Goal: Task Accomplishment & Management: Manage account settings

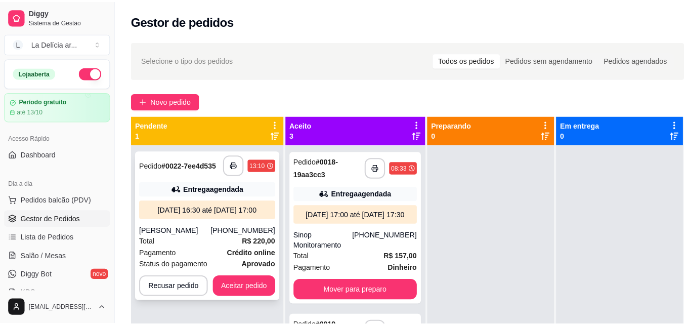
scroll to position [28, 0]
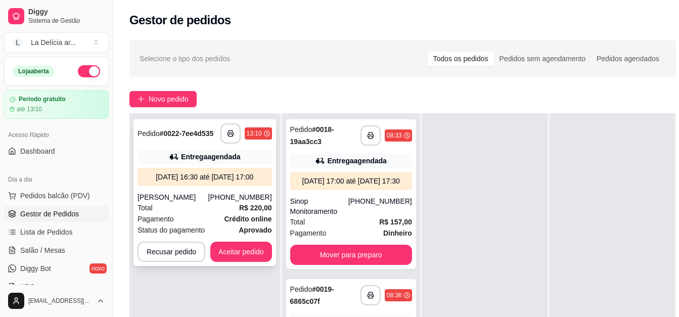
click at [190, 180] on div "[DATE] às 16:30 até [DATE] às 17:00" at bounding box center [205, 177] width 126 height 10
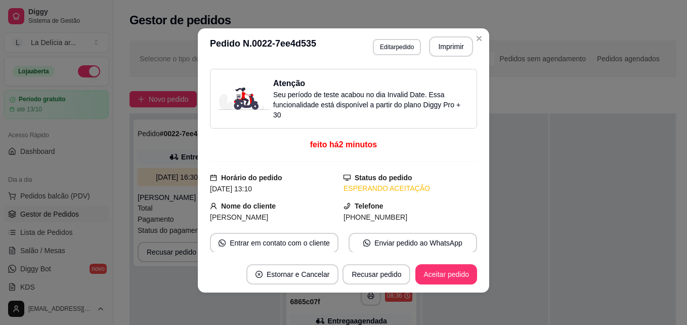
scroll to position [0, 0]
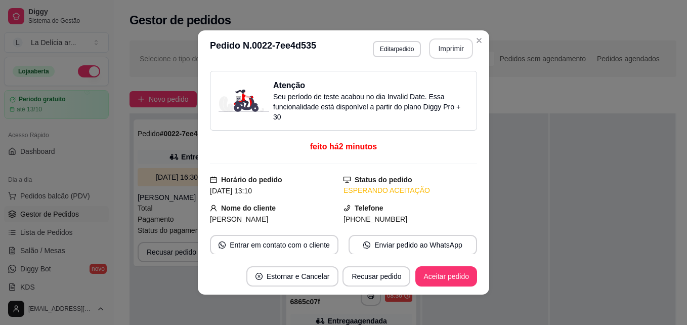
click at [442, 50] on button "Imprimir" at bounding box center [451, 48] width 44 height 20
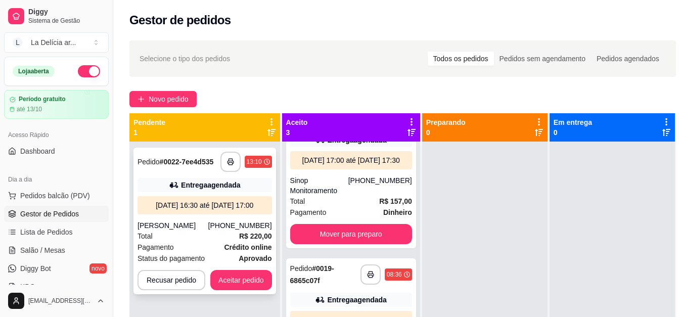
scroll to position [44, 0]
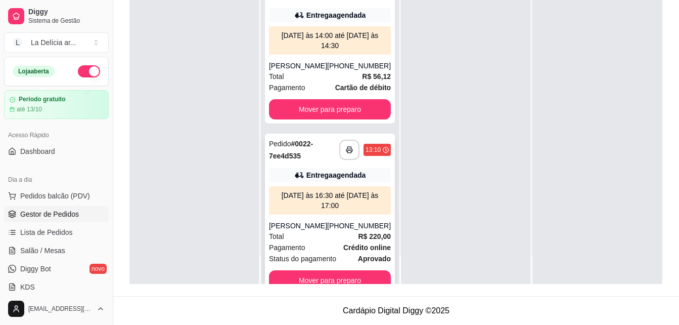
scroll to position [366, 0]
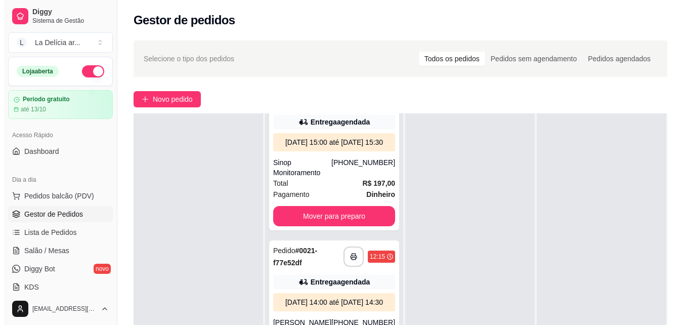
scroll to position [202, 0]
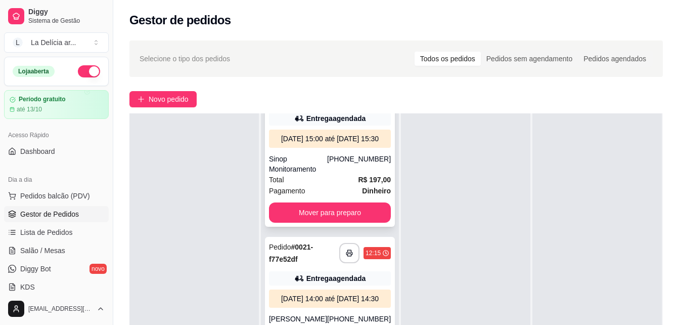
click at [326, 144] on div "[DATE] às 15:00 até [DATE] às 15:30" at bounding box center [330, 139] width 114 height 10
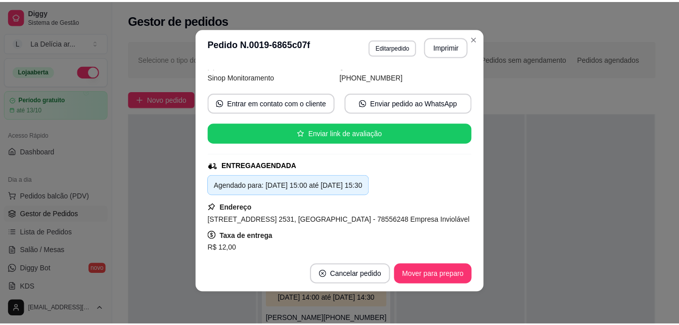
scroll to position [0, 0]
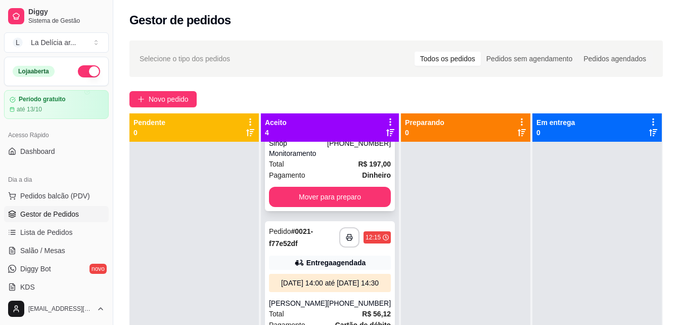
scroll to position [354, 0]
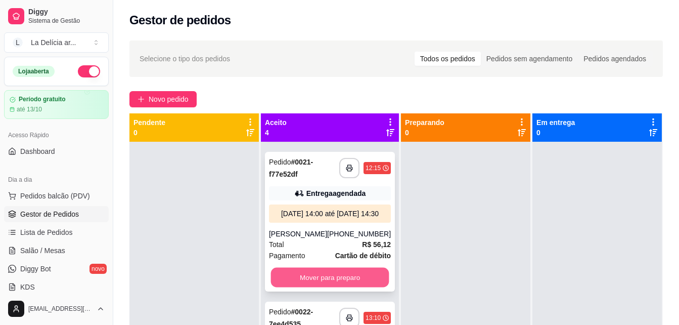
click at [339, 276] on button "Mover para preparo" at bounding box center [330, 278] width 118 height 20
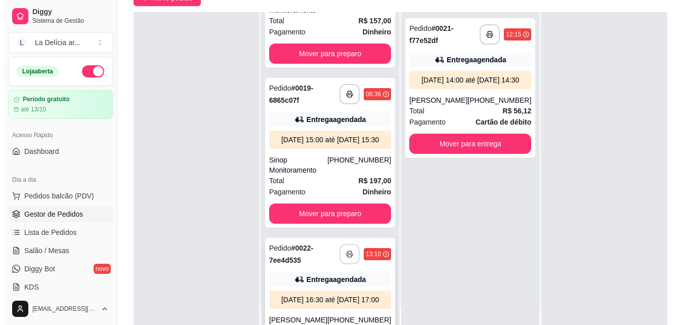
scroll to position [95, 0]
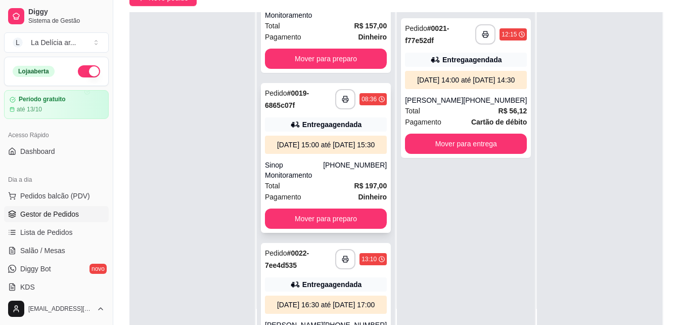
click at [334, 150] on div "[DATE] 15:00 até [DATE] 15:30" at bounding box center [326, 145] width 114 height 10
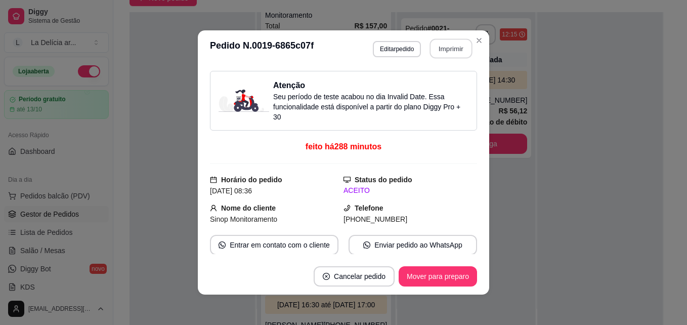
click at [452, 50] on button "Imprimir" at bounding box center [451, 49] width 42 height 20
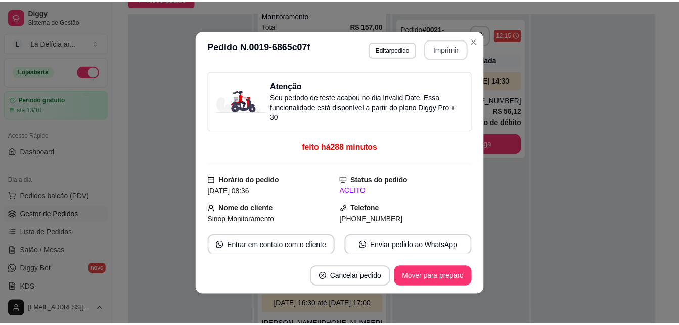
scroll to position [0, 0]
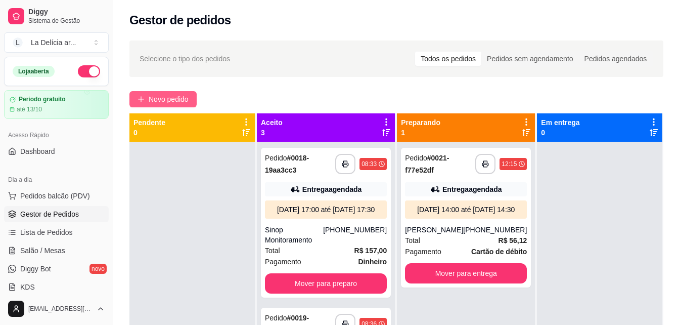
click at [177, 100] on span "Novo pedido" at bounding box center [169, 99] width 40 height 11
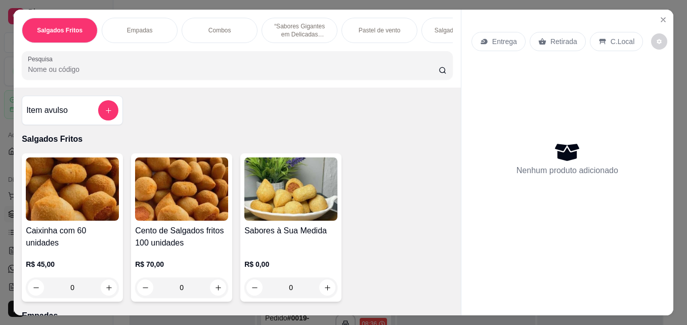
click at [188, 194] on img at bounding box center [181, 188] width 93 height 63
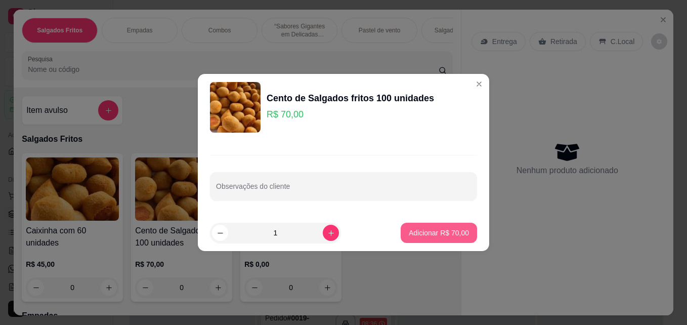
click at [430, 232] on p "Adicionar R$ 70,00" at bounding box center [439, 233] width 60 height 10
type input "1"
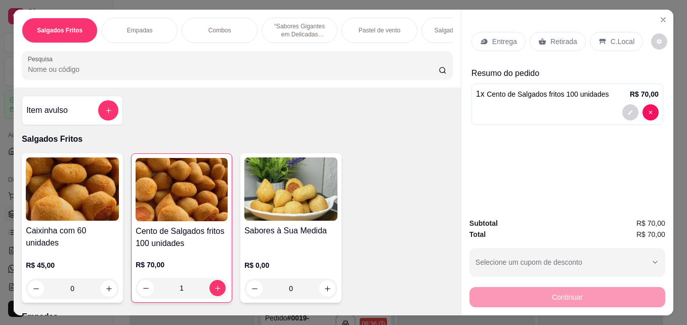
click at [499, 39] on p "Entrega" at bounding box center [504, 41] width 25 height 10
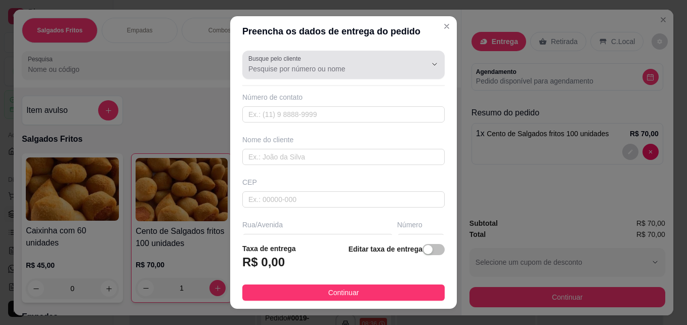
click at [321, 67] on input "Busque pelo cliente" at bounding box center [329, 69] width 162 height 10
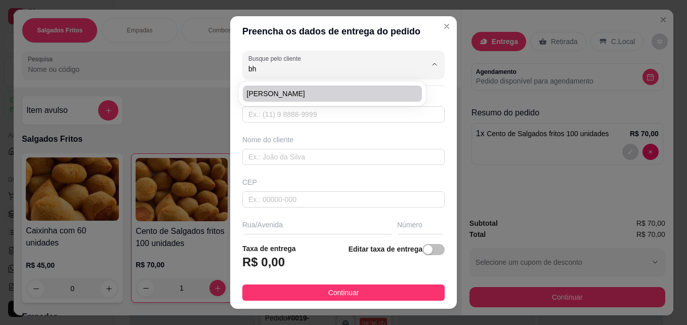
click at [306, 92] on span "[PERSON_NAME]" at bounding box center [327, 94] width 161 height 10
type input "[PERSON_NAME]"
type input "66997104681"
type input "[PERSON_NAME]"
type input "78559343"
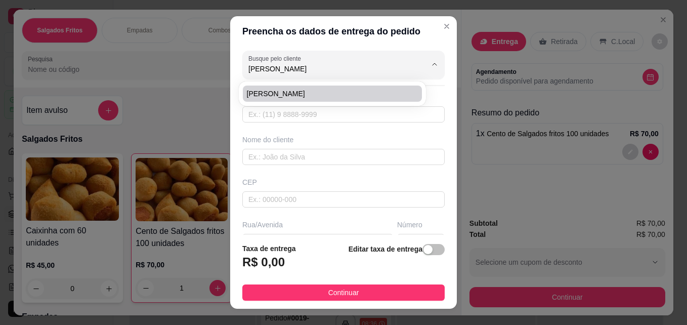
type input "Rua [PERSON_NAME]"
type input "1010"
type input "Setor industrial sul"
type input "Sinop"
type input "Apartamento 01"
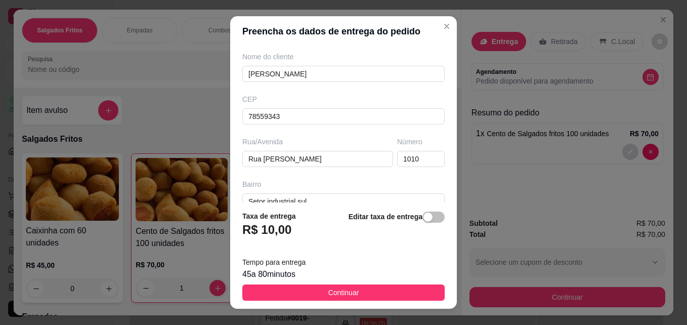
scroll to position [101, 0]
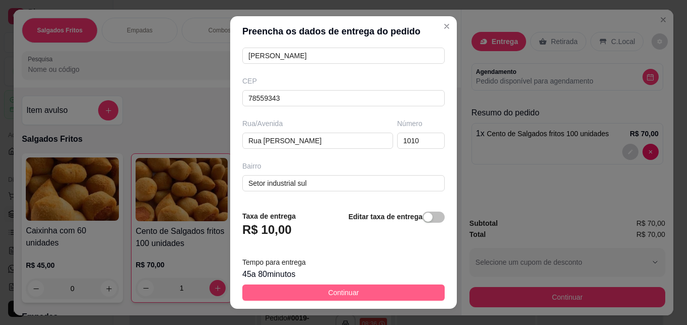
type input "[PERSON_NAME]"
click at [365, 294] on button "Continuar" at bounding box center [343, 292] width 202 height 16
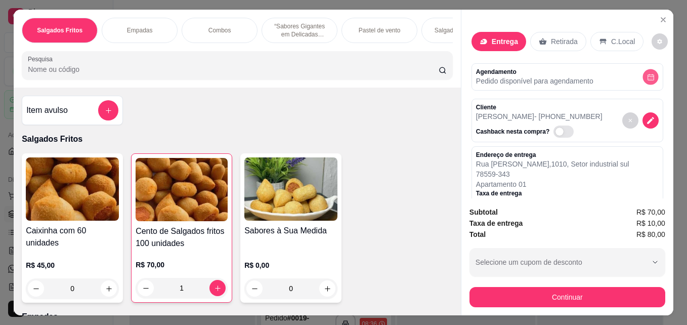
click at [647, 73] on icon "decrease-product-quantity" at bounding box center [651, 77] width 8 height 8
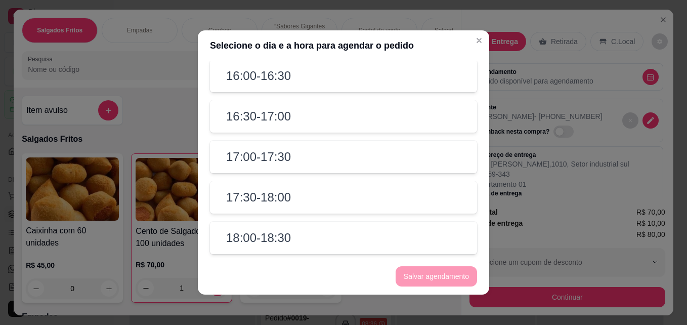
scroll to position [2, 0]
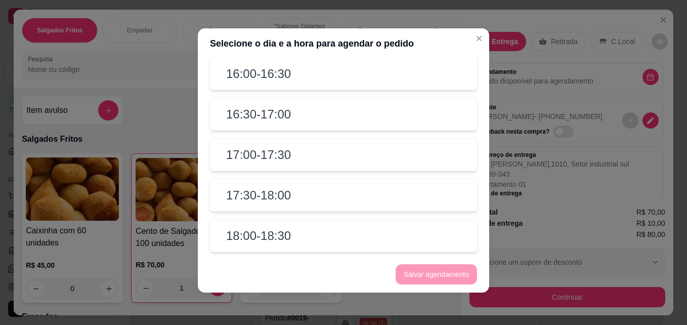
click at [266, 232] on h2 "18:00 - 18:30" at bounding box center [258, 236] width 65 height 16
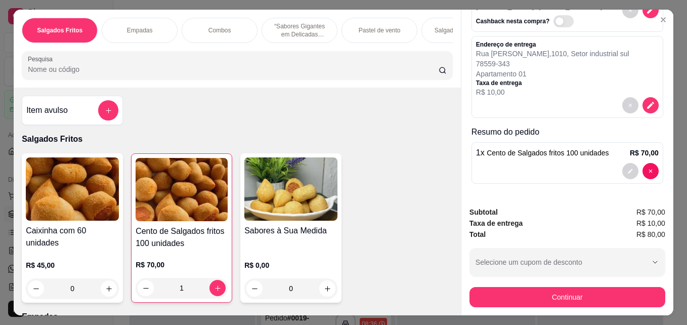
scroll to position [26, 0]
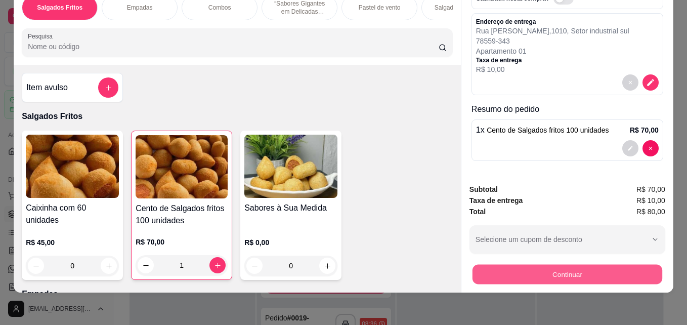
click at [567, 271] on button "Continuar" at bounding box center [567, 274] width 190 height 20
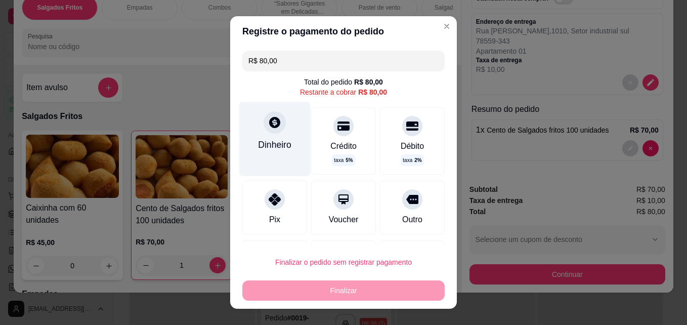
click at [271, 156] on div "Dinheiro" at bounding box center [274, 139] width 71 height 74
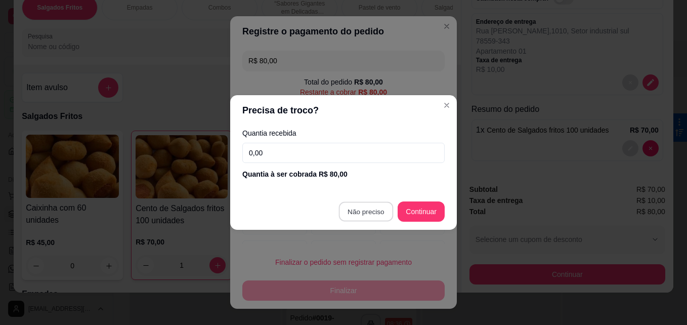
type input "R$ 0,00"
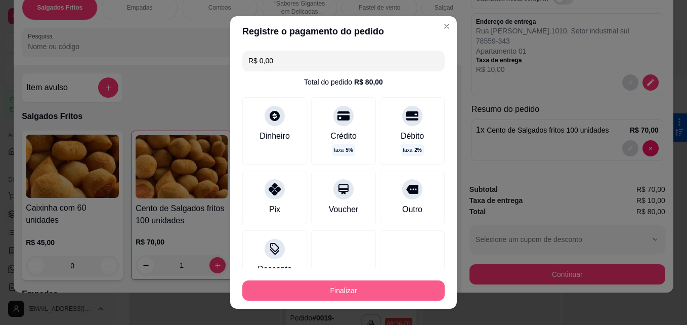
click at [405, 293] on button "Finalizar" at bounding box center [343, 290] width 202 height 20
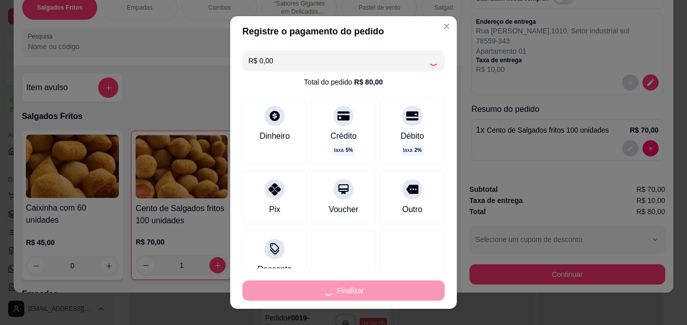
type input "0"
type input "-R$ 80,00"
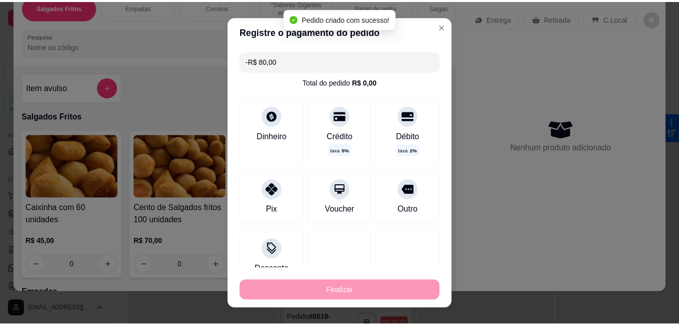
scroll to position [0, 0]
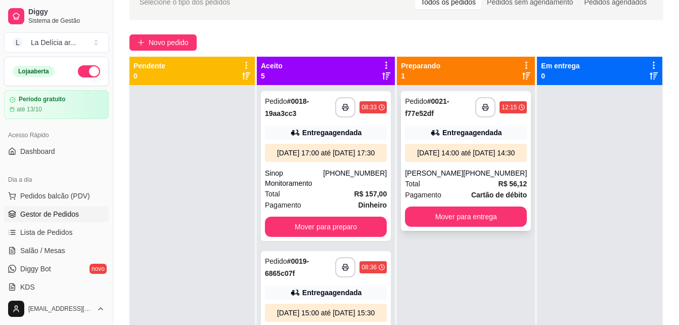
scroll to position [53, 0]
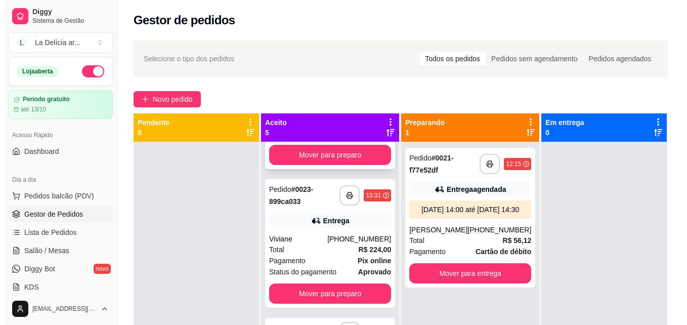
scroll to position [506, 0]
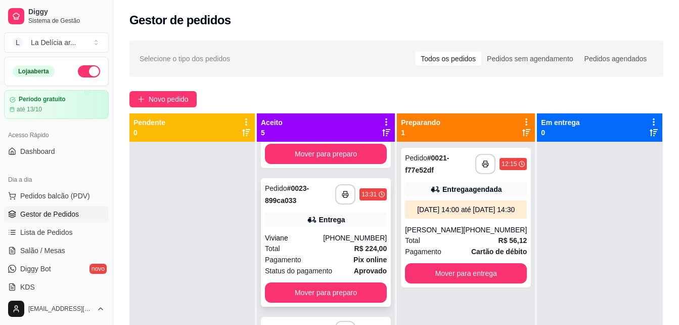
click at [319, 214] on div "Entrega" at bounding box center [332, 219] width 26 height 10
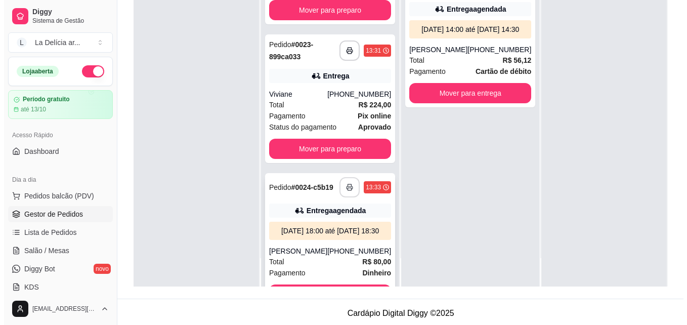
scroll to position [363, 0]
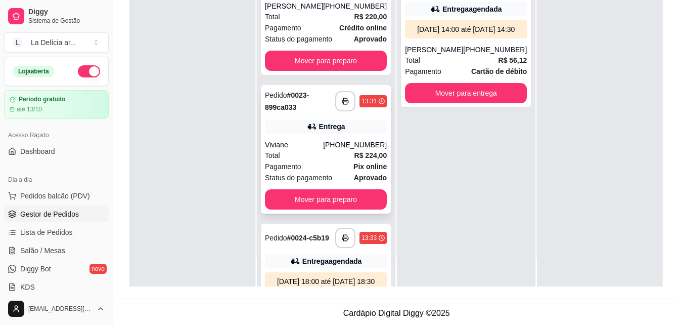
click at [319, 132] on div "Entrega" at bounding box center [332, 126] width 26 height 10
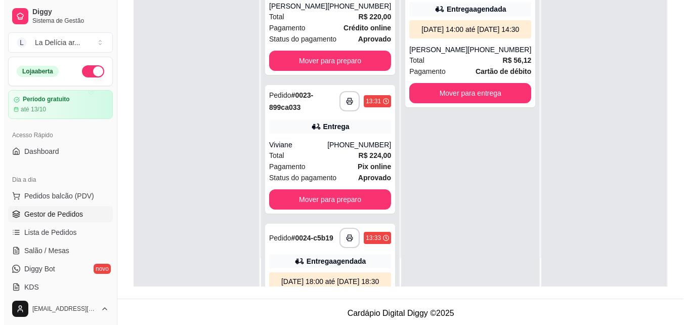
scroll to position [0, 0]
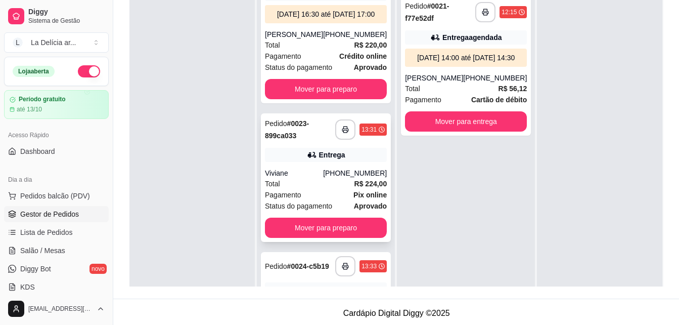
click at [366, 136] on div "13:31" at bounding box center [373, 129] width 27 height 12
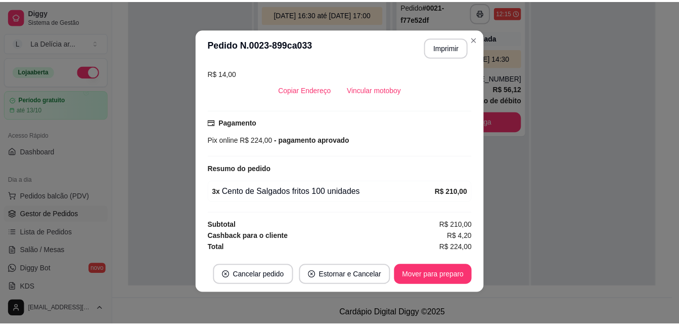
scroll to position [2, 0]
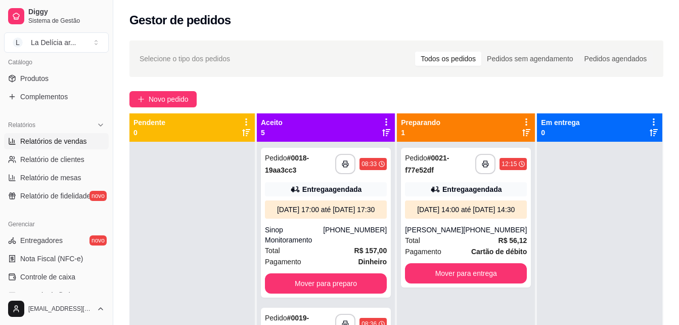
scroll to position [304, 0]
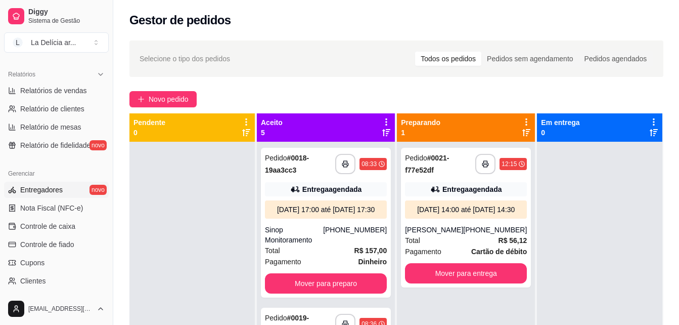
click at [42, 183] on link "Entregadores novo" at bounding box center [56, 190] width 105 height 16
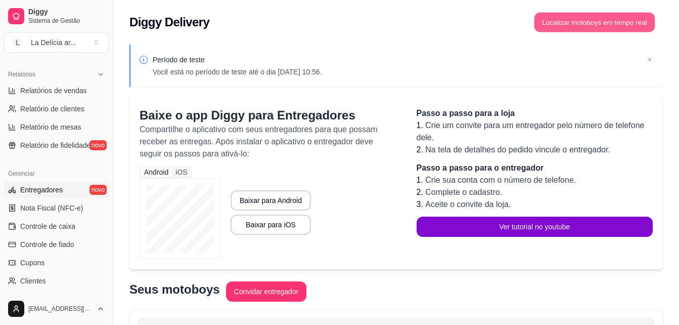
click at [608, 21] on button "Localizar motoboys em tempo real" at bounding box center [595, 23] width 121 height 20
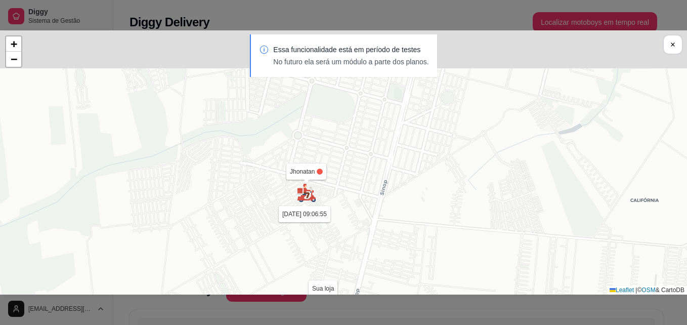
drag, startPoint x: 312, startPoint y: 157, endPoint x: 288, endPoint y: 292, distance: 136.6
click at [288, 292] on div "Sua loja Jhonatan 18/09 às 09:06:55 João Vitor Cervantes variani 18/09 às 08:32…" at bounding box center [343, 162] width 687 height 264
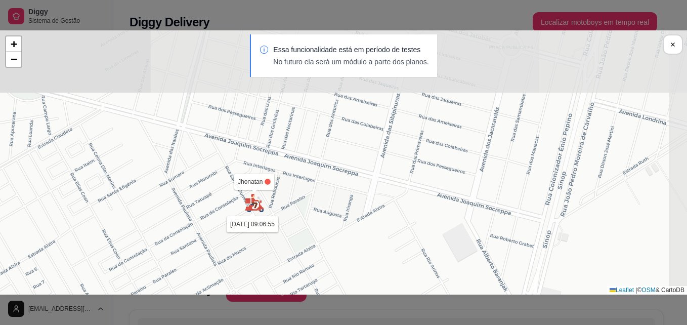
drag, startPoint x: 367, startPoint y: 143, endPoint x: 269, endPoint y: 298, distance: 183.7
click at [268, 300] on div "Sua loja Jhonatan 18/09 às 09:06:55 João Vitor Cervantes variani 18/09 às 08:32…" at bounding box center [343, 162] width 687 height 325
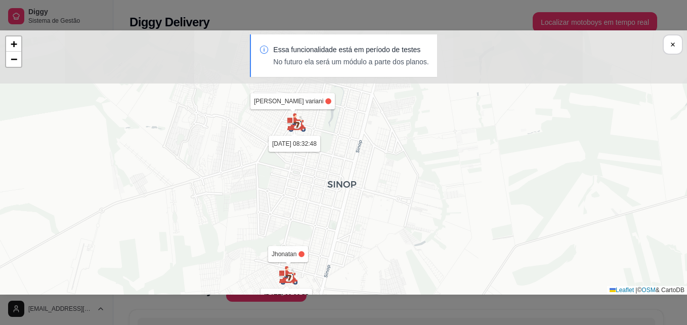
drag, startPoint x: 343, startPoint y: 124, endPoint x: 334, endPoint y: 218, distance: 93.5
click at [334, 218] on div "Sua loja Jhonatan 18/09 às 09:06:55 João Vitor Cervantes variani 18/09 às 08:32…" at bounding box center [343, 162] width 687 height 264
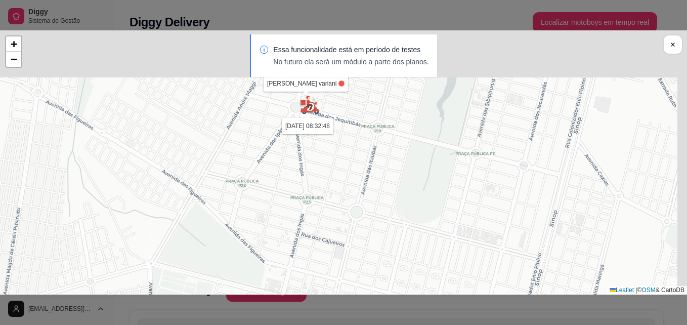
drag, startPoint x: 338, startPoint y: 140, endPoint x: 309, endPoint y: 273, distance: 136.3
click at [309, 273] on div "Sua loja Jhonatan 18/09 às 09:06:55 João Vitor Cervantes variani 18/09 às 08:32…" at bounding box center [343, 162] width 687 height 264
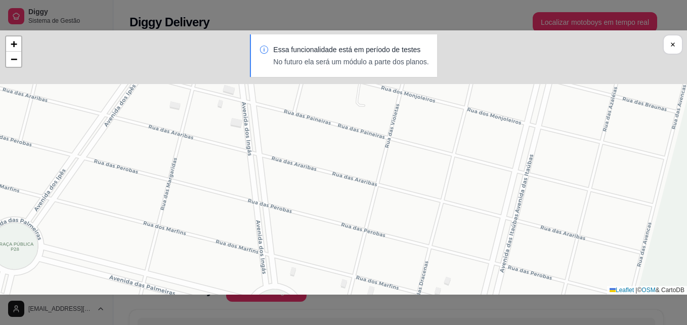
drag, startPoint x: 298, startPoint y: 132, endPoint x: 294, endPoint y: 288, distance: 155.9
click at [293, 292] on div "Sua loja Jhonatan 18/09 às 09:06:55 João Vitor Cervantes variani 18/09 às 08:32…" at bounding box center [343, 162] width 687 height 264
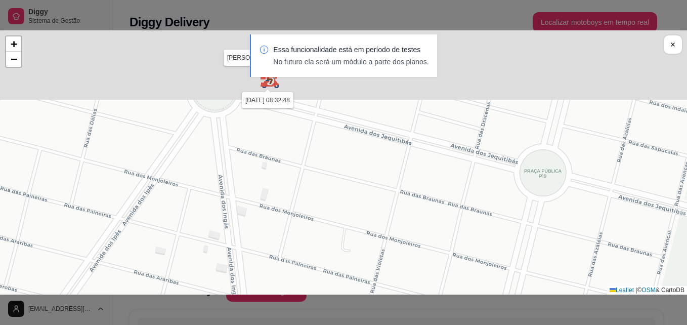
drag, startPoint x: 300, startPoint y: 148, endPoint x: 285, endPoint y: 283, distance: 135.9
click at [285, 283] on div "Sua loja Jhonatan 18/09 às 09:06:55 João Vitor Cervantes variani 18/09 às 08:32…" at bounding box center [343, 162] width 687 height 264
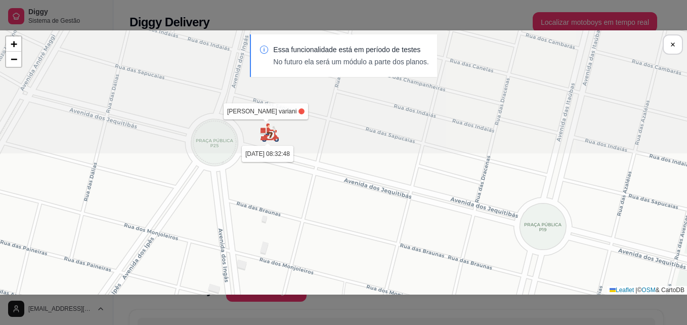
click at [292, 225] on div "Sua loja Jhonatan 18/09 às 09:06:55 João Vitor Cervantes variani 18/09 às 08:32…" at bounding box center [343, 162] width 687 height 264
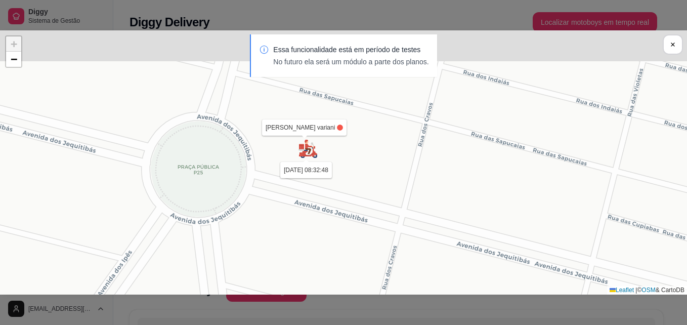
drag, startPoint x: 309, startPoint y: 147, endPoint x: 309, endPoint y: 210, distance: 62.7
click at [309, 210] on div "Sua loja Jhonatan 18/09 às 09:06:55 João Vitor Cervantes variani 18/09 às 08:32…" at bounding box center [343, 162] width 687 height 264
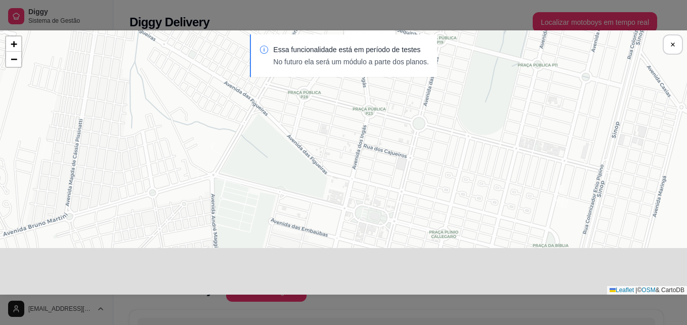
drag, startPoint x: 367, startPoint y: 223, endPoint x: 430, endPoint y: 37, distance: 196.0
click at [430, 37] on section "Sua loja Jhonatan 18/09 às 09:06:55 João Vitor Cervantes variani 18/09 às 08:32…" at bounding box center [343, 162] width 687 height 264
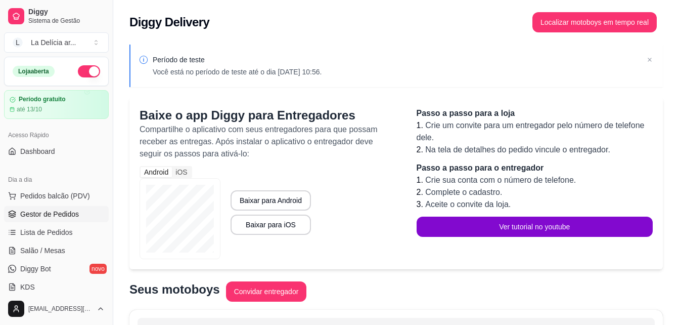
click at [50, 218] on span "Gestor de Pedidos" at bounding box center [49, 214] width 59 height 10
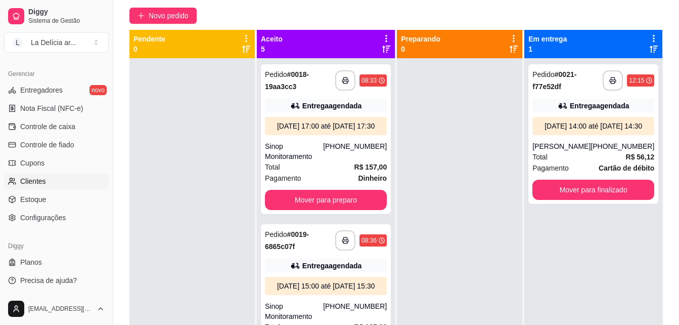
scroll to position [101, 0]
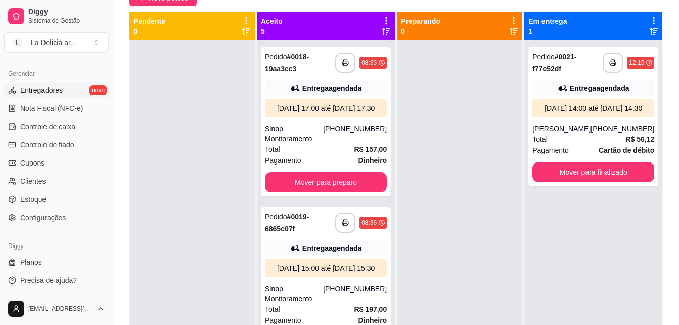
click at [45, 92] on span "Entregadores" at bounding box center [41, 90] width 42 height 10
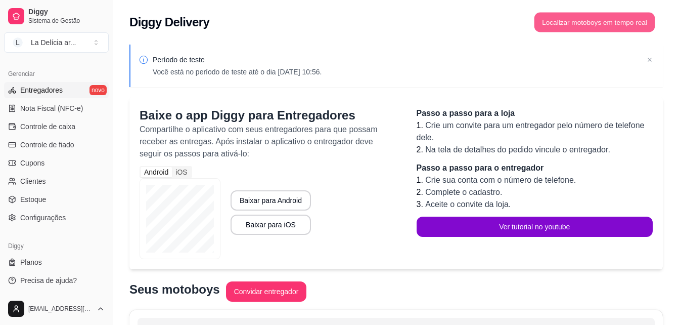
click at [588, 25] on button "Localizar motoboys em tempo real" at bounding box center [595, 23] width 121 height 20
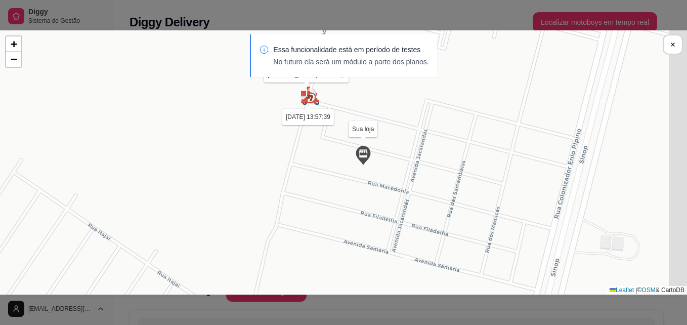
drag, startPoint x: 403, startPoint y: 123, endPoint x: 319, endPoint y: 255, distance: 156.2
click at [319, 255] on div "Sua loja Jhonatan [DATE] 09:06:55 [PERSON_NAME] variani [DATE] 13:57:39 + − Lea…" at bounding box center [343, 162] width 687 height 264
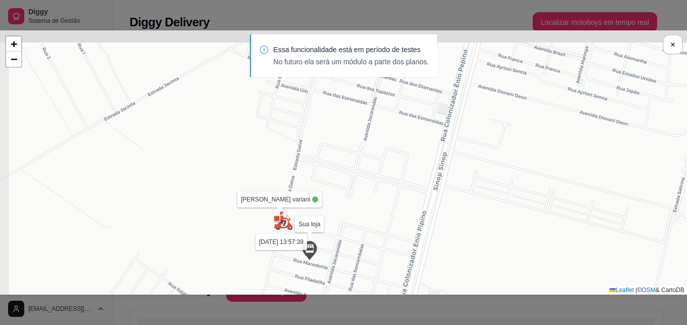
drag, startPoint x: 328, startPoint y: 176, endPoint x: 340, endPoint y: 205, distance: 31.1
click at [340, 205] on div "Sua loja Jhonatan [DATE] 09:06:55 [PERSON_NAME] variani [DATE] 13:57:39 + − Lea…" at bounding box center [343, 162] width 687 height 264
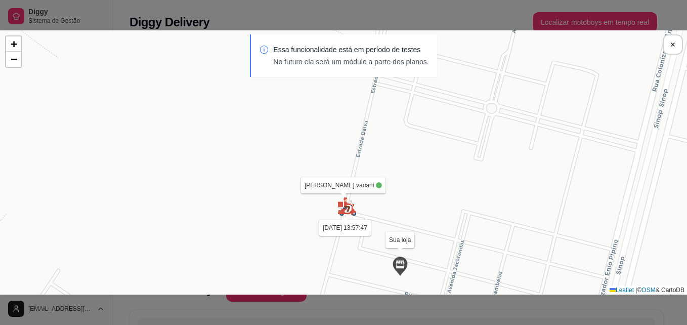
drag, startPoint x: 351, startPoint y: 147, endPoint x: 305, endPoint y: 136, distance: 48.0
click at [305, 136] on div "Sua loja Jhonatan [DATE] 09:06:55 [PERSON_NAME] variani [DATE] 13:57:47 + − Lea…" at bounding box center [343, 162] width 687 height 264
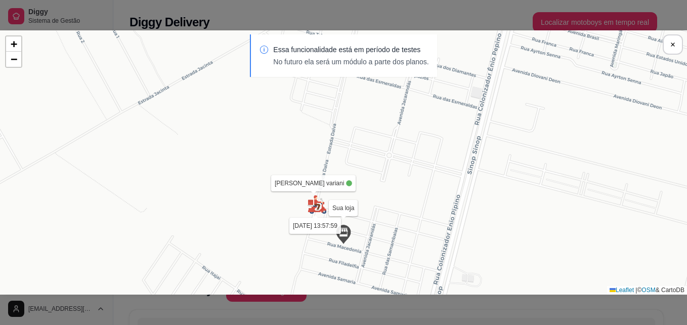
drag, startPoint x: 302, startPoint y: 140, endPoint x: 279, endPoint y: 169, distance: 38.2
click at [279, 169] on div "Sua loja Jhonatan [DATE] 09:06:55 [PERSON_NAME] variani [DATE] 13:57:59 + − Lea…" at bounding box center [343, 162] width 687 height 264
click at [279, 169] on div "Sua loja Jhonatan 18/09 às 09:06:55 João Vitor Cervantes variani 18/09 às 13:57…" at bounding box center [343, 162] width 687 height 264
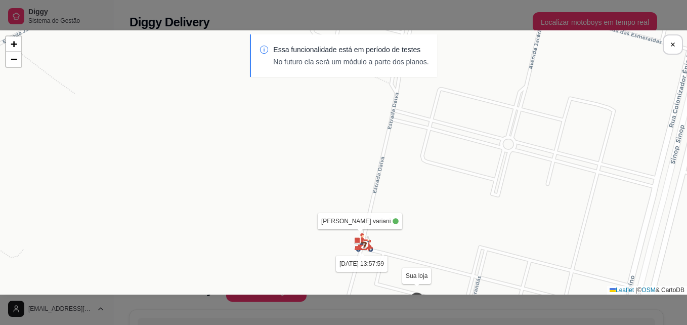
click at [301, 174] on div "Sua loja Jhonatan 18/09 às 09:06:55 João Vitor Cervantes variani 18/09 às 13:57…" at bounding box center [343, 162] width 687 height 264
click at [367, 246] on img at bounding box center [364, 242] width 20 height 20
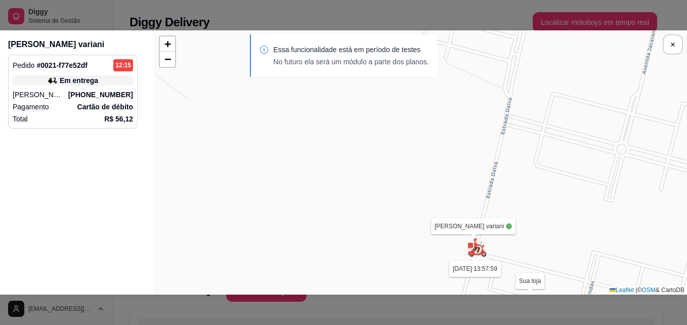
drag, startPoint x: 525, startPoint y: 150, endPoint x: 484, endPoint y: 155, distance: 40.8
click at [484, 155] on div "Sua loja Jhonatan 18/09 às 09:06:55 João Vitor Cervantes variani 18/09 às 13:57…" at bounding box center [420, 162] width 533 height 264
click at [391, 236] on div "Sua loja Jhonatan 18/09 às 09:06:55 João Vitor Cervantes variani 18/09 às 13:58…" at bounding box center [420, 162] width 533 height 264
click at [169, 63] on div "Essa funcionalidade está em período de testes No futuro ela será um módulo a pa…" at bounding box center [343, 60] width 687 height 53
click at [169, 58] on div "Essa funcionalidade está em período de testes No futuro ela será um módulo a pa…" at bounding box center [343, 60] width 687 height 53
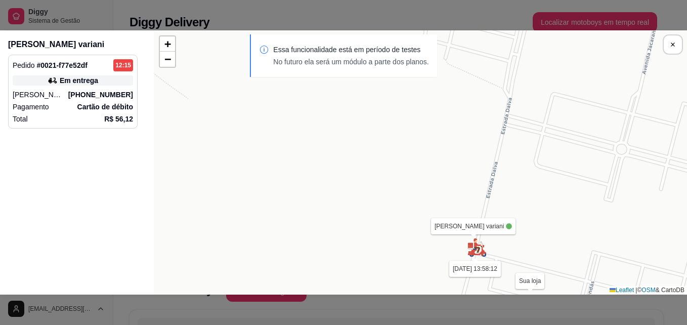
click at [476, 250] on img at bounding box center [477, 247] width 20 height 20
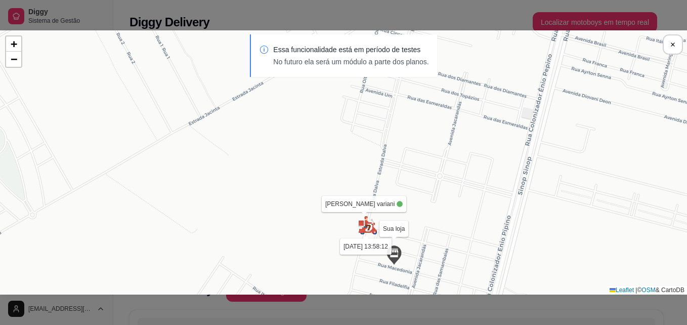
click at [363, 230] on img at bounding box center [368, 225] width 20 height 20
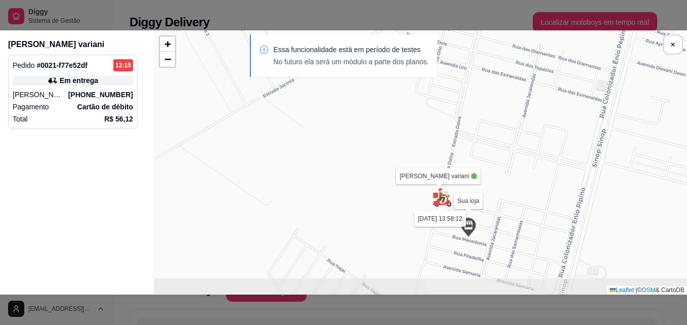
drag, startPoint x: 462, startPoint y: 232, endPoint x: 383, endPoint y: 204, distance: 84.1
click at [383, 204] on div "Sua loja Jhonatan 18/09 às 09:06:55 João Vitor Cervantes variani 18/09 às 13:58…" at bounding box center [420, 162] width 533 height 264
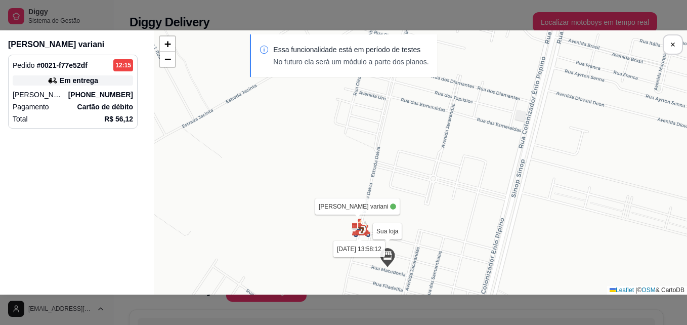
drag, startPoint x: 403, startPoint y: 200, endPoint x: 322, endPoint y: 231, distance: 86.4
click at [322, 231] on div "Sua loja Jhonatan 18/09 às 09:06:55 João Vitor Cervantes variani 18/09 às 13:58…" at bounding box center [420, 162] width 533 height 264
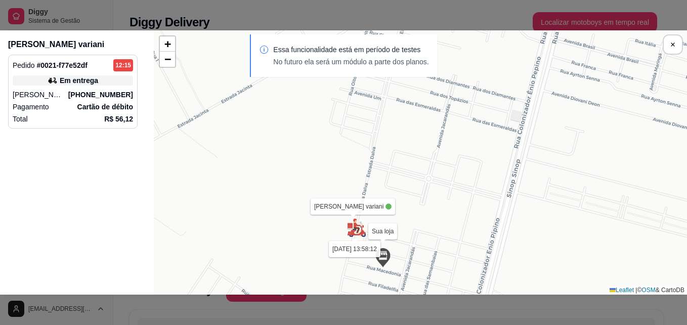
click at [271, 143] on div "Sua loja Jhonatan 18/09 às 09:06:55 João Vitor Cervantes variani 18/09 às 13:58…" at bounding box center [420, 162] width 533 height 264
click at [305, 203] on div "Sua loja Jhonatan 18/09 às 09:06:55 João Vitor Cervantes variani 18/09 às 13:58…" at bounding box center [420, 162] width 533 height 264
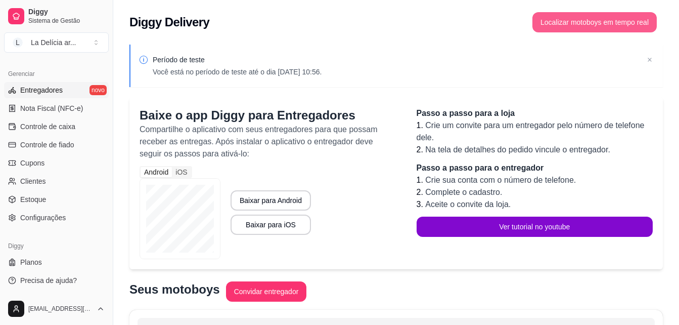
click at [622, 15] on button "Localizar motoboys em tempo real" at bounding box center [595, 22] width 124 height 20
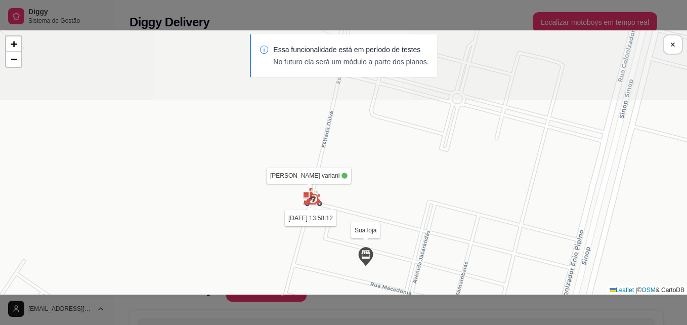
drag, startPoint x: 336, startPoint y: 113, endPoint x: 324, endPoint y: 244, distance: 131.5
click at [322, 268] on div "Sua loja Jhonatan 18/09 às 09:06:55 João Vitor Cervantes variani 18/09 às 13:58…" at bounding box center [343, 162] width 687 height 264
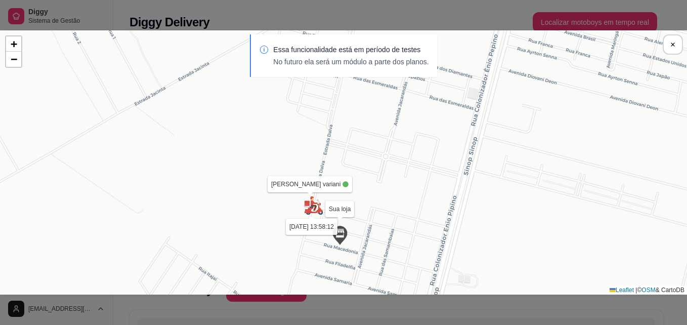
click at [320, 208] on img at bounding box center [314, 205] width 20 height 20
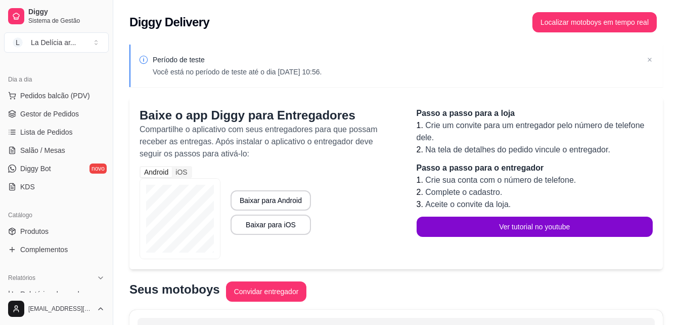
scroll to position [100, 0]
click at [51, 111] on span "Gestor de Pedidos" at bounding box center [49, 114] width 59 height 10
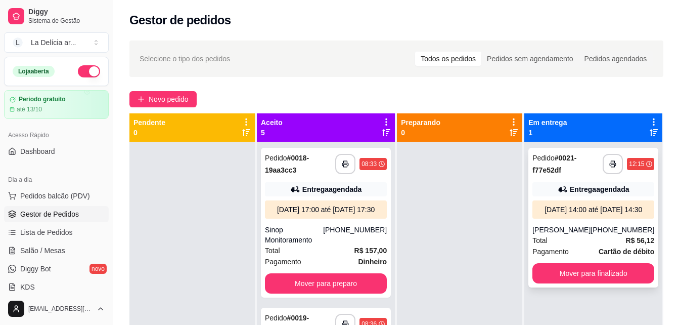
click at [602, 214] on div "[DATE] 14:00 até [DATE] 14:30" at bounding box center [594, 209] width 114 height 10
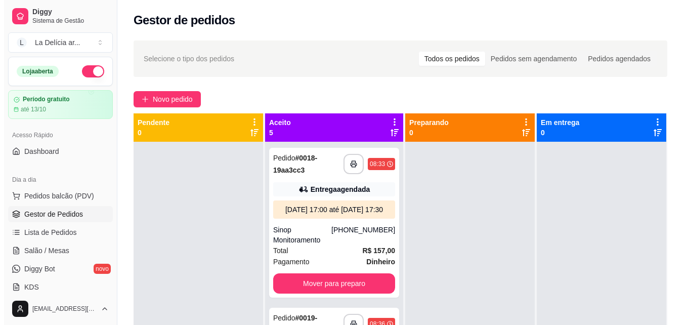
scroll to position [28, 0]
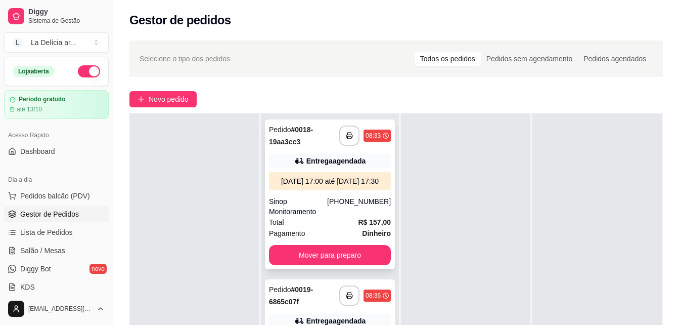
click at [334, 182] on div "[DATE] 17:00 até [DATE] 17:30" at bounding box center [330, 181] width 114 height 10
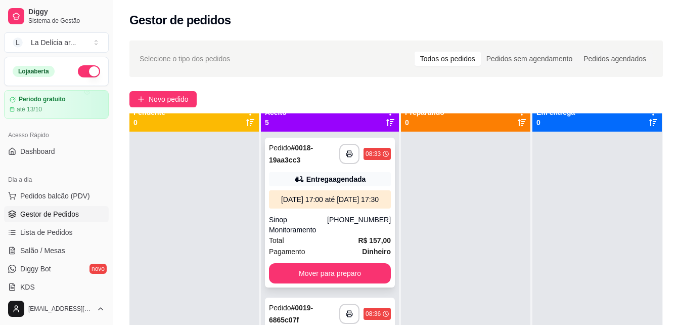
scroll to position [0, 0]
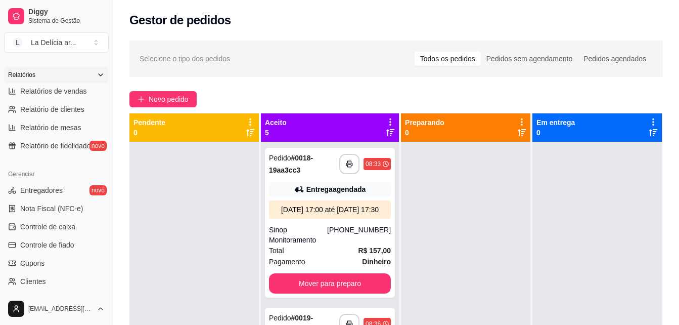
scroll to position [304, 0]
drag, startPoint x: 55, startPoint y: 193, endPoint x: 72, endPoint y: 191, distance: 16.8
click at [55, 193] on span "Entregadores" at bounding box center [41, 190] width 42 height 10
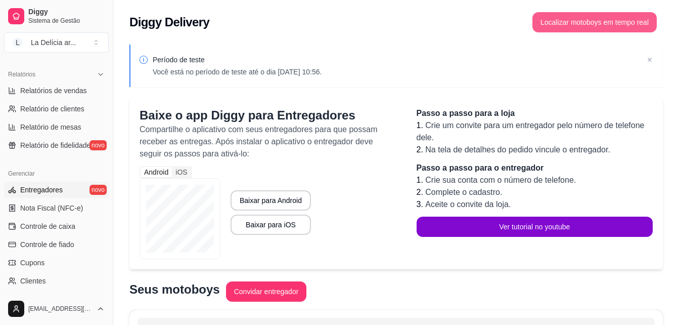
click at [617, 18] on button "Localizar motoboys em tempo real" at bounding box center [595, 22] width 124 height 20
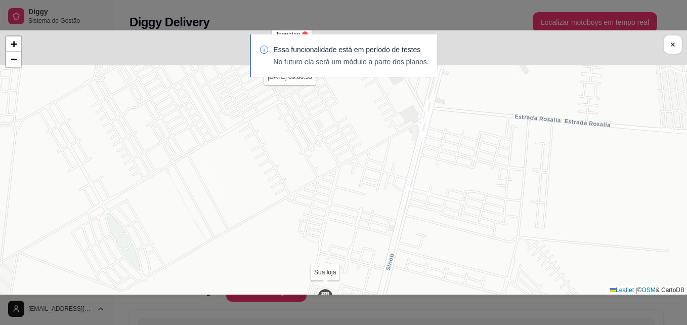
drag, startPoint x: 393, startPoint y: 166, endPoint x: 411, endPoint y: 181, distance: 23.0
click at [366, 312] on div "Sua loja Jhonatan 18/09 às 09:06:55 João Vitor Cervantes variani 18/09 às 14:08…" at bounding box center [343, 162] width 687 height 325
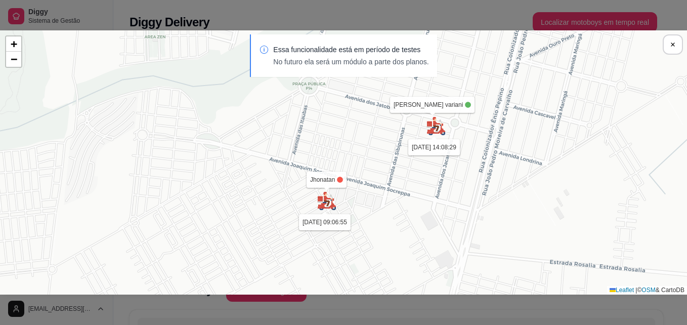
drag, startPoint x: 416, startPoint y: 111, endPoint x: 394, endPoint y: 225, distance: 115.4
click at [394, 225] on div "Sua loja Jhonatan 18/09 às 09:06:55 João Vitor Cervantes variani 18/09 às 14:08…" at bounding box center [343, 162] width 687 height 264
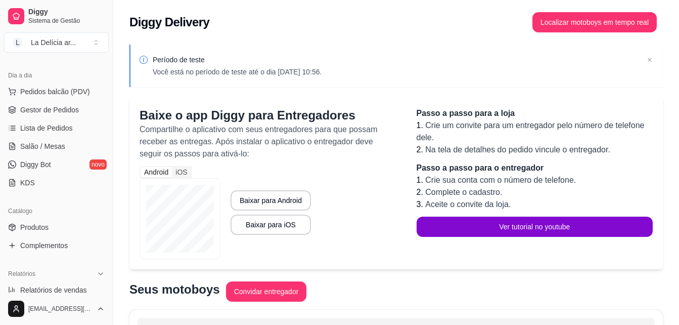
scroll to position [51, 0]
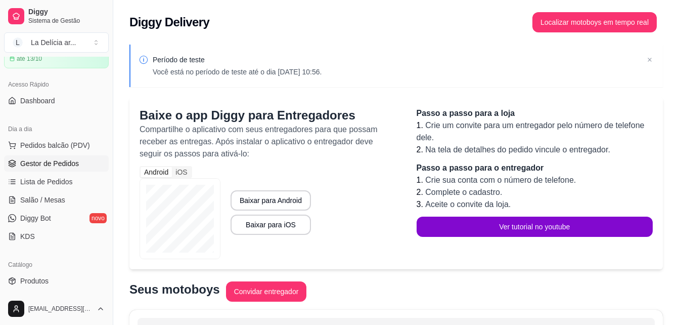
click at [60, 164] on span "Gestor de Pedidos" at bounding box center [49, 163] width 59 height 10
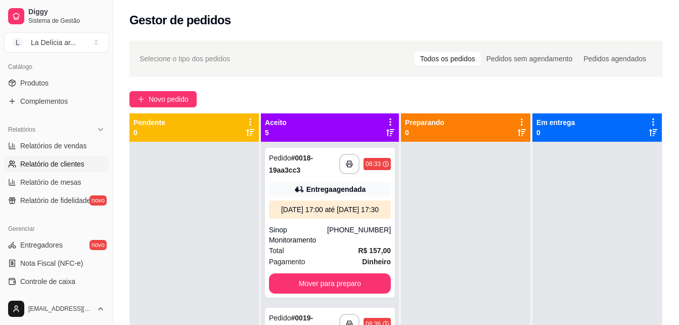
scroll to position [354, 0]
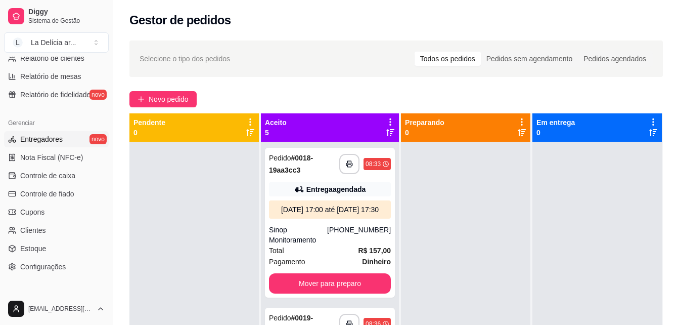
click at [51, 138] on span "Entregadores" at bounding box center [41, 139] width 42 height 10
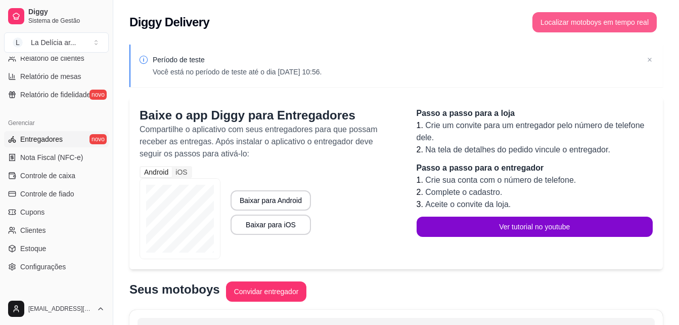
click at [590, 16] on button "Localizar motoboys em tempo real" at bounding box center [595, 22] width 124 height 20
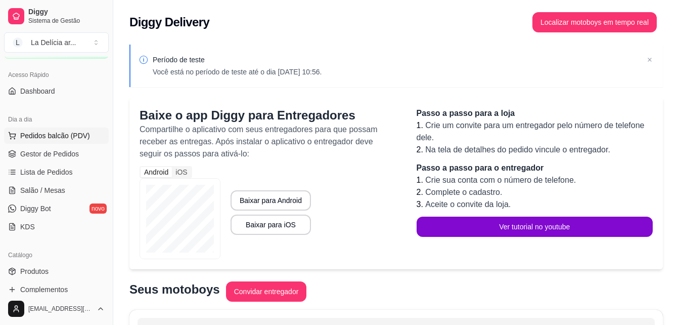
scroll to position [51, 0]
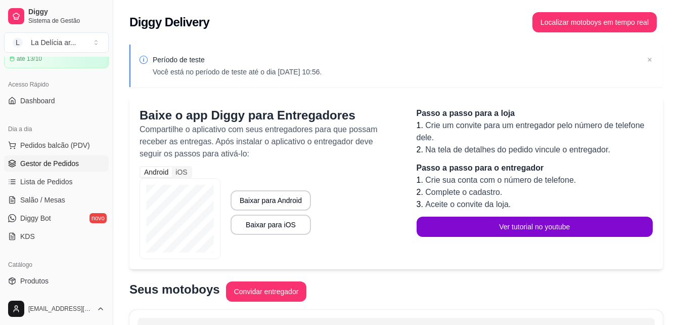
click at [62, 160] on span "Gestor de Pedidos" at bounding box center [49, 163] width 59 height 10
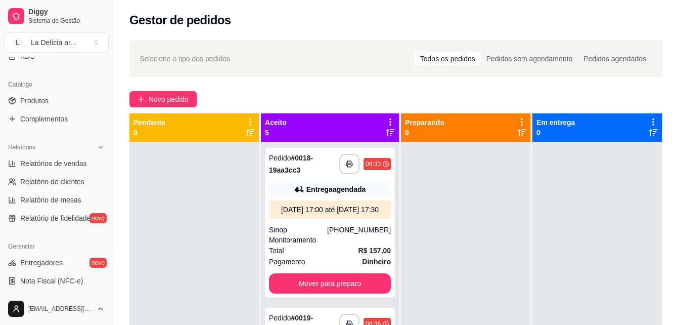
scroll to position [253, 0]
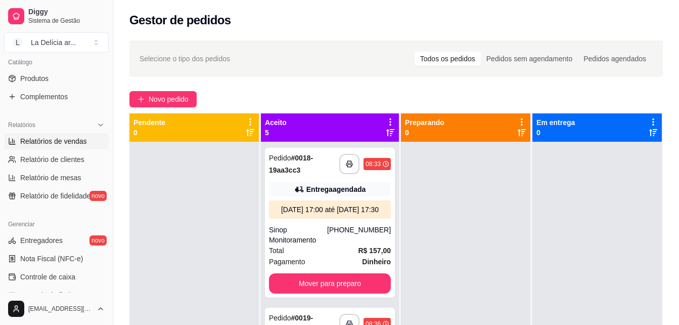
click at [59, 143] on span "Relatórios de vendas" at bounding box center [53, 141] width 67 height 10
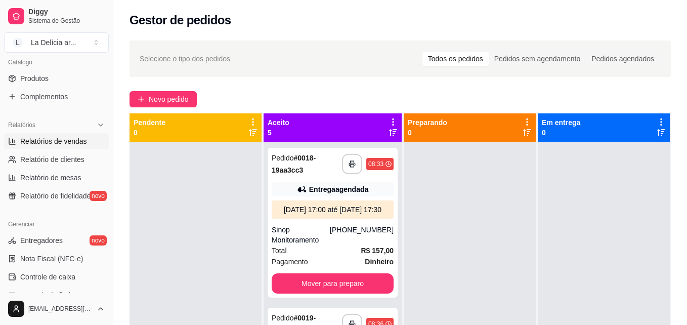
select select "ALL"
select select "0"
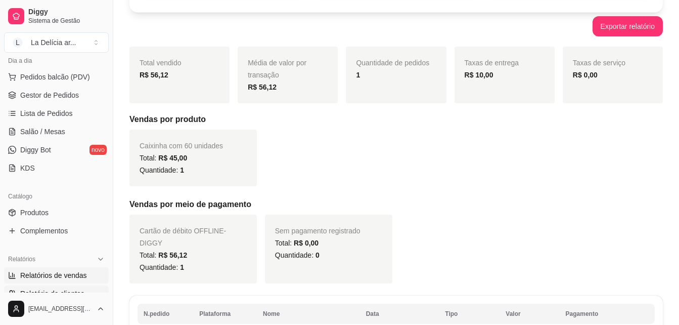
scroll to position [101, 0]
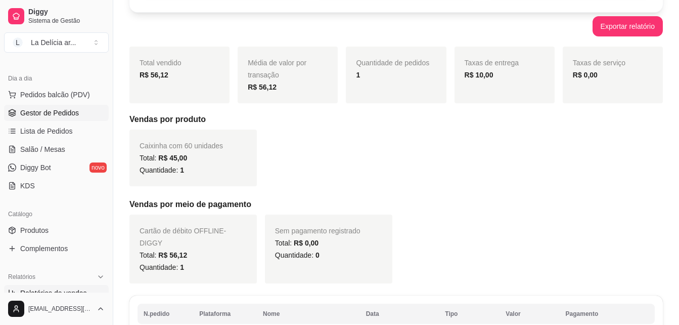
click at [58, 113] on span "Gestor de Pedidos" at bounding box center [49, 113] width 59 height 10
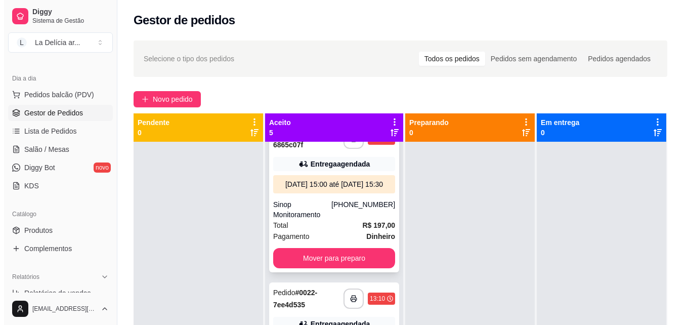
scroll to position [202, 0]
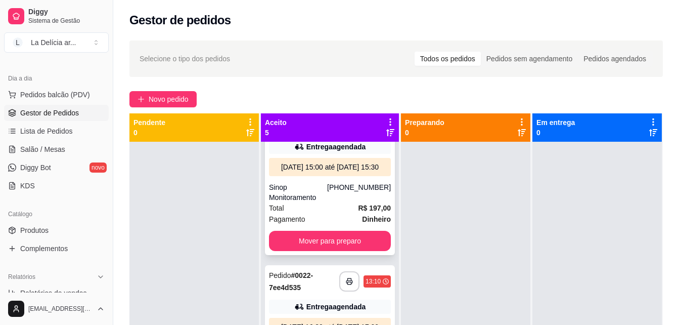
click at [319, 172] on div "[DATE] 15:00 até [DATE] 15:30" at bounding box center [330, 167] width 114 height 10
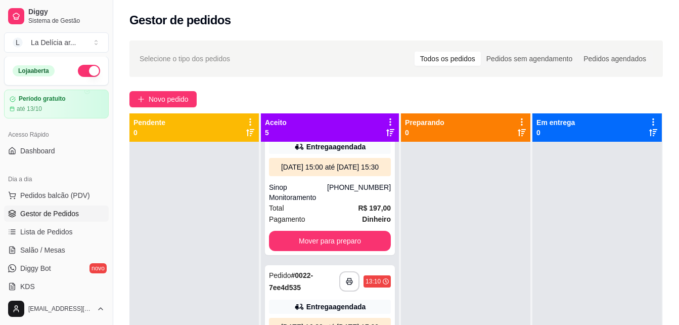
scroll to position [0, 0]
click at [53, 212] on span "Gestor de Pedidos" at bounding box center [49, 214] width 59 height 10
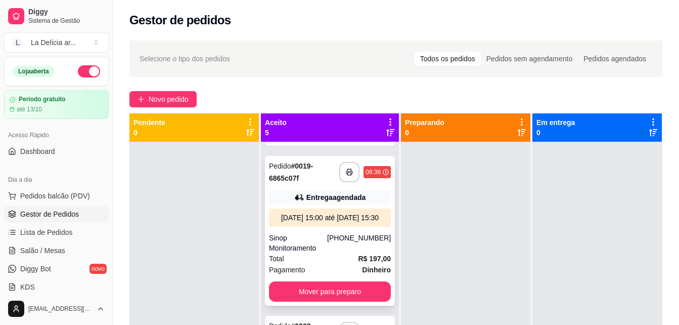
scroll to position [202, 0]
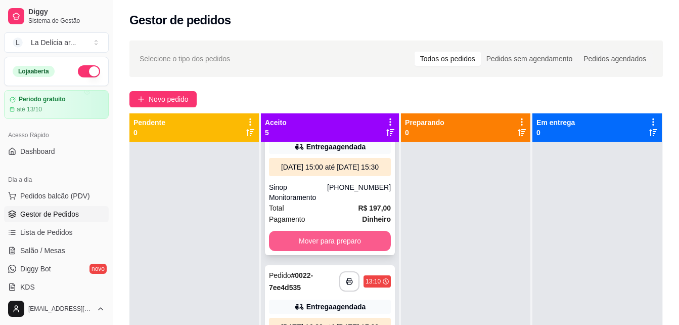
click at [334, 251] on button "Mover para preparo" at bounding box center [330, 241] width 122 height 20
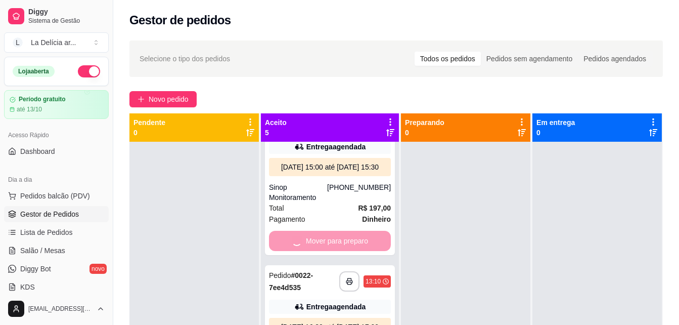
scroll to position [32, 0]
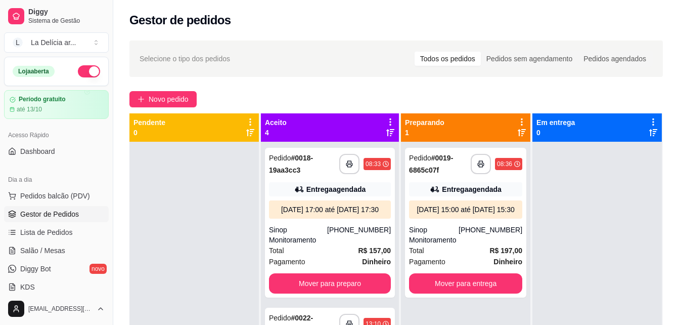
click at [186, 162] on div at bounding box center [193, 304] width 129 height 325
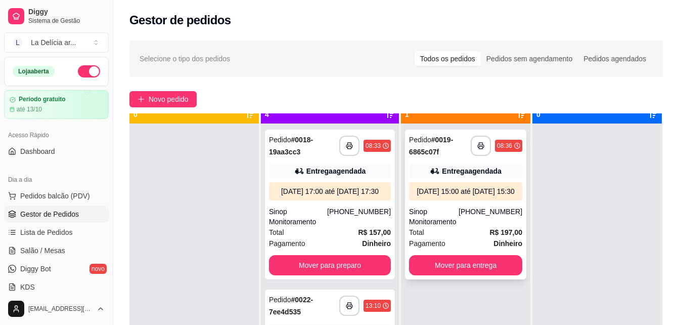
scroll to position [28, 0]
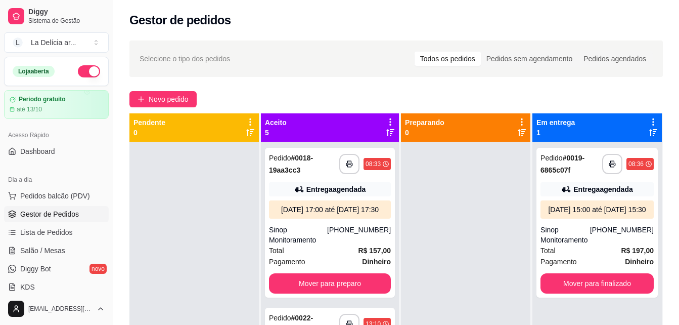
drag, startPoint x: 0, startPoint y: 0, endPoint x: 246, endPoint y: 85, distance: 260.1
click at [244, 85] on div "**********" at bounding box center [396, 242] width 566 height 416
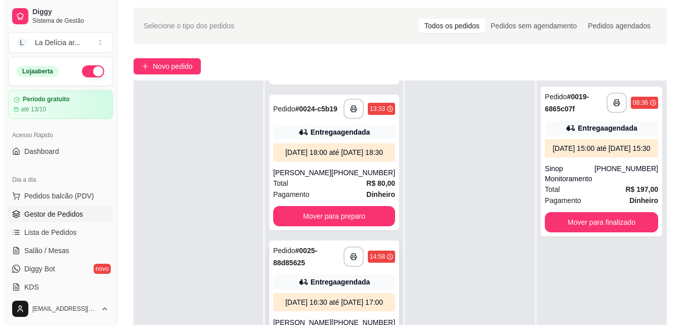
scroll to position [154, 0]
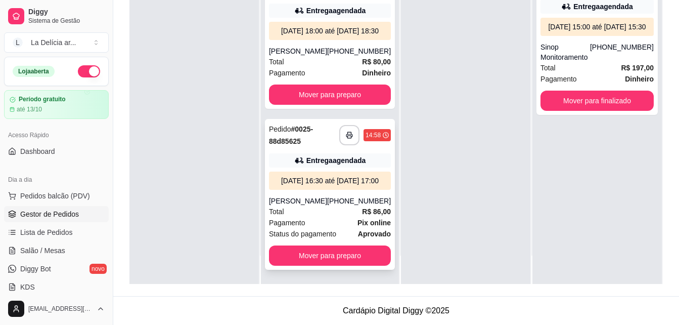
click at [316, 176] on div "[DATE] 16:30 até [DATE] 17:00" at bounding box center [330, 181] width 114 height 10
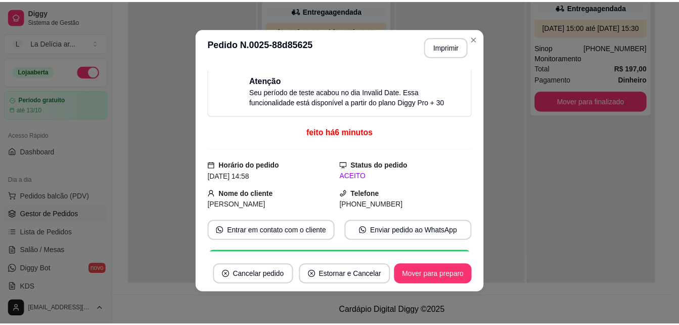
scroll to position [0, 0]
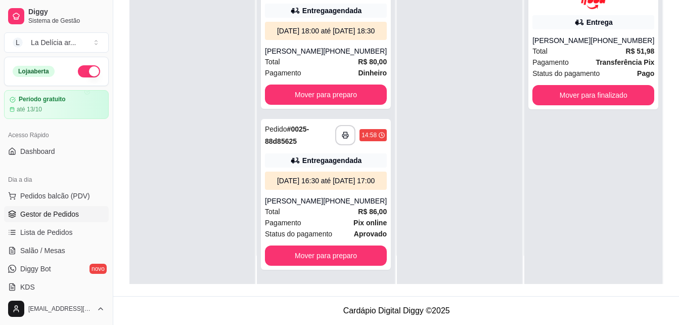
scroll to position [526, 0]
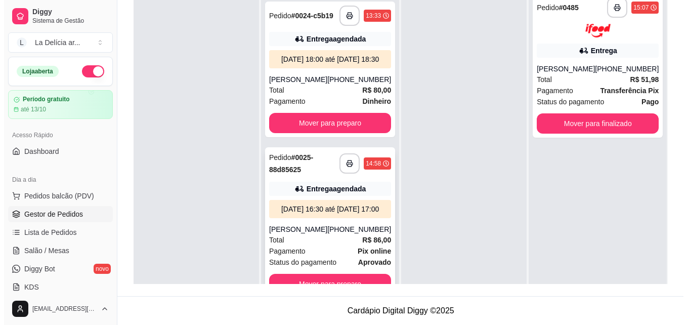
scroll to position [28, 0]
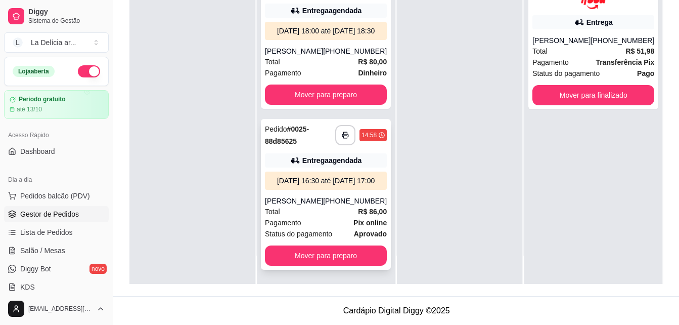
click at [318, 176] on div "[DATE] 16:30 até [DATE] 17:00" at bounding box center [326, 181] width 114 height 10
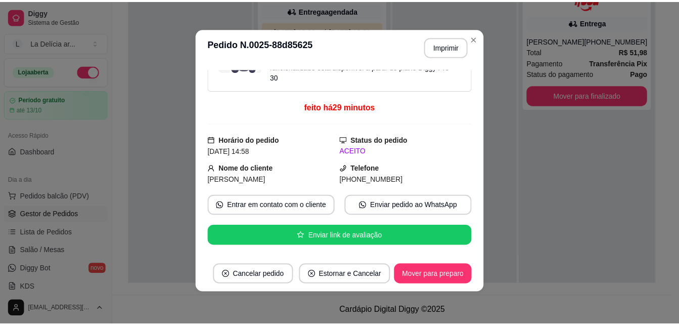
scroll to position [0, 0]
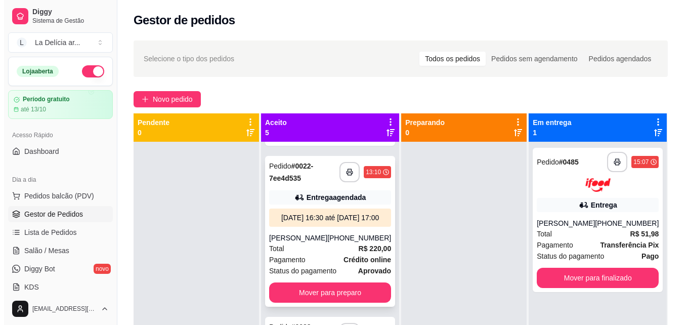
scroll to position [101, 0]
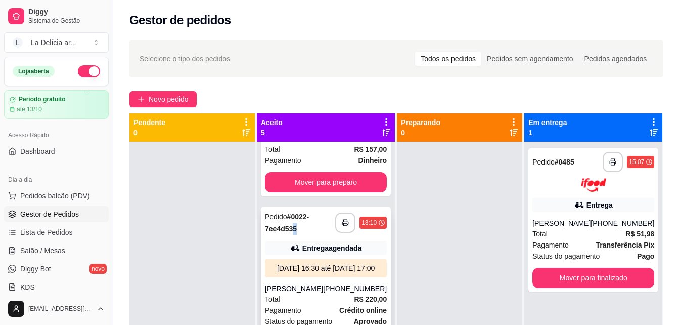
click at [298, 233] on div "Pedido # 0022-7ee4d535" at bounding box center [300, 222] width 70 height 24
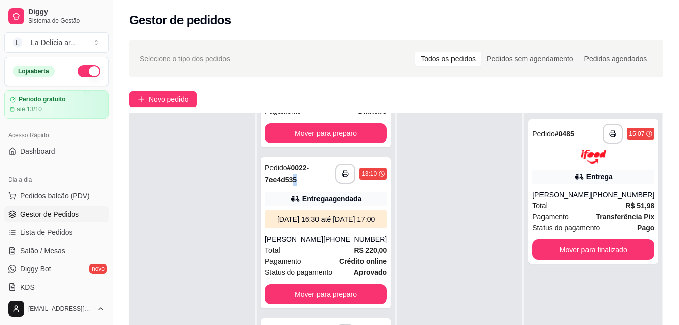
scroll to position [0, 0]
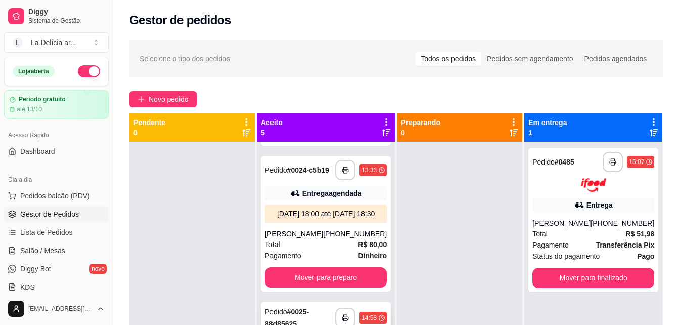
scroll to position [28, 0]
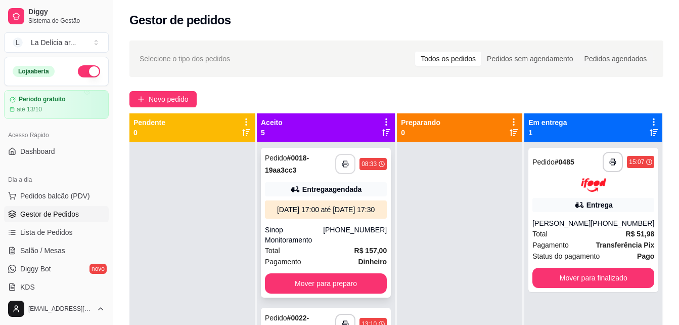
click at [342, 163] on icon "button" at bounding box center [345, 163] width 7 height 7
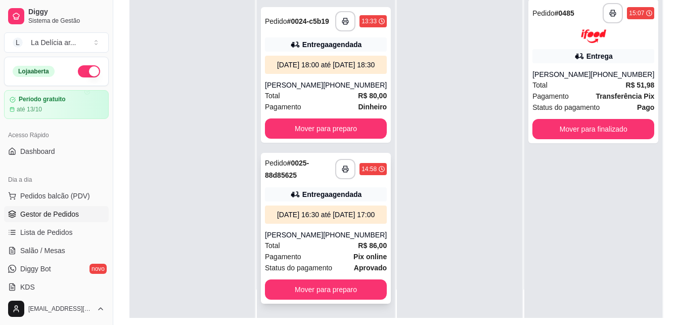
scroll to position [152, 0]
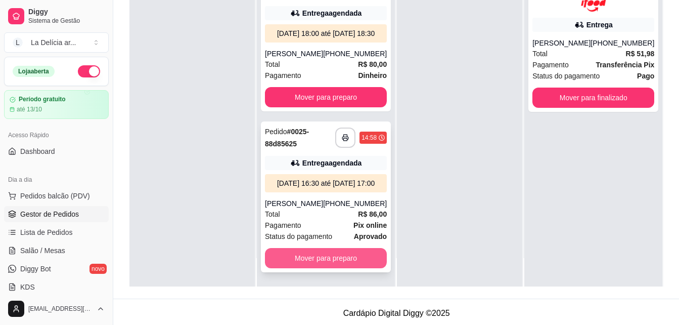
click at [318, 255] on button "Mover para preparo" at bounding box center [326, 258] width 122 height 20
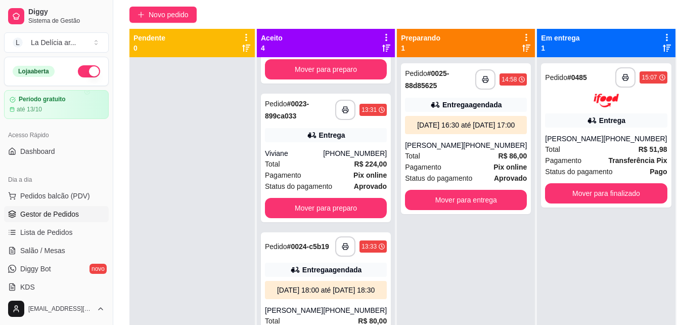
scroll to position [0, 0]
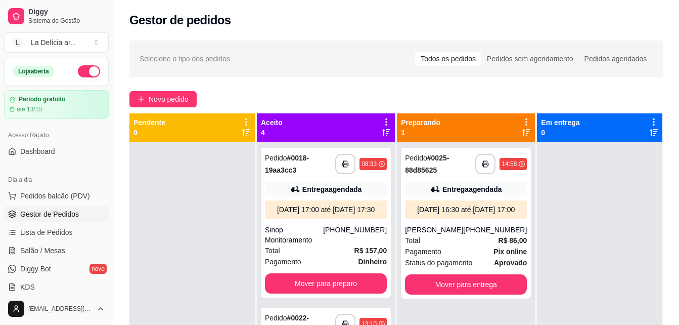
click at [205, 243] on div at bounding box center [191, 304] width 125 height 325
drag, startPoint x: 463, startPoint y: 212, endPoint x: 440, endPoint y: 194, distance: 29.6
click at [440, 194] on div "Entrega agendada" at bounding box center [466, 189] width 122 height 14
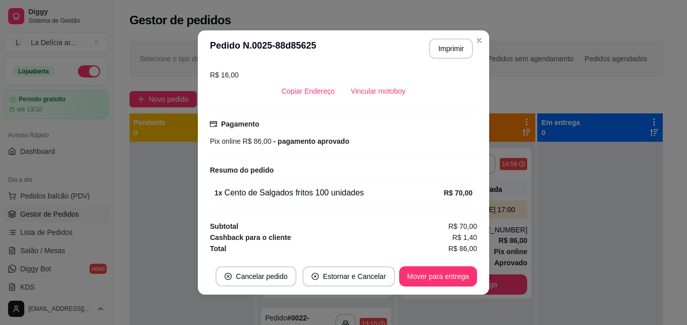
scroll to position [327, 0]
click at [380, 93] on button "Vincular motoboy" at bounding box center [378, 91] width 69 height 20
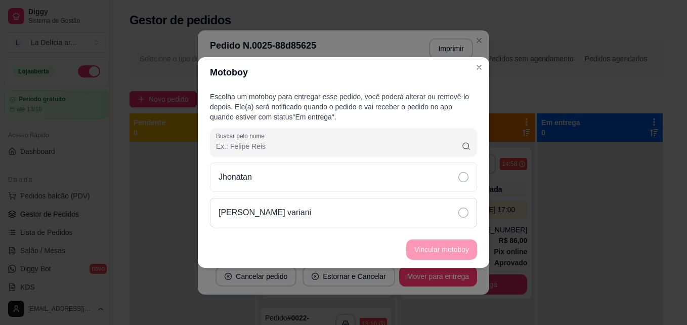
click at [463, 212] on icon at bounding box center [463, 212] width 10 height 10
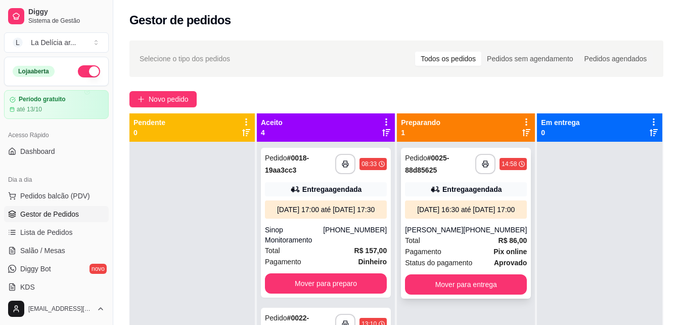
drag, startPoint x: 468, startPoint y: 214, endPoint x: 437, endPoint y: 203, distance: 33.1
click at [437, 203] on div "[DATE] 16:30 até [DATE] 17:00" at bounding box center [466, 209] width 122 height 18
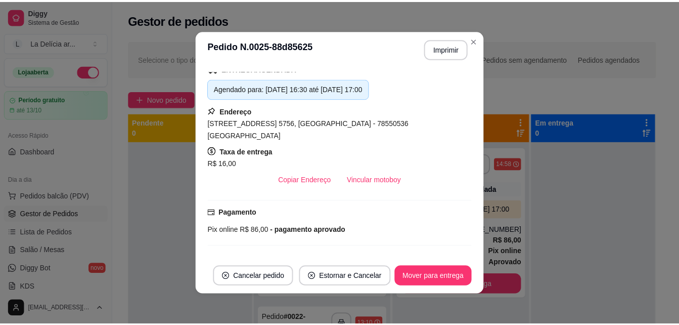
scroll to position [74, 0]
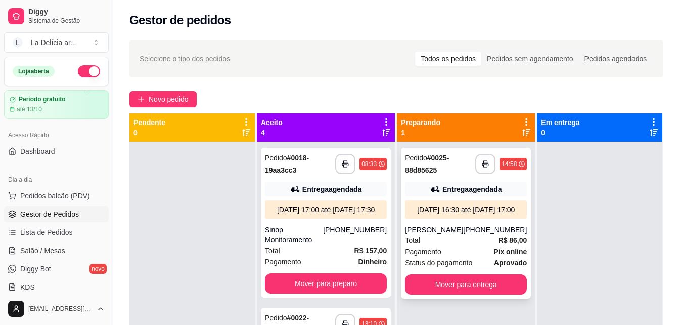
click at [462, 196] on div "**********" at bounding box center [466, 223] width 130 height 151
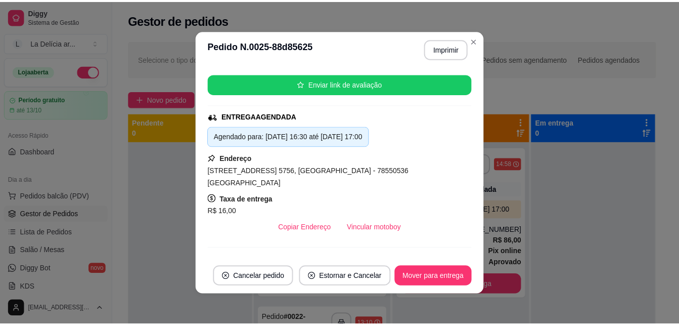
scroll to position [253, 0]
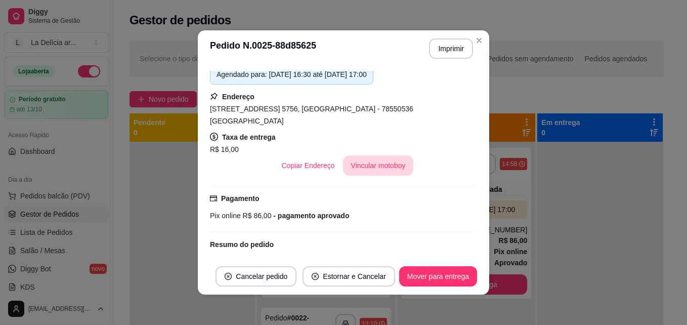
click at [363, 164] on button "Vincular motoboy" at bounding box center [378, 165] width 71 height 20
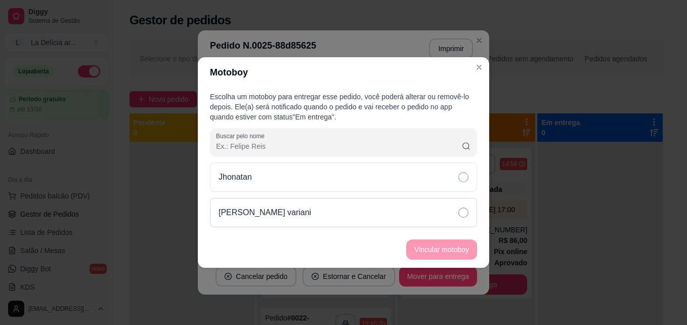
click at [465, 210] on icon at bounding box center [463, 212] width 10 height 10
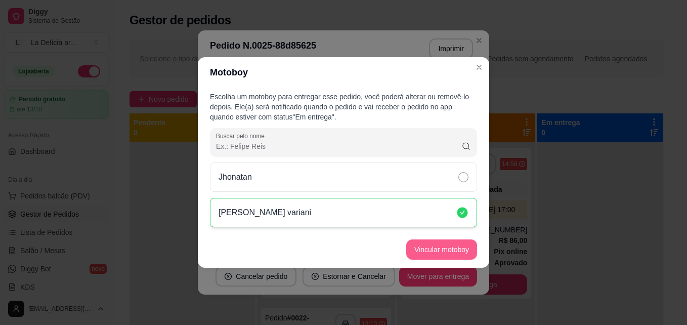
click at [445, 250] on button "Vincular motoboy" at bounding box center [441, 249] width 71 height 20
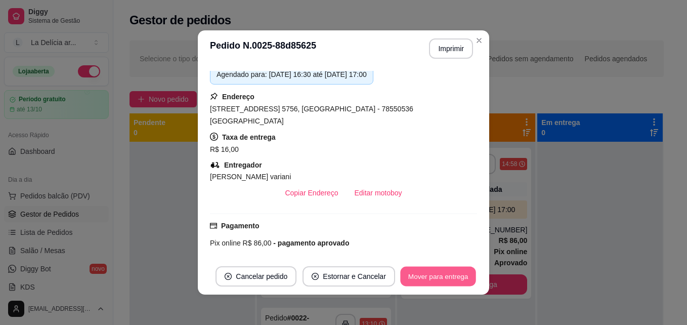
click at [426, 276] on button "Mover para entrega" at bounding box center [438, 277] width 76 height 20
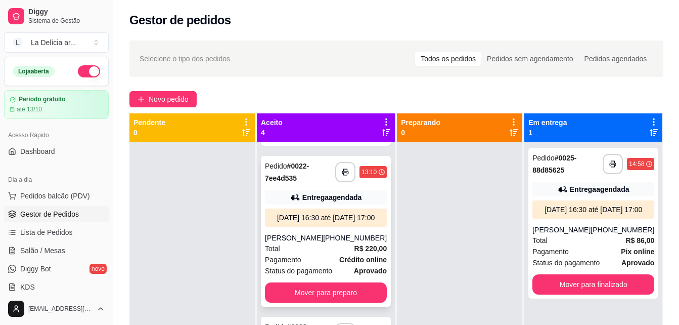
scroll to position [0, 0]
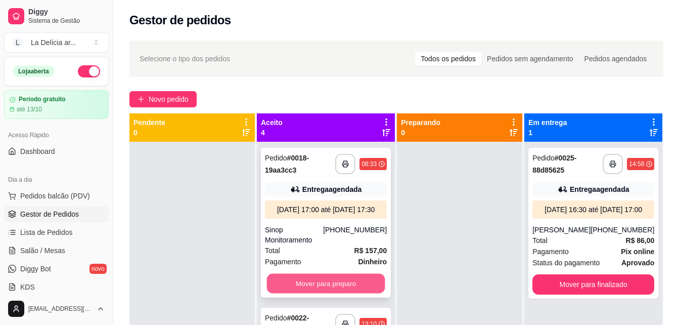
click at [319, 293] on button "Mover para preparo" at bounding box center [326, 284] width 118 height 20
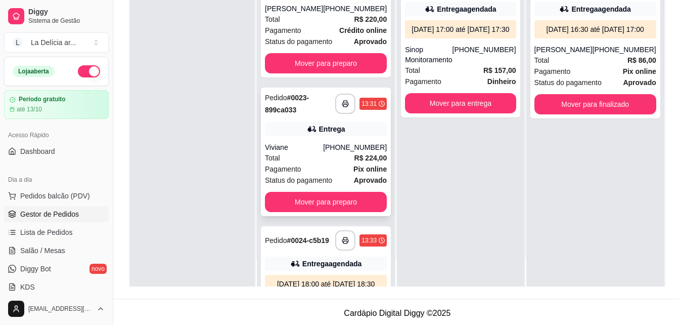
scroll to position [23, 0]
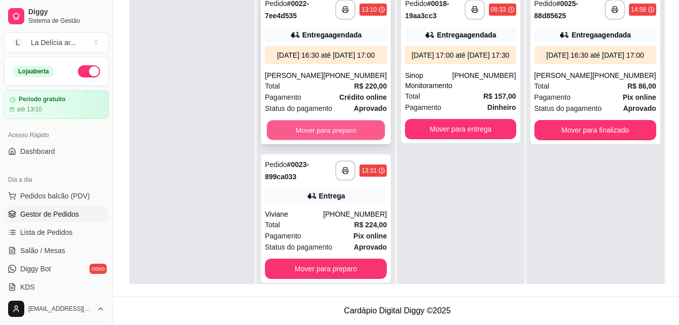
click at [325, 136] on button "Mover para preparo" at bounding box center [326, 130] width 118 height 20
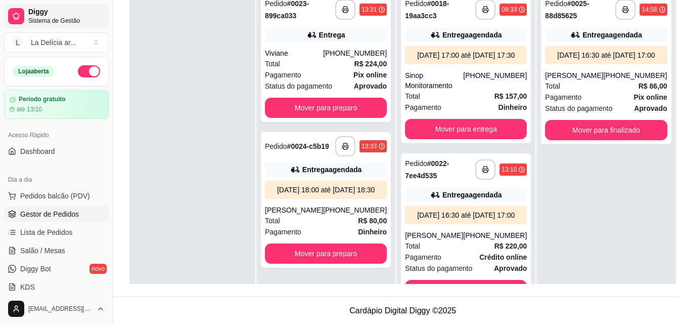
scroll to position [4, 0]
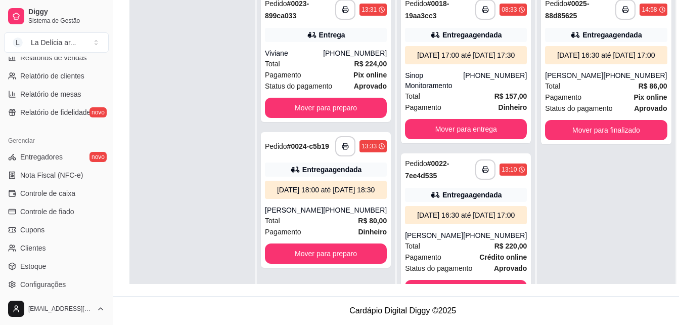
scroll to position [354, 0]
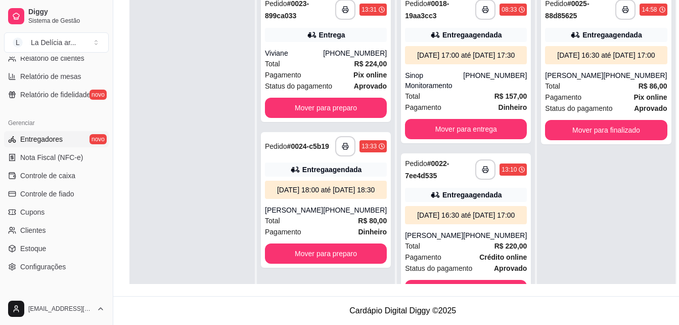
click at [40, 143] on span "Entregadores" at bounding box center [41, 139] width 42 height 10
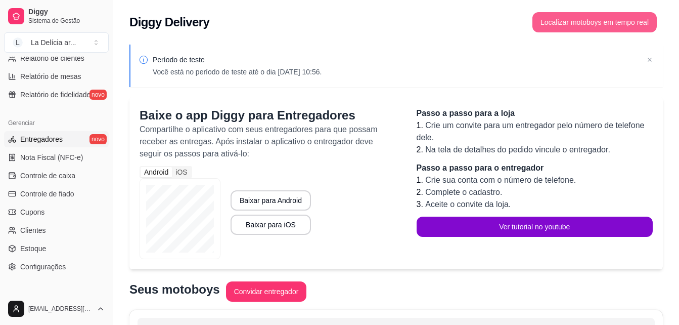
click at [602, 24] on button "Localizar motoboys em tempo real" at bounding box center [595, 22] width 124 height 20
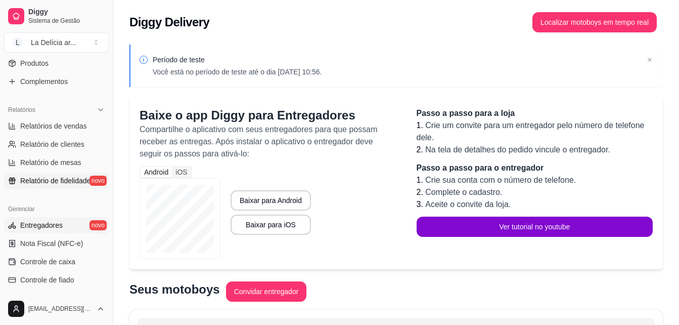
scroll to position [51, 0]
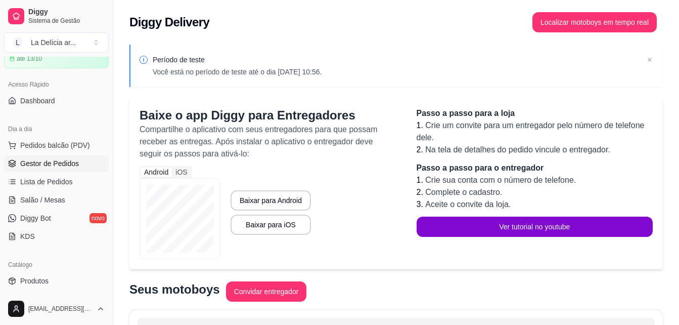
click at [68, 165] on span "Gestor de Pedidos" at bounding box center [49, 163] width 59 height 10
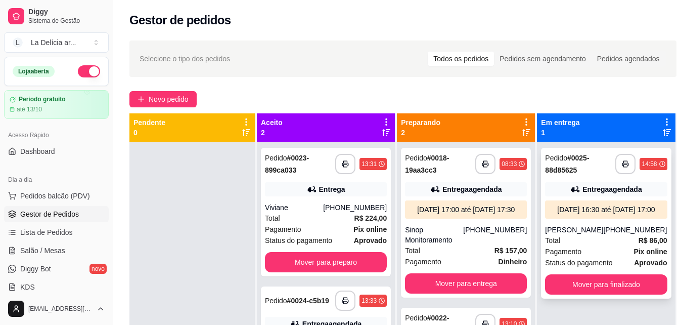
click at [592, 208] on div "[DATE] 16:30 até [DATE] 17:00" at bounding box center [606, 209] width 114 height 10
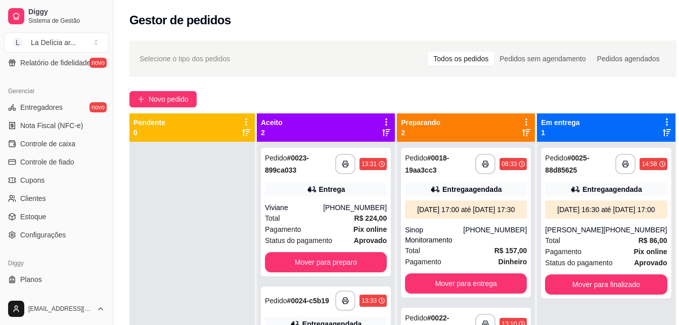
scroll to position [403, 0]
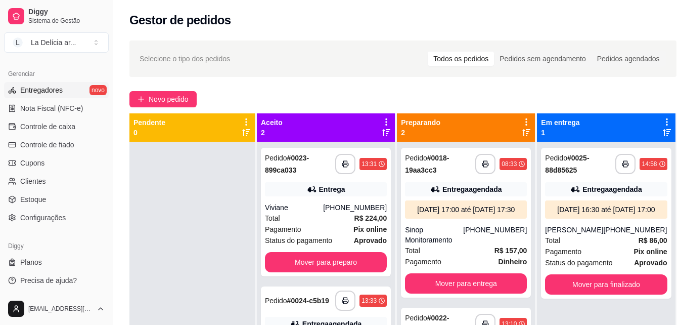
click at [52, 86] on span "Entregadores" at bounding box center [41, 90] width 42 height 10
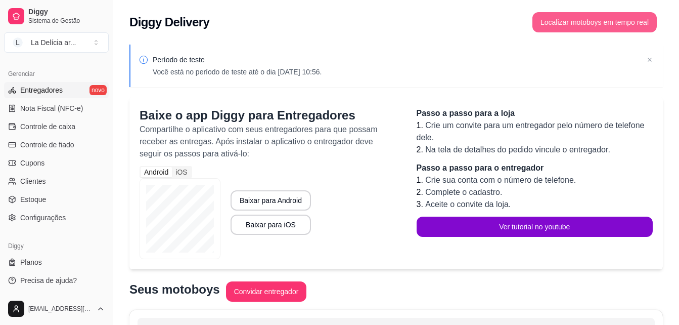
click at [570, 18] on button "Localizar motoboys em tempo real" at bounding box center [595, 22] width 124 height 20
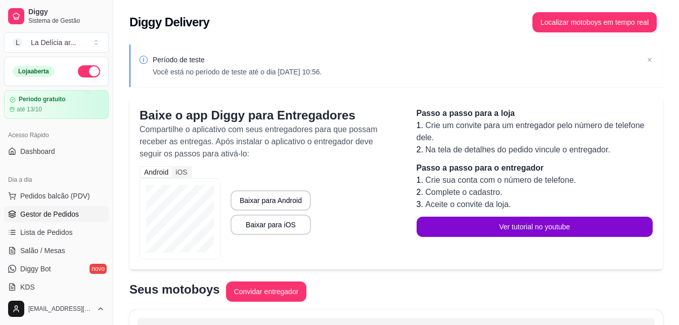
click at [59, 210] on span "Gestor de Pedidos" at bounding box center [49, 214] width 59 height 10
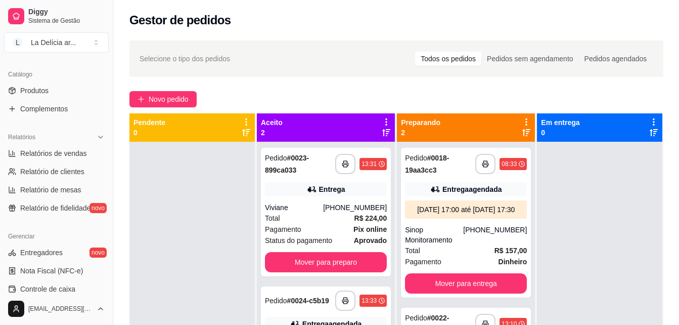
scroll to position [253, 0]
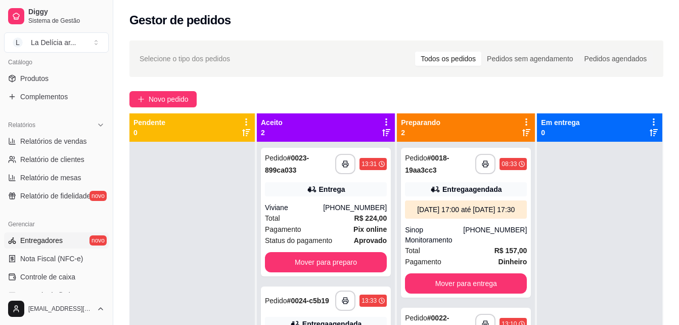
click at [51, 241] on span "Entregadores" at bounding box center [41, 240] width 42 height 10
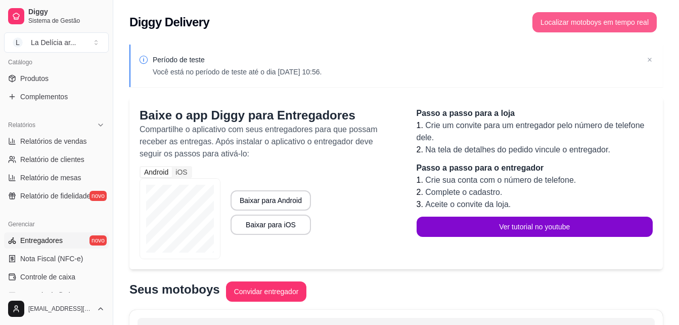
click at [577, 20] on button "Localizar motoboys em tempo real" at bounding box center [595, 22] width 124 height 20
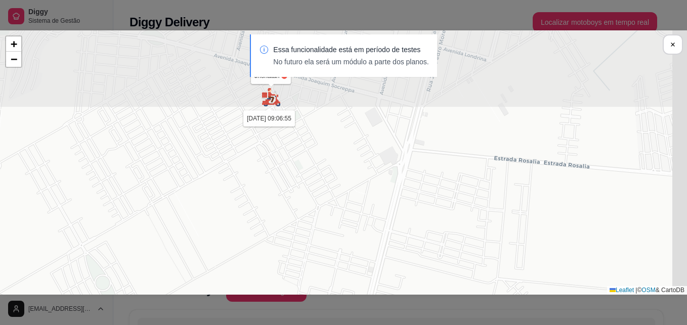
drag, startPoint x: 466, startPoint y: 128, endPoint x: 416, endPoint y: 301, distance: 180.2
click at [416, 301] on div "Sua loja Jhonatan 18/09 às 09:06:55 João Vitor Cervantes variani 18/09 às 16:43…" at bounding box center [343, 162] width 687 height 325
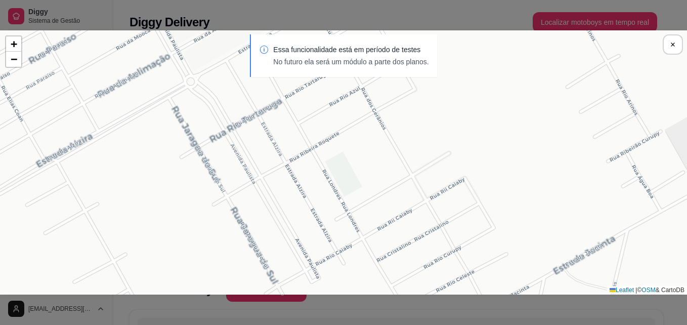
click at [289, 127] on div "Sua loja Jhonatan 18/09 às 09:06:55 João Vitor Cervantes variani 18/09 às 16:43…" at bounding box center [343, 162] width 687 height 264
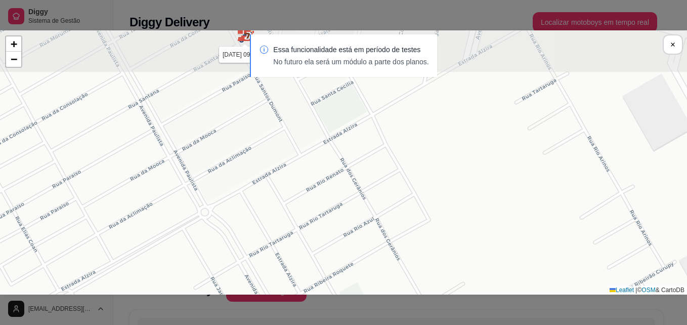
drag, startPoint x: 289, startPoint y: 127, endPoint x: 318, endPoint y: 194, distance: 72.7
click at [312, 261] on div "Sua loja Jhonatan 18/09 às 09:06:55 João Vitor Cervantes variani 18/09 às 16:43…" at bounding box center [343, 162] width 687 height 264
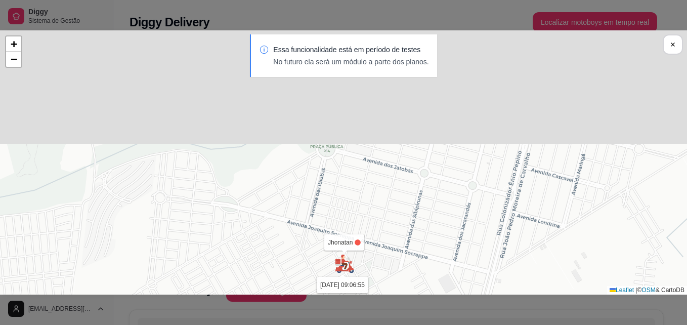
drag, startPoint x: 414, startPoint y: 158, endPoint x: 394, endPoint y: 315, distance: 157.6
click at [391, 324] on html "Diggy Sistema de Gestão L La Delícia ar ... Loja aberta Período gratuito até 13…" at bounding box center [343, 162] width 687 height 325
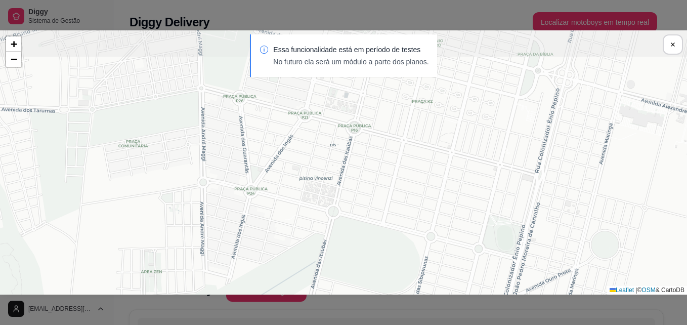
drag, startPoint x: 461, startPoint y: 132, endPoint x: 452, endPoint y: 281, distance: 149.0
click at [452, 281] on div "Sua loja Jhonatan 18/09 às 09:06:55 João Vitor Cervantes variani 18/09 às 16:43…" at bounding box center [343, 162] width 687 height 264
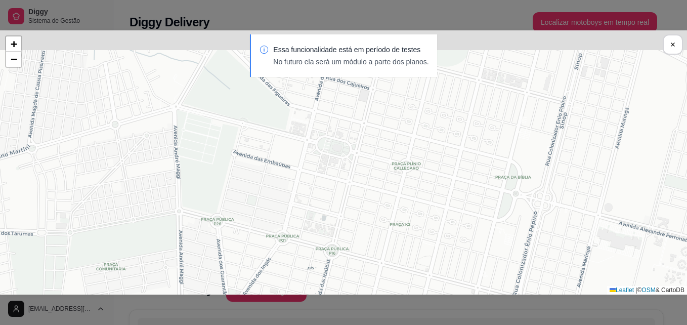
drag, startPoint x: 486, startPoint y: 156, endPoint x: 440, endPoint y: 344, distance: 193.7
click at [440, 324] on html "Diggy Sistema de Gestão L La Delícia ar ... Loja aberta Período gratuito até 13…" at bounding box center [343, 162] width 687 height 325
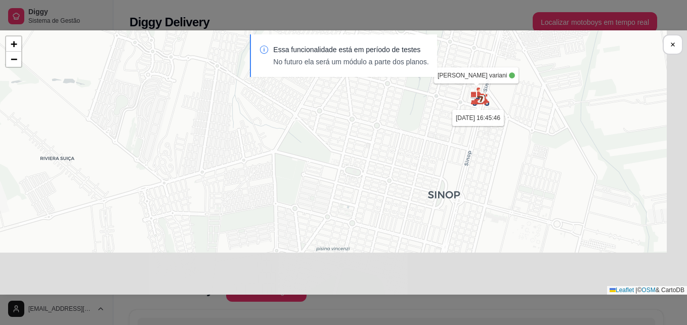
drag, startPoint x: 541, startPoint y: 214, endPoint x: 498, endPoint y: 135, distance: 90.3
click at [498, 135] on div "Sua loja Jhonatan 18/09 às 09:06:55 João Vitor Cervantes variani 18/09 às 16:45…" at bounding box center [343, 162] width 687 height 264
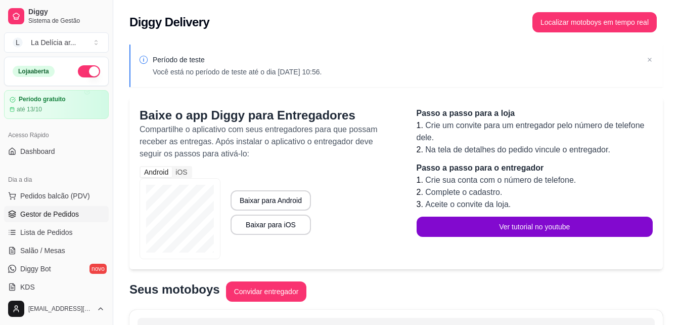
click at [59, 214] on span "Gestor de Pedidos" at bounding box center [49, 214] width 59 height 10
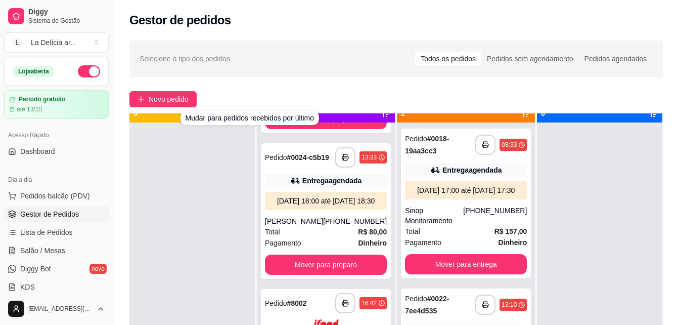
scroll to position [28, 0]
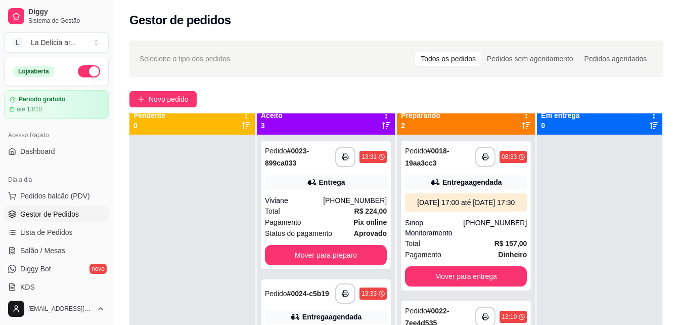
scroll to position [28, 0]
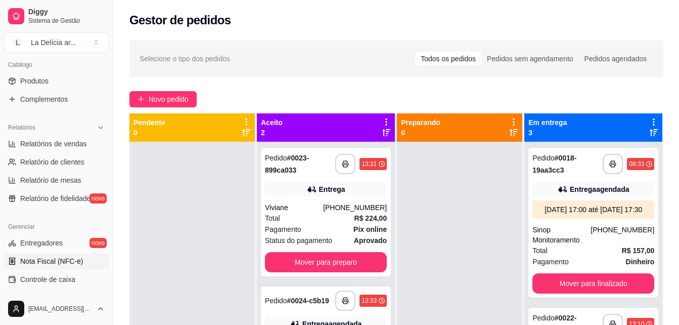
scroll to position [253, 0]
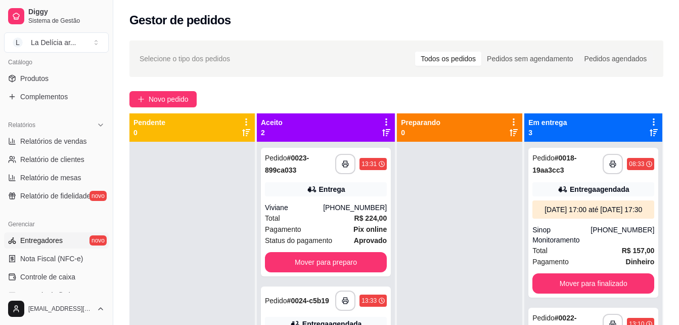
click at [60, 244] on span "Entregadores" at bounding box center [41, 240] width 42 height 10
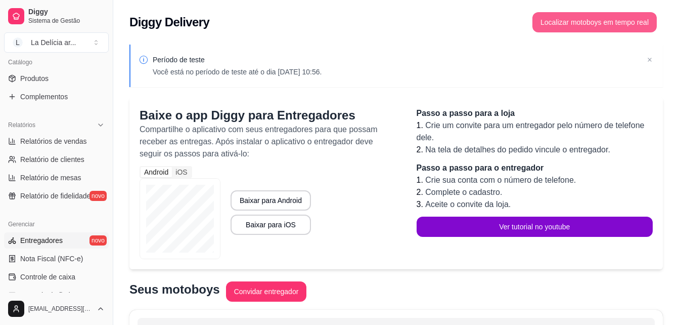
click at [600, 15] on button "Localizar motoboys em tempo real" at bounding box center [595, 22] width 124 height 20
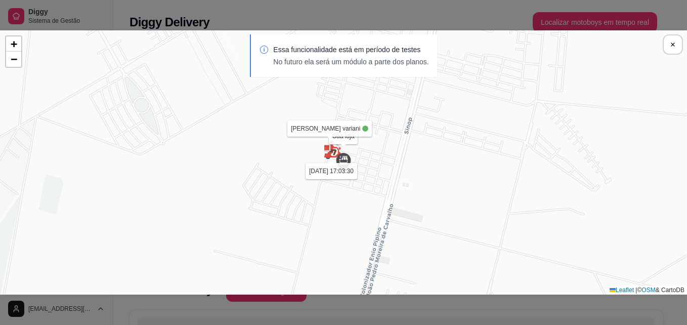
click at [333, 154] on img at bounding box center [333, 150] width 20 height 20
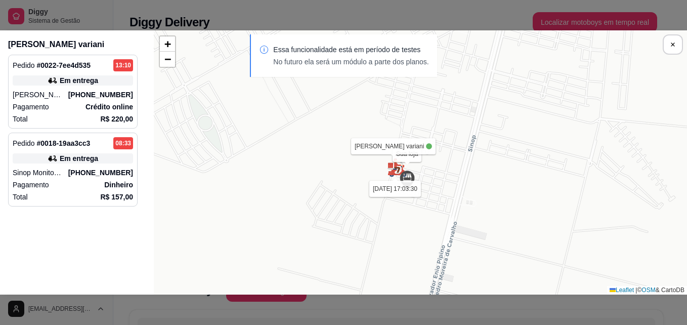
drag, startPoint x: 440, startPoint y: 212, endPoint x: 338, endPoint y: 230, distance: 103.7
click at [338, 230] on div "Sua loja Jhonatan 18/09 às 09:06:55 João Vitor Cervantes variani 18/09 às 17:03…" at bounding box center [420, 162] width 533 height 264
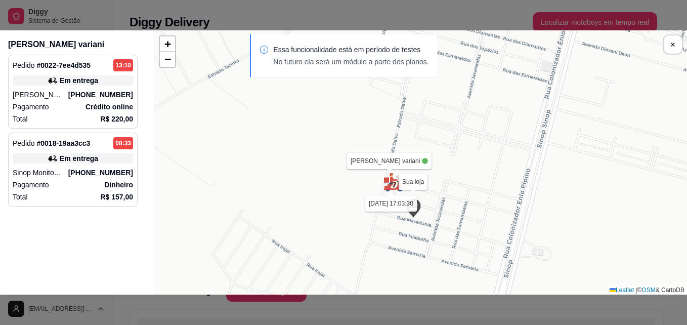
drag, startPoint x: 449, startPoint y: 145, endPoint x: 386, endPoint y: 233, distance: 108.1
click at [389, 232] on div "Sua loja Jhonatan 18/09 às 09:06:55 João Vitor Cervantes variani 18/09 às 17:03…" at bounding box center [420, 162] width 533 height 264
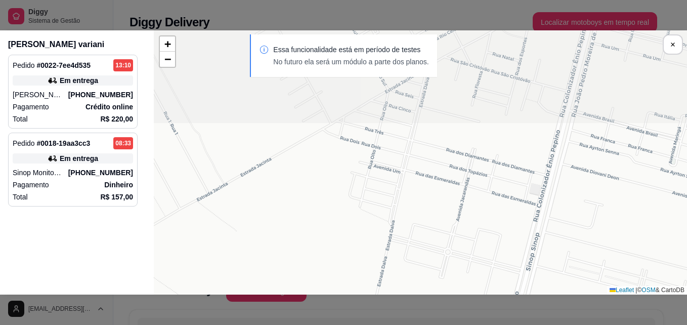
drag, startPoint x: 316, startPoint y: 142, endPoint x: 320, endPoint y: 228, distance: 86.6
click at [318, 272] on div "Sua loja Jhonatan 18/09 às 09:06:55 João Vitor Cervantes variani 18/09 às 17:07…" at bounding box center [420, 162] width 533 height 264
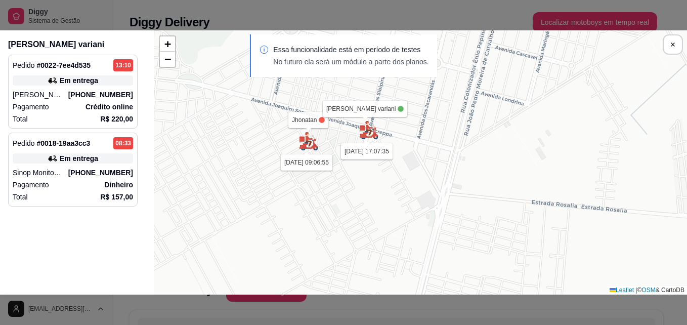
drag, startPoint x: 353, startPoint y: 142, endPoint x: 332, endPoint y: 252, distance: 112.6
click at [332, 252] on div "Sua loja Jhonatan 18/09 às 09:06:55 João Vitor Cervantes variani 18/09 às 17:07…" at bounding box center [420, 162] width 533 height 264
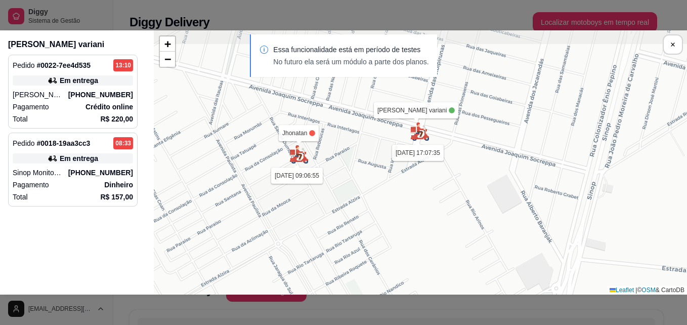
drag, startPoint x: 345, startPoint y: 162, endPoint x: 344, endPoint y: 221, distance: 59.2
click at [344, 221] on div "Sua loja Jhonatan 18/09 às 09:06:55 João Vitor Cervantes variani 18/09 às 17:07…" at bounding box center [420, 162] width 533 height 264
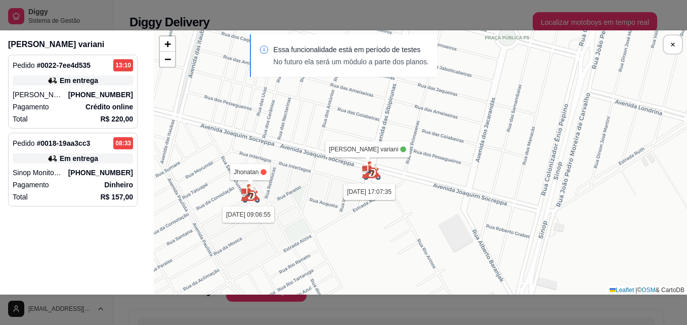
drag, startPoint x: 380, startPoint y: 159, endPoint x: 327, endPoint y: 207, distance: 71.3
click at [327, 206] on div "Sua loja Jhonatan 18/09 às 09:06:55 João Vitor Cervantes variani 18/09 às 17:07…" at bounding box center [420, 162] width 533 height 264
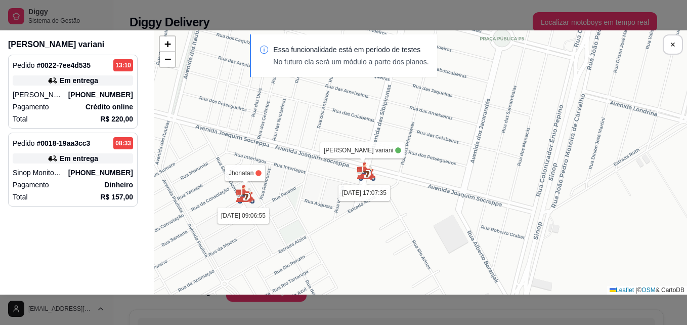
click at [66, 103] on div "Pagamento Crédito online" at bounding box center [73, 107] width 120 height 10
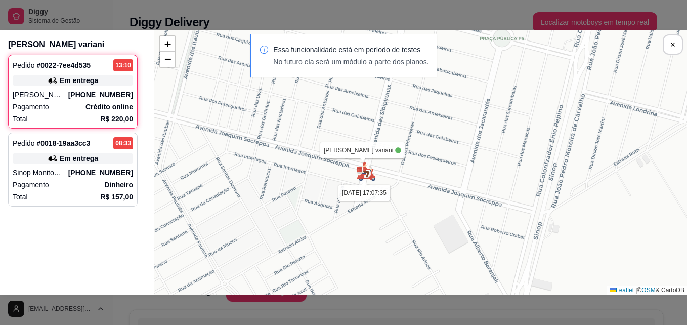
click at [79, 169] on p "(66) 9 9206-9008" at bounding box center [100, 172] width 65 height 10
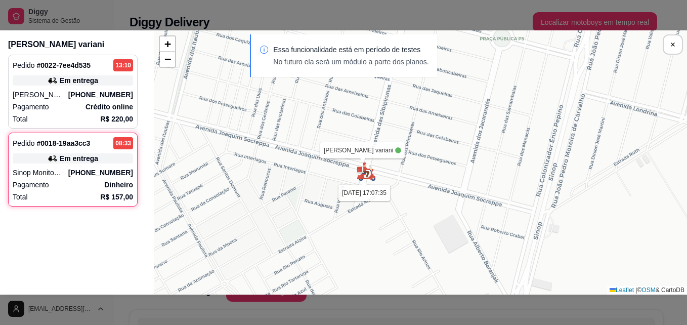
click at [62, 66] on div "Essa funcionalidade está em período de testes No futuro ela será um módulo a pa…" at bounding box center [343, 60] width 687 height 53
click at [61, 80] on div "Essa funcionalidade está em período de testes No futuro ela será um módulo a pa…" at bounding box center [343, 60] width 687 height 53
click at [69, 101] on div "Pedido # 0022-7ee4d535 13:10 Em entrega Liddya Borges (61) 9 8500-5695 Pagament…" at bounding box center [72, 92] width 129 height 74
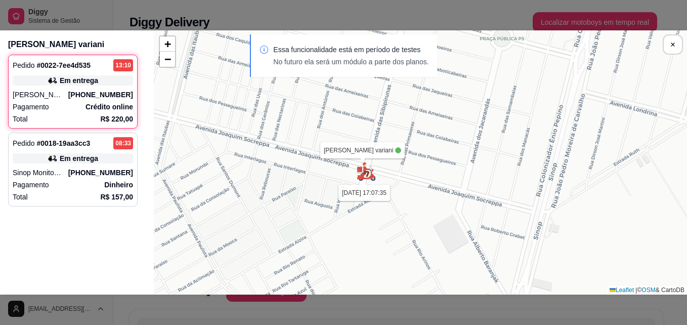
click at [371, 205] on div "Sua loja João Vitor Cervantes variani 18/09 às 17:07:35 Endereço da entrega + −…" at bounding box center [420, 162] width 533 height 264
click at [369, 166] on img at bounding box center [366, 171] width 20 height 20
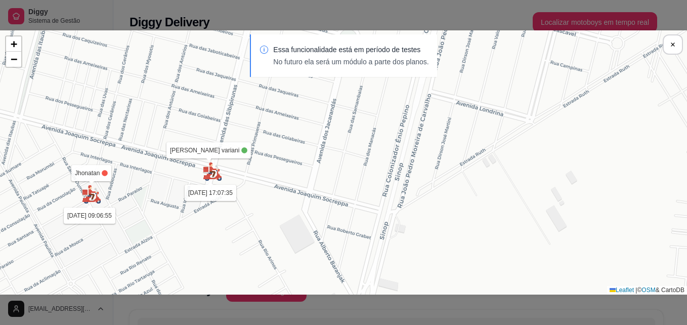
click at [215, 181] on img at bounding box center [212, 171] width 20 height 20
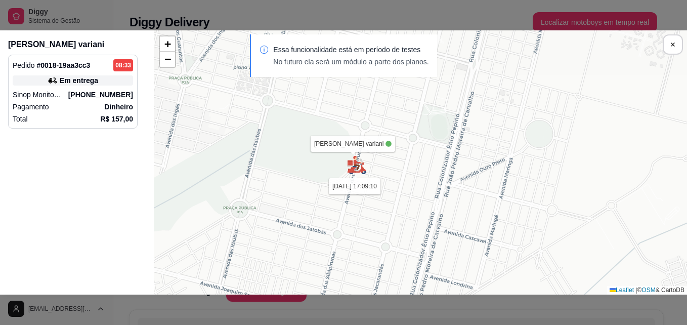
drag, startPoint x: 373, startPoint y: 102, endPoint x: 348, endPoint y: 256, distance: 156.3
click at [342, 271] on div "Sua loja João Vitor Cervantes variani 18/09 às 17:09:10 Jhonatan 18/09 às 09:06…" at bounding box center [420, 162] width 533 height 264
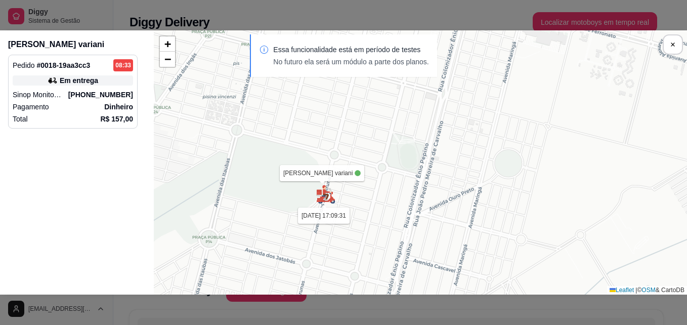
drag, startPoint x: 327, startPoint y: 187, endPoint x: 295, endPoint y: 218, distance: 44.7
click at [295, 218] on div "Sua loja João Vitor Cervantes variani 18/09 às 17:09:31 Jhonatan 18/09 às 09:06…" at bounding box center [420, 162] width 533 height 264
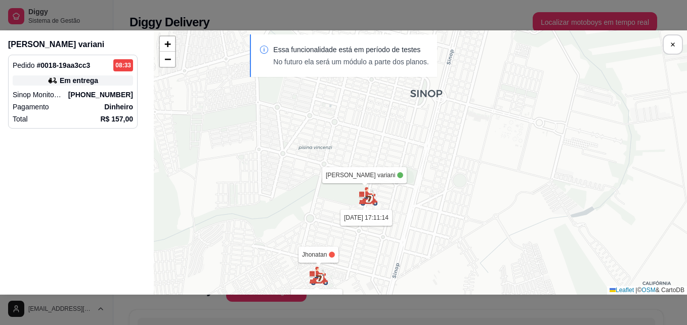
click at [91, 117] on div "Total R$ 157,00" at bounding box center [73, 119] width 120 height 10
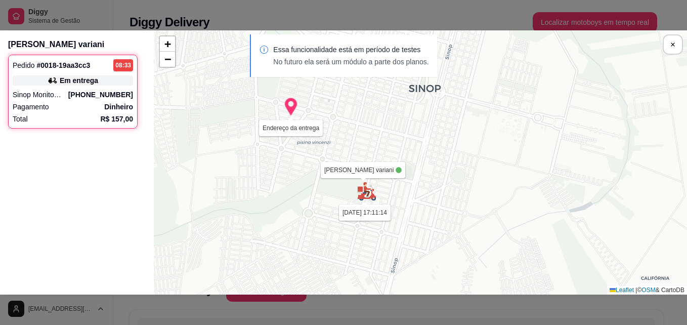
drag, startPoint x: 300, startPoint y: 181, endPoint x: 298, endPoint y: 176, distance: 5.3
click at [298, 176] on div "Sua loja João Vitor Cervantes variani 18/09 às 17:11:14 Endereço da entrega + −…" at bounding box center [420, 162] width 533 height 264
click at [369, 201] on img at bounding box center [367, 191] width 20 height 20
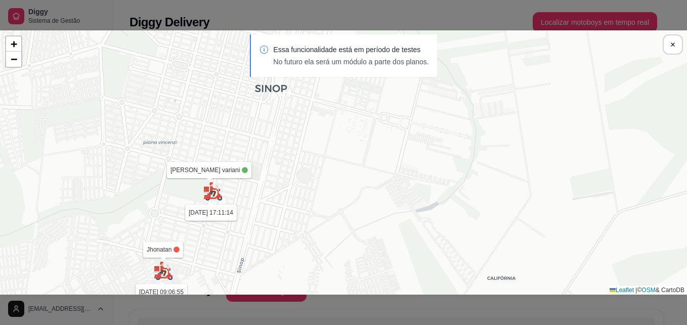
click at [217, 197] on img at bounding box center [213, 191] width 20 height 20
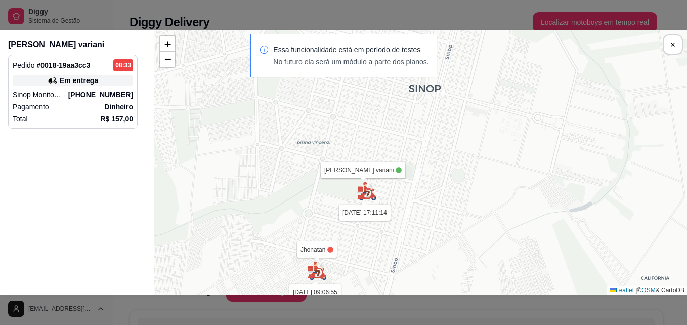
click at [129, 101] on div "Pedido # 0018-19aa3cc3 08:33 Em entrega Sinop Monitoramento (66) 9 9206-9008 Pa…" at bounding box center [72, 92] width 129 height 74
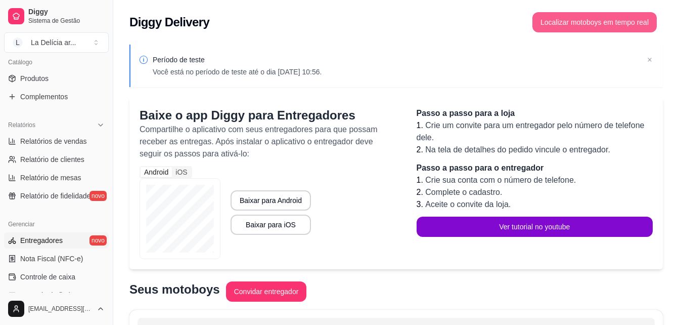
click at [583, 22] on button "Localizar motoboys em tempo real" at bounding box center [595, 22] width 124 height 20
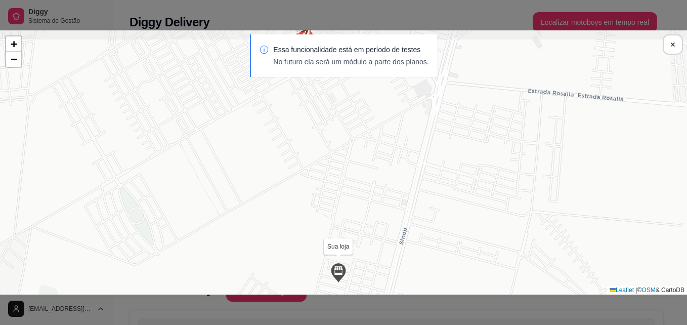
drag, startPoint x: 375, startPoint y: 126, endPoint x: 370, endPoint y: 237, distance: 110.4
click at [370, 237] on div "Sua loja Jhonatan 18/09 às 09:06:55 João Vitor Cervantes variani 18/09 às 17:11…" at bounding box center [343, 162] width 687 height 264
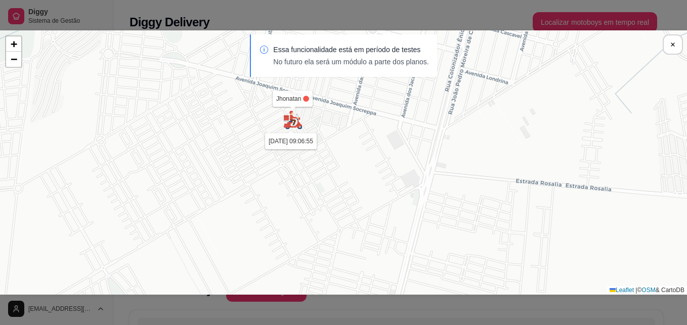
drag, startPoint x: 375, startPoint y: 141, endPoint x: 359, endPoint y: 219, distance: 79.1
click at [362, 232] on div "Sua loja Jhonatan 18/09 às 09:06:55 João Vitor Cervantes variani 18/09 às 17:11…" at bounding box center [343, 162] width 687 height 264
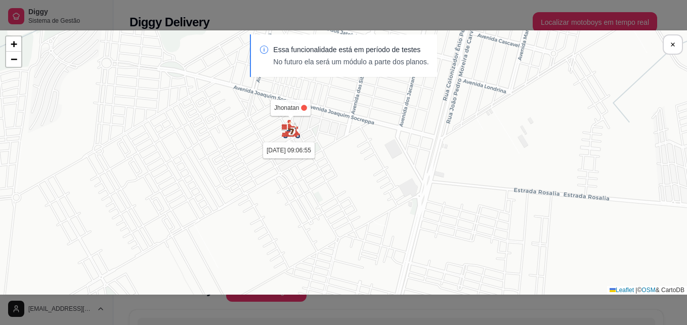
drag, startPoint x: 359, startPoint y: 180, endPoint x: 333, endPoint y: 313, distance: 135.5
click at [333, 314] on div "Sua loja Jhonatan 18/09 às 09:06:55 João Vitor Cervantes variani 18/09 às 17:11…" at bounding box center [343, 162] width 687 height 325
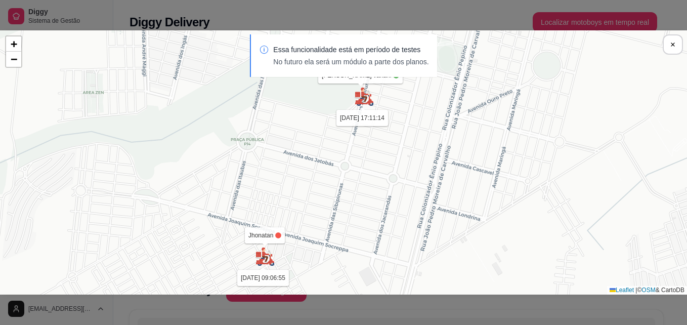
drag, startPoint x: 391, startPoint y: 159, endPoint x: 380, endPoint y: 211, distance: 53.2
click at [380, 214] on div "Sua loja Jhonatan 18/09 às 09:06:55 João Vitor Cervantes variani 18/09 às 17:11…" at bounding box center [343, 162] width 687 height 264
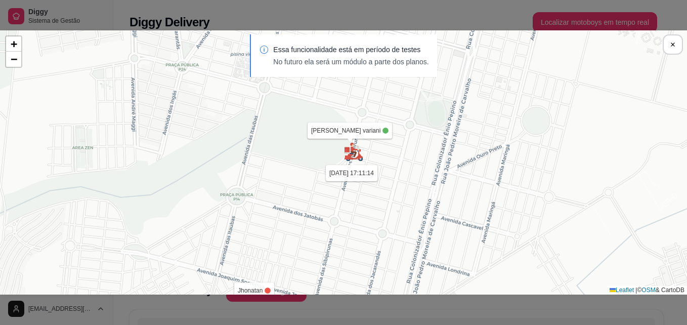
click at [355, 158] on img at bounding box center [353, 152] width 20 height 20
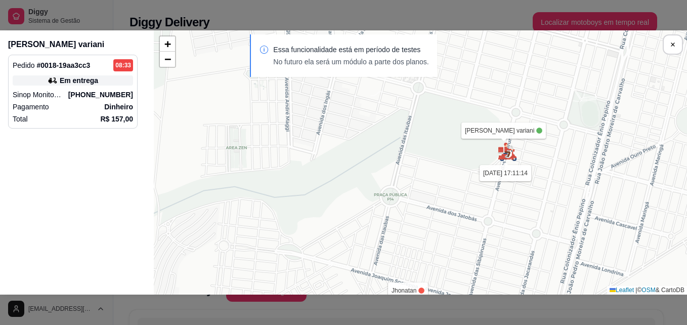
click at [76, 94] on div "Sinop Monitoramento (66) 9 9206-9008" at bounding box center [73, 95] width 120 height 10
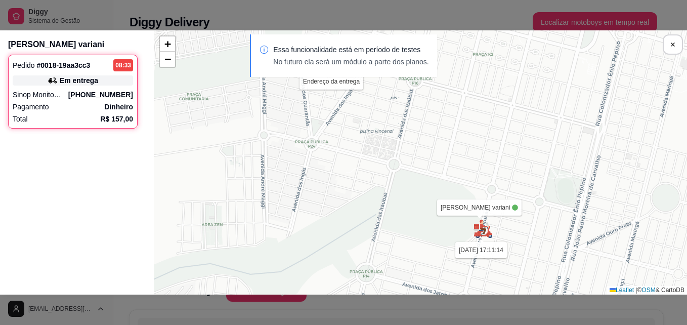
drag, startPoint x: 387, startPoint y: 159, endPoint x: 364, endPoint y: 211, distance: 57.3
click at [363, 235] on div "Sua loja João Vitor Cervantes variani 18/09 às 17:11:14 Endereço da entrega + −…" at bounding box center [420, 162] width 533 height 264
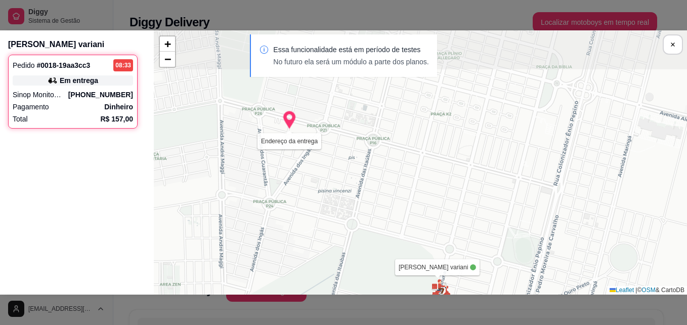
drag, startPoint x: 371, startPoint y: 166, endPoint x: 324, endPoint y: 222, distance: 72.9
click at [324, 222] on div "Sua loja João Vitor Cervantes variani 18/09 às 17:11:14 Endereço da entrega + −…" at bounding box center [420, 162] width 533 height 264
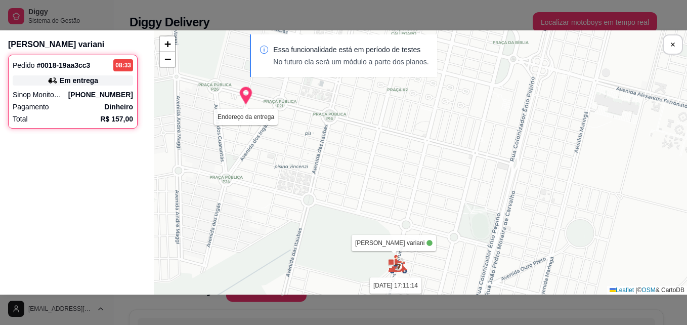
drag, startPoint x: 389, startPoint y: 196, endPoint x: 355, endPoint y: 172, distance: 41.4
click at [355, 172] on div "Sua loja João Vitor Cervantes variani 18/09 às 17:11:14 Endereço da entrega + −…" at bounding box center [420, 162] width 533 height 264
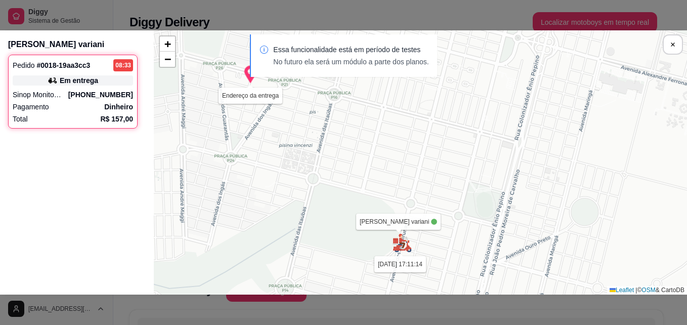
drag, startPoint x: 320, startPoint y: 159, endPoint x: 325, endPoint y: 137, distance: 22.2
click at [325, 137] on div "Sua loja João Vitor Cervantes variani 18/09 às 17:11:14 Endereço da entrega + −…" at bounding box center [420, 162] width 533 height 264
click at [278, 182] on div "Sua loja João Vitor Cervantes variani 18/09 às 17:11:14 Endereço da entrega + −…" at bounding box center [420, 162] width 533 height 264
click at [56, 191] on div "João Vitor Cervantes variani Pedido # 0018-19aa3cc3 08:33 Em entrega Sinop Moni…" at bounding box center [73, 162] width 146 height 264
click at [94, 88] on div "Pedido # 0018-19aa3cc3 08:33 Em entrega Sinop Monitoramento (66) 9 9206-9008 Pa…" at bounding box center [72, 92] width 129 height 74
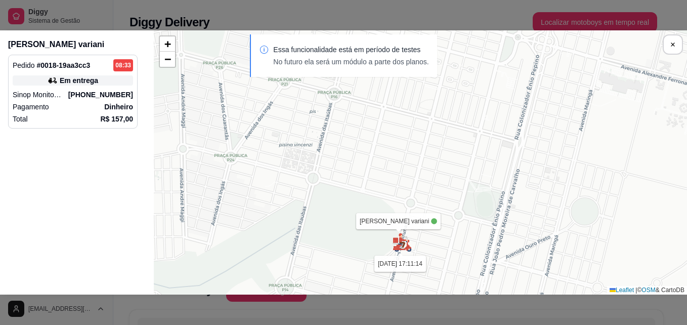
click at [62, 109] on div "Pagamento Dinheiro" at bounding box center [73, 107] width 120 height 10
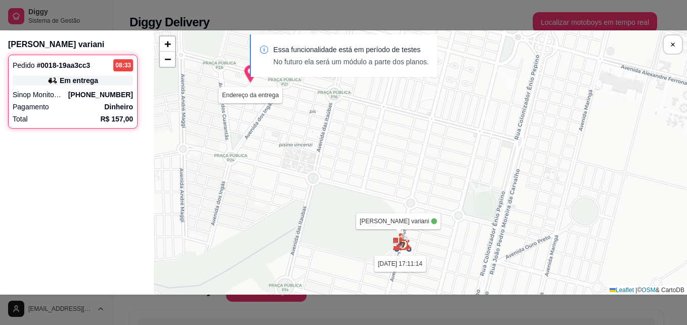
click at [402, 253] on div "Sua loja João Vitor Cervantes variani 18/09 às 17:11:14 Endereço da entrega + −…" at bounding box center [420, 162] width 533 height 264
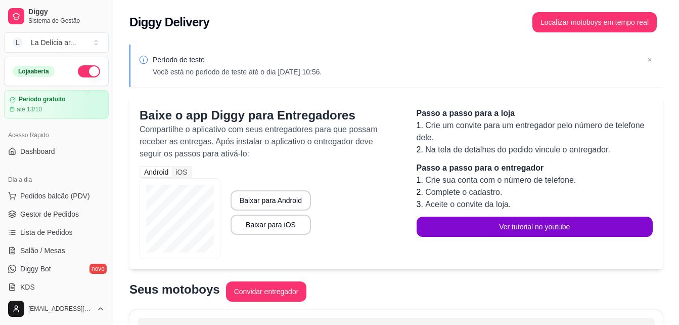
click at [571, 11] on div "Diggy Delivery Localizar motoboys em tempo real" at bounding box center [396, 19] width 566 height 38
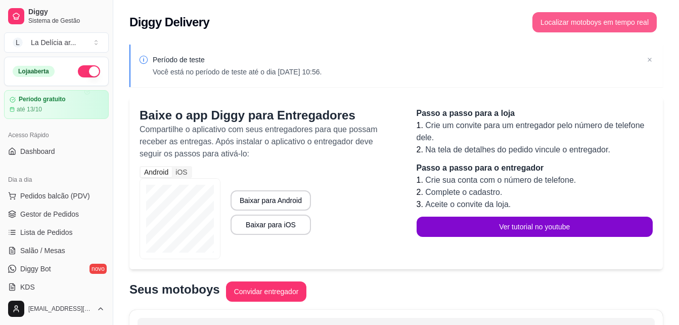
click at [572, 19] on button "Localizar motoboys em tempo real" at bounding box center [595, 22] width 124 height 20
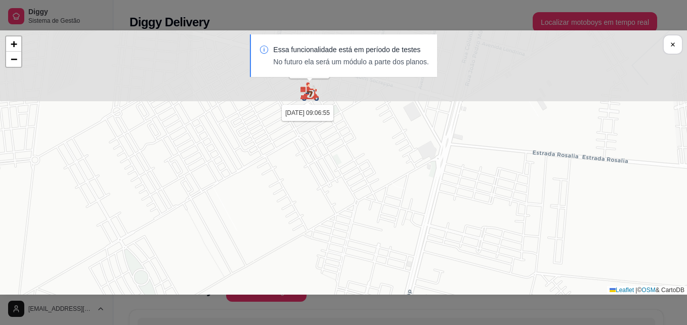
drag, startPoint x: 278, startPoint y: 125, endPoint x: 278, endPoint y: 297, distance: 172.0
click at [278, 297] on div "Sua loja Jhonatan [DATE] 09:06:55 [PERSON_NAME] variani [DATE] 17:11:14 + − Lea…" at bounding box center [343, 162] width 687 height 325
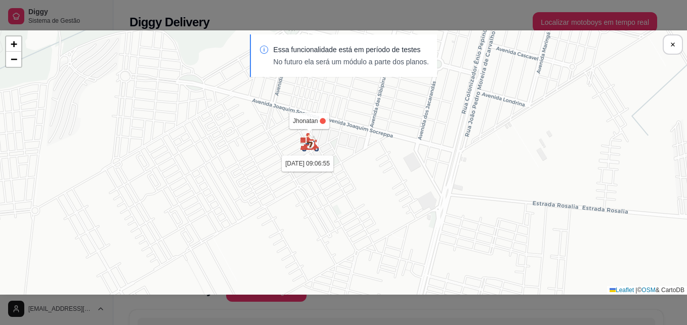
drag, startPoint x: 311, startPoint y: 177, endPoint x: 311, endPoint y: 338, distance: 160.9
click at [311, 324] on html "Diggy Sistema de Gestão L La Delícia ar ... Loja aberta Período gratuito até 13…" at bounding box center [343, 162] width 687 height 325
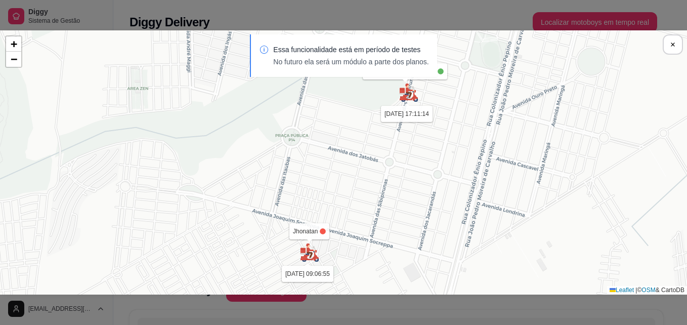
drag, startPoint x: 657, startPoint y: 90, endPoint x: 628, endPoint y: 95, distance: 29.8
click at [657, 90] on div "Sua loja Jhonatan [DATE] 09:06:55 [PERSON_NAME] variani [DATE] 17:11:14 + − Lea…" at bounding box center [343, 162] width 687 height 264
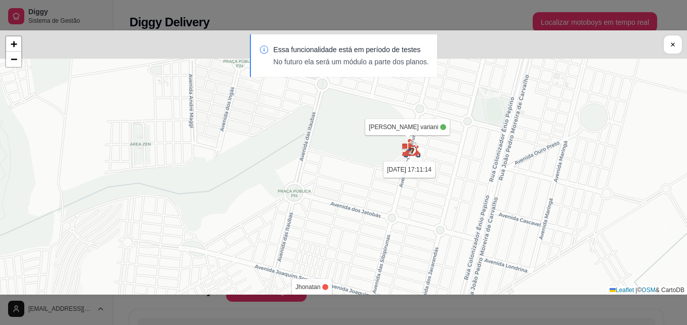
drag, startPoint x: 383, startPoint y: 150, endPoint x: 385, endPoint y: 234, distance: 83.5
click at [385, 234] on div "Sua loja Jhonatan [DATE] 09:06:55 [PERSON_NAME] variani [DATE] 17:11:14 + − Lea…" at bounding box center [343, 162] width 687 height 264
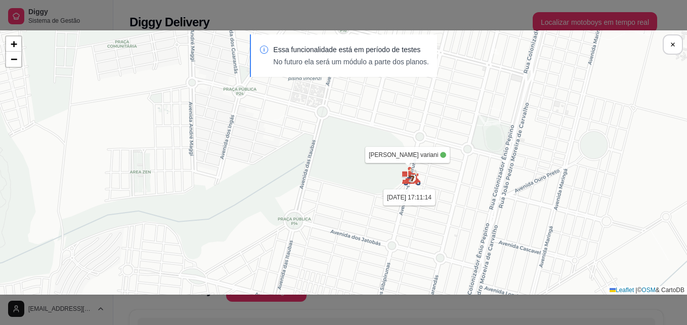
click at [409, 183] on img at bounding box center [411, 176] width 20 height 20
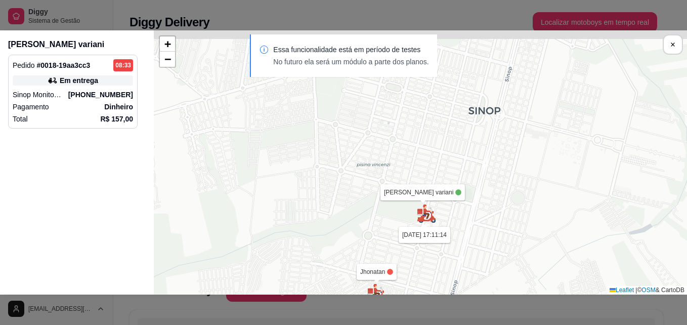
drag, startPoint x: 346, startPoint y: 137, endPoint x: 224, endPoint y: 155, distance: 123.3
click at [320, 190] on div "Sua loja Jhonatan [DATE] 09:06:55 [PERSON_NAME] variani [DATE] 17:11:14 + − Lea…" at bounding box center [420, 162] width 533 height 264
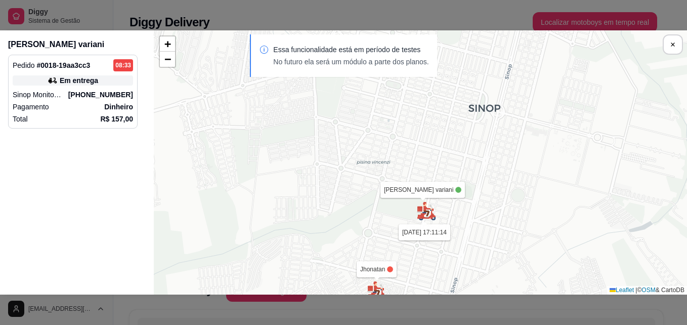
click at [95, 115] on div "Total R$ 157,00" at bounding box center [73, 119] width 120 height 10
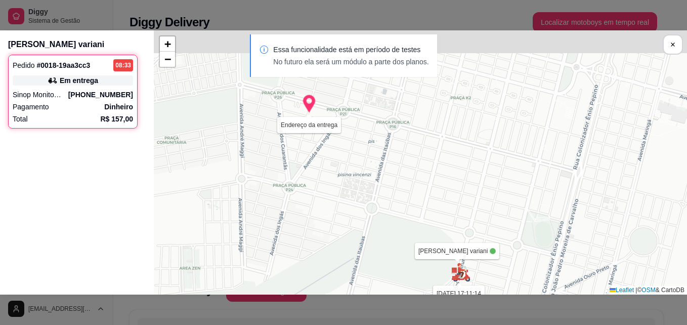
drag, startPoint x: 359, startPoint y: 184, endPoint x: 348, endPoint y: 240, distance: 57.2
click at [348, 240] on div "Sua loja [PERSON_NAME] variani [DATE] 17:11:14 Endereço da entrega + − Leaflet …" at bounding box center [420, 162] width 533 height 264
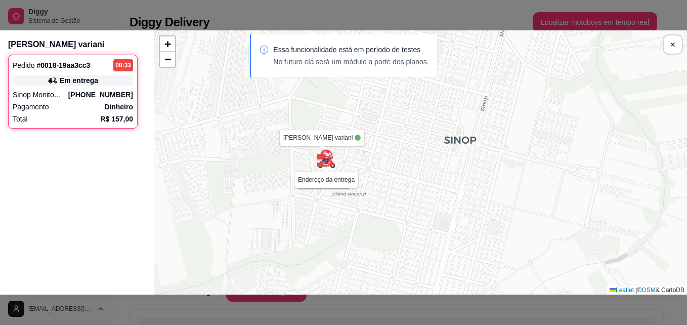
click at [241, 168] on div "Sua loja João Vitor Cervantes variani 18/09 às 17:18:19 Endereço da entrega + −…" at bounding box center [420, 162] width 533 height 264
click at [328, 160] on img at bounding box center [326, 159] width 20 height 20
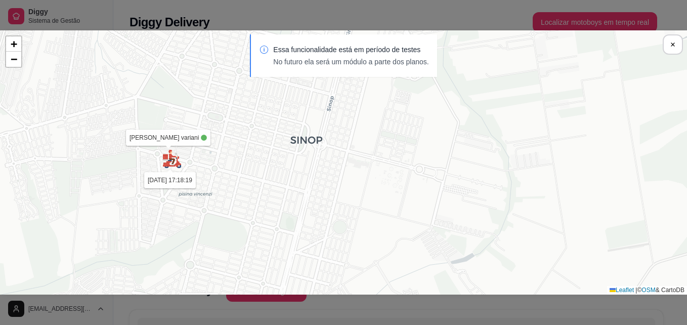
click at [172, 160] on img at bounding box center [172, 159] width 20 height 20
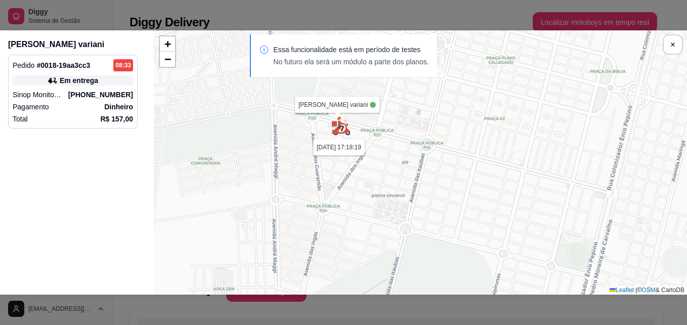
drag, startPoint x: 204, startPoint y: 165, endPoint x: 210, endPoint y: 165, distance: 6.1
click at [204, 165] on div "Sua loja João Vitor Cervantes variani 18/09 às 17:18:19 Jhonatan 18/09 às 09:06…" at bounding box center [420, 162] width 533 height 264
click at [341, 140] on div "Sua loja João Vitor Cervantes variani 18/09 às 17:18:19 Jhonatan 18/09 às 09:06…" at bounding box center [420, 162] width 533 height 264
click at [339, 127] on img at bounding box center [341, 126] width 20 height 20
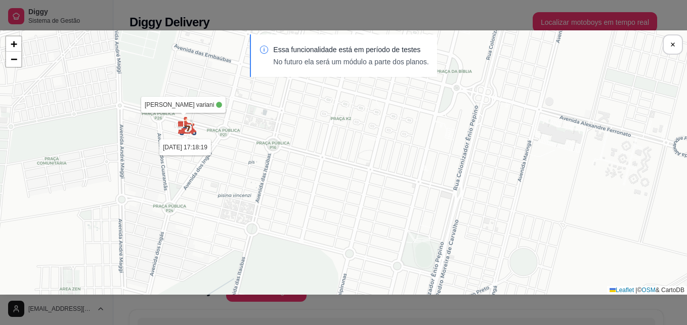
click at [194, 136] on div "Sua loja João Vitor Cervantes variani 18/09 às 17:18:19 Jhonatan 18/09 às 09:06…" at bounding box center [343, 162] width 687 height 264
click at [189, 131] on img at bounding box center [187, 126] width 20 height 20
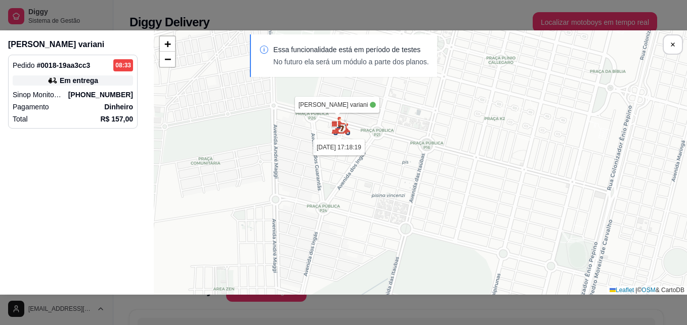
click at [343, 129] on img at bounding box center [341, 126] width 20 height 20
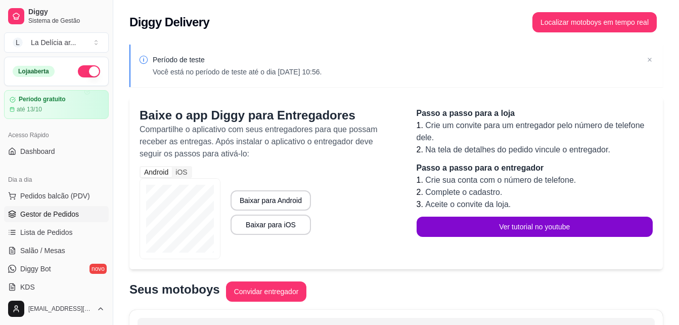
click at [60, 215] on span "Gestor de Pedidos" at bounding box center [49, 214] width 59 height 10
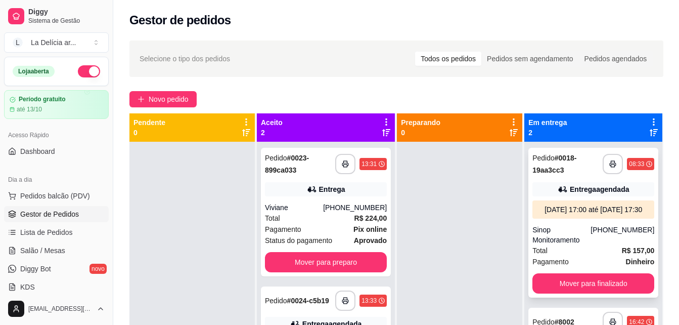
click at [587, 204] on div "[DATE] 17:00 até [DATE] 17:30" at bounding box center [594, 209] width 122 height 18
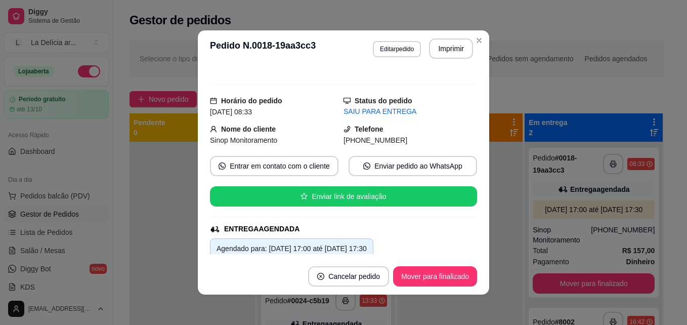
scroll to position [101, 0]
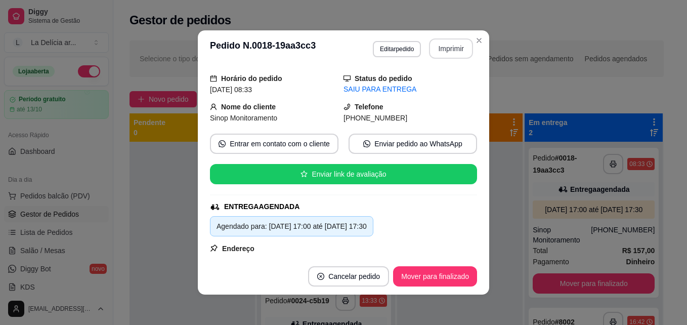
click at [455, 46] on button "Imprimir" at bounding box center [451, 48] width 44 height 20
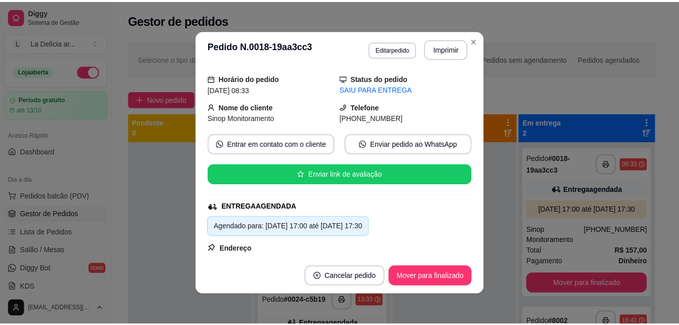
scroll to position [31, 0]
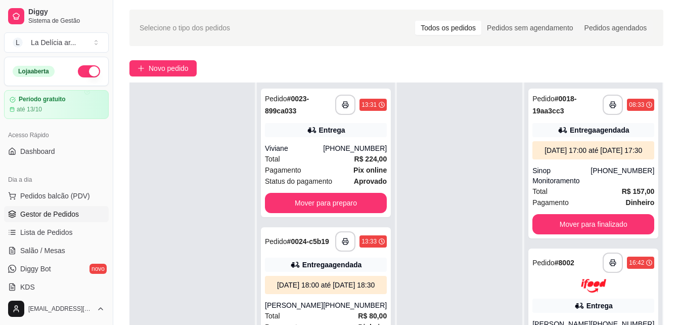
scroll to position [154, 0]
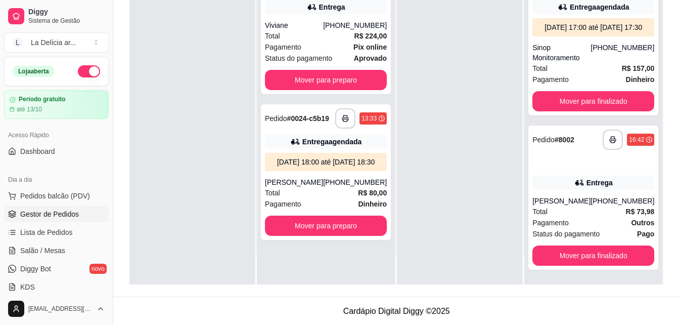
scroll to position [154, 0]
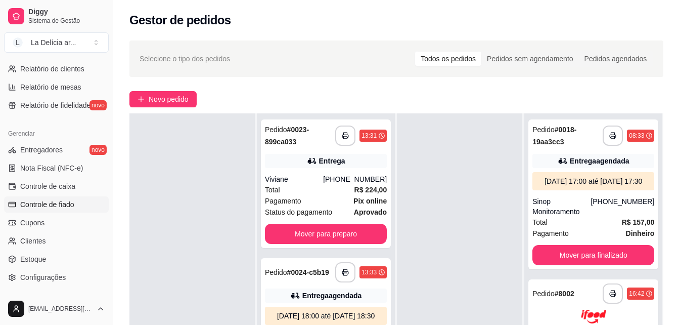
scroll to position [354, 0]
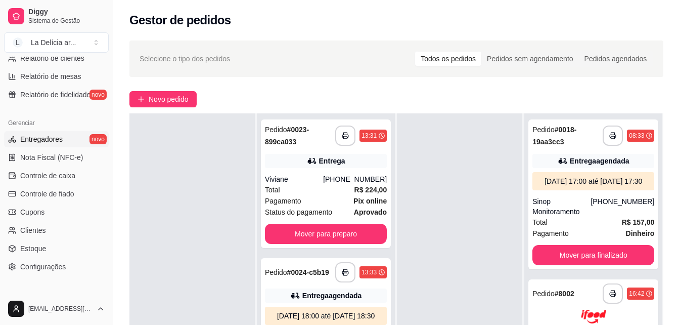
click at [44, 140] on span "Entregadores" at bounding box center [41, 139] width 42 height 10
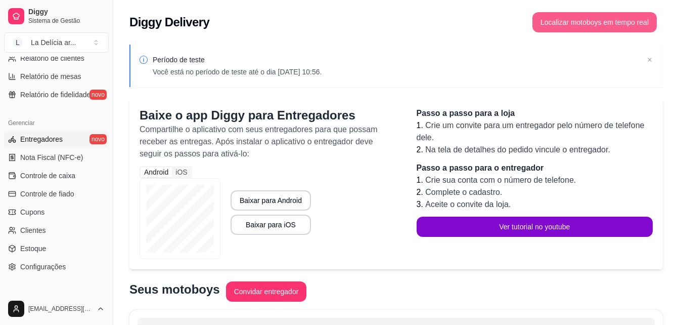
click at [591, 25] on button "Localizar motoboys em tempo real" at bounding box center [595, 22] width 124 height 20
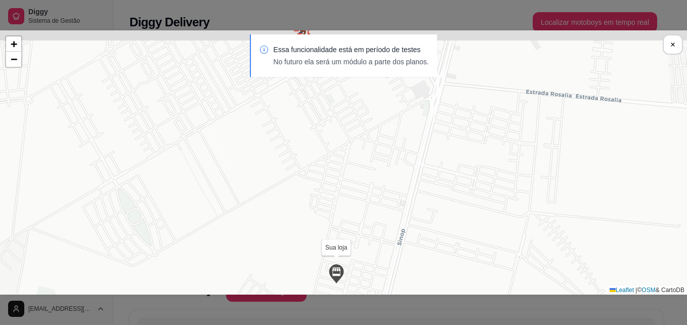
drag, startPoint x: 315, startPoint y: 141, endPoint x: 309, endPoint y: 259, distance: 118.5
click at [309, 259] on div "Sua loja Jhonatan 18/09 às 09:06:55 João Vitor Cervantes variani 18/09 às 17:22…" at bounding box center [343, 162] width 687 height 264
click at [309, 253] on div "Sua loja Jhonatan 18/09 às 09:06:55 João Vitor Cervantes variani 18/09 às 17:22…" at bounding box center [343, 162] width 687 height 264
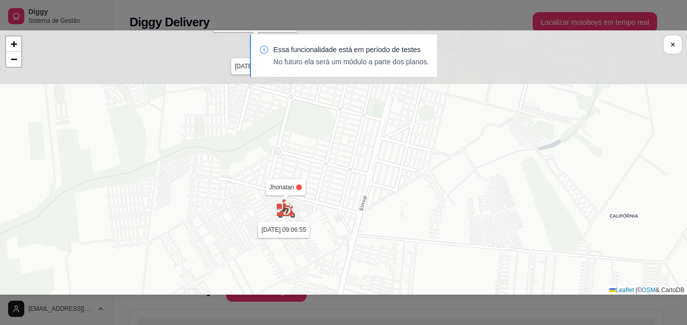
drag, startPoint x: 326, startPoint y: 118, endPoint x: 312, endPoint y: 247, distance: 129.3
click at [312, 247] on div "Sua loja Jhonatan 18/09 às 09:06:55 João Vitor Cervantes variani 18/09 às 17:22…" at bounding box center [343, 162] width 687 height 264
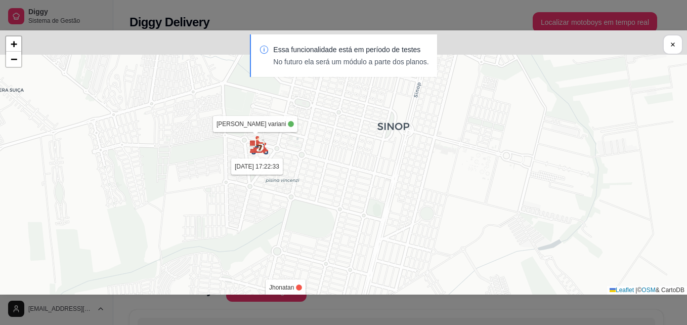
drag, startPoint x: 277, startPoint y: 110, endPoint x: 277, endPoint y: 206, distance: 95.6
click at [277, 210] on div "Sua loja Jhonatan 18/09 às 09:06:55 João Vitor Cervantes variani 18/09 às 17:22…" at bounding box center [343, 162] width 687 height 264
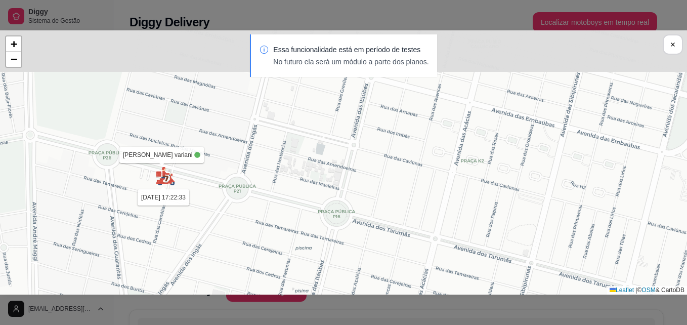
drag, startPoint x: 310, startPoint y: 143, endPoint x: 292, endPoint y: 220, distance: 78.9
click at [292, 220] on div "Sua loja Jhonatan 18/09 às 09:06:55 João Vitor Cervantes variani 18/09 às 17:22…" at bounding box center [343, 162] width 687 height 264
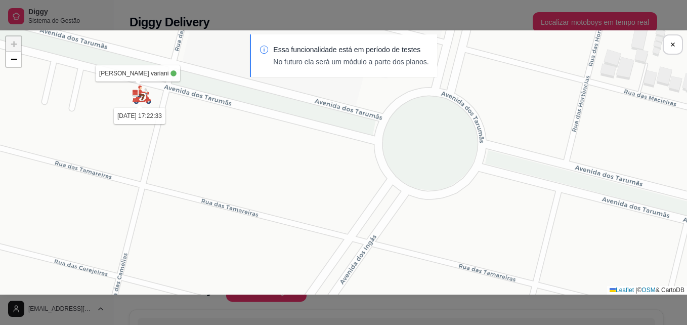
click at [146, 103] on img at bounding box center [142, 94] width 20 height 20
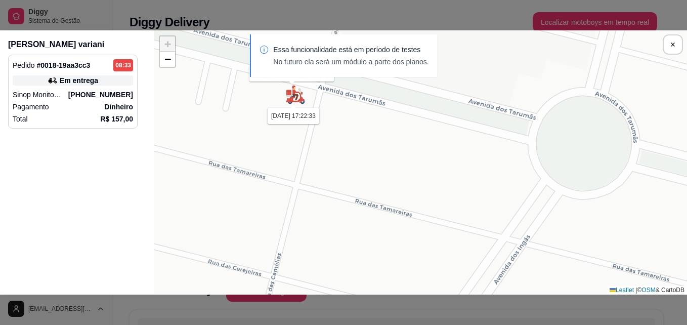
click at [91, 102] on div "Pagamento Dinheiro" at bounding box center [73, 107] width 120 height 10
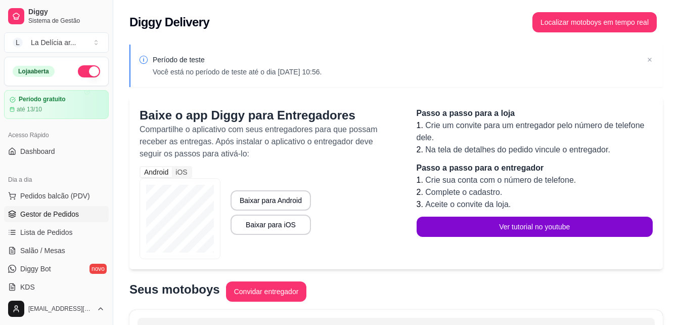
click at [66, 218] on span "Gestor de Pedidos" at bounding box center [49, 214] width 59 height 10
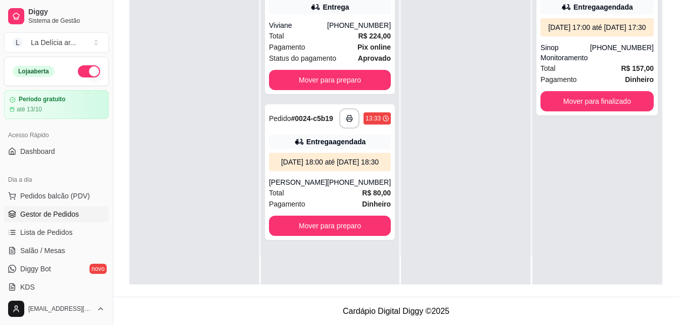
scroll to position [154, 0]
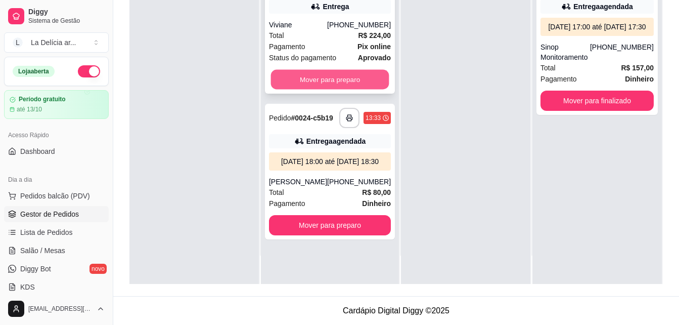
click at [341, 80] on button "Mover para preparo" at bounding box center [330, 80] width 118 height 20
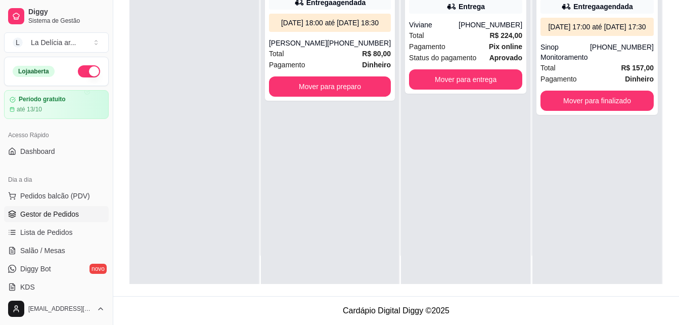
click at [338, 251] on div "**********" at bounding box center [330, 121] width 138 height 325
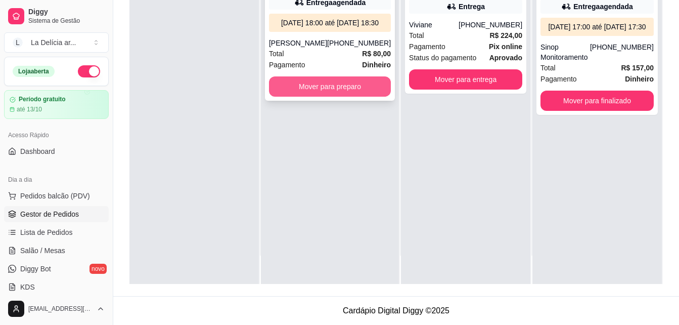
click at [313, 97] on button "Mover para preparo" at bounding box center [330, 86] width 122 height 20
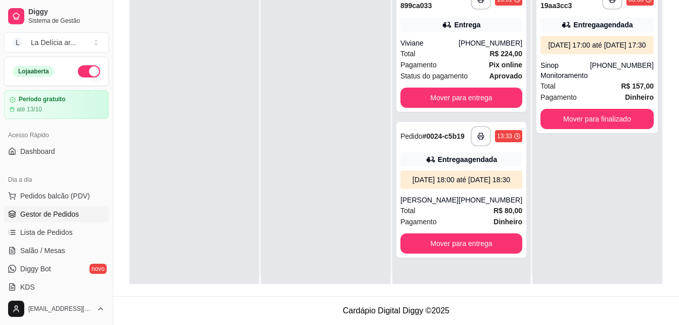
scroll to position [0, 0]
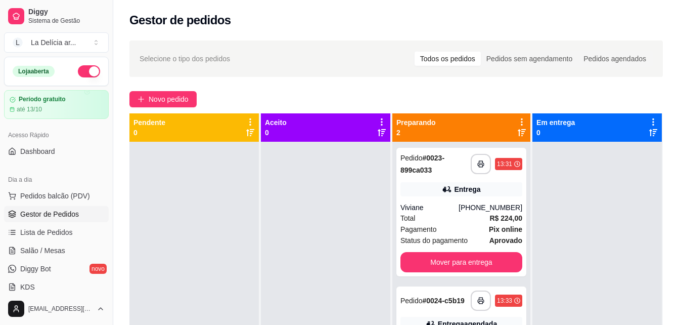
click at [247, 220] on div at bounding box center [193, 304] width 129 height 325
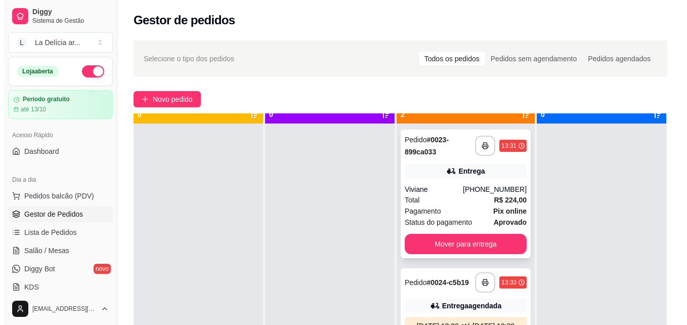
scroll to position [28, 0]
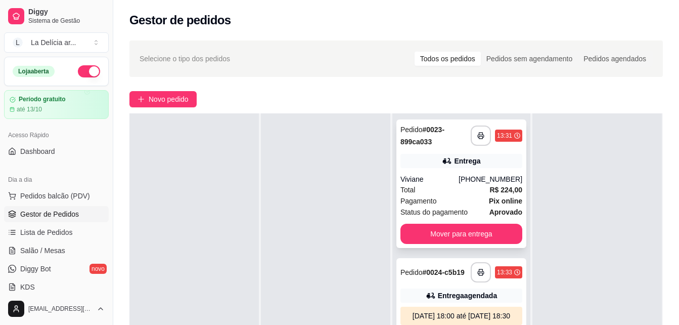
click at [460, 158] on div "Entrega" at bounding box center [467, 161] width 26 height 10
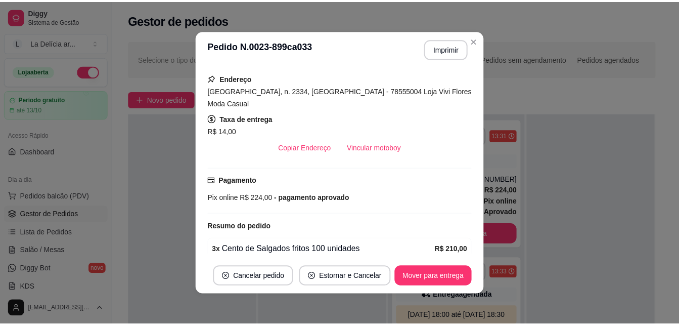
scroll to position [253, 0]
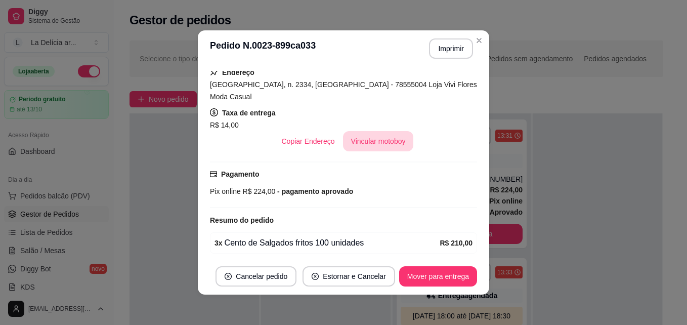
click at [360, 135] on button "Vincular motoboy" at bounding box center [378, 141] width 71 height 20
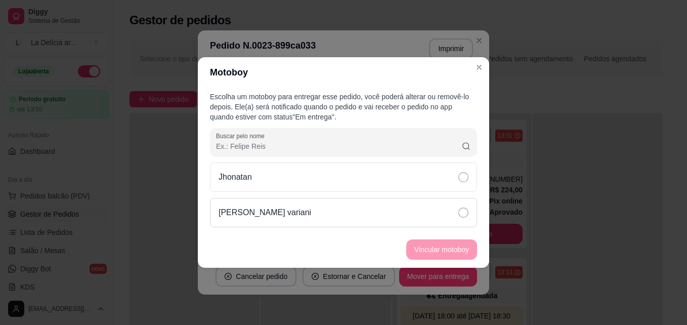
click at [376, 209] on div "João Vitor Cervantes variani" at bounding box center [343, 212] width 267 height 29
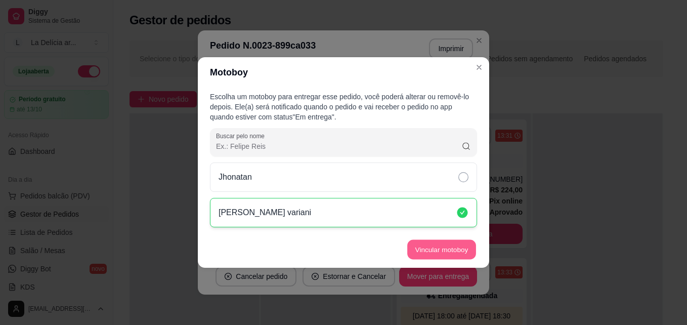
click at [439, 249] on button "Vincular motoboy" at bounding box center [441, 250] width 69 height 20
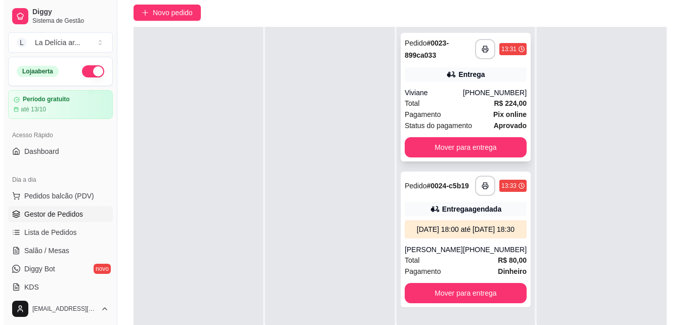
scroll to position [101, 0]
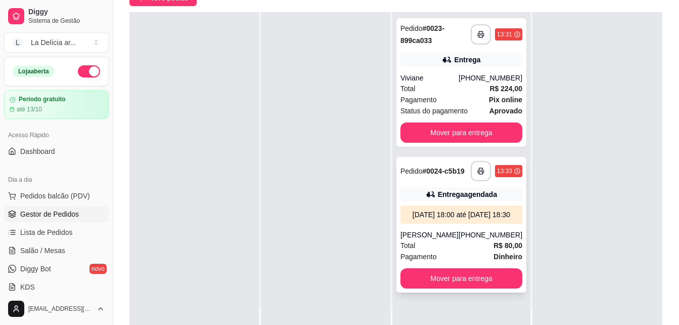
click at [459, 197] on div "Entrega agendada" at bounding box center [467, 194] width 59 height 10
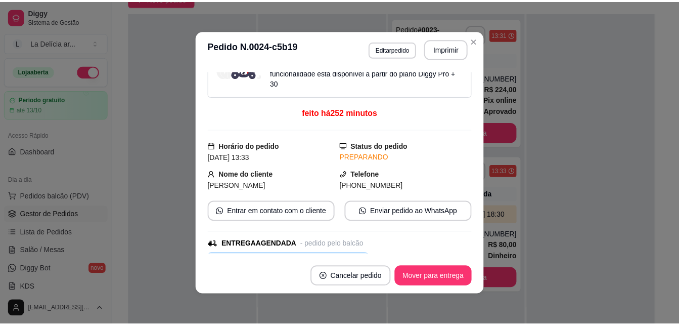
scroll to position [253, 0]
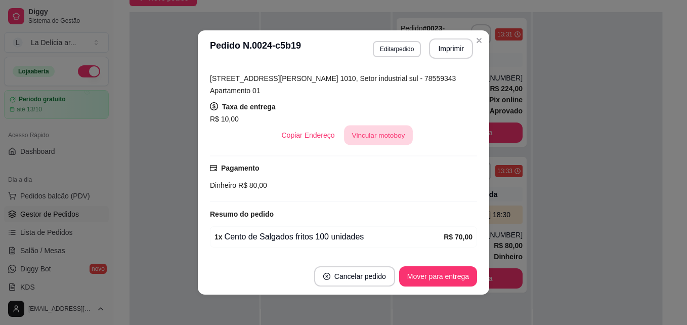
click at [378, 125] on button "Vincular motoboy" at bounding box center [378, 135] width 69 height 20
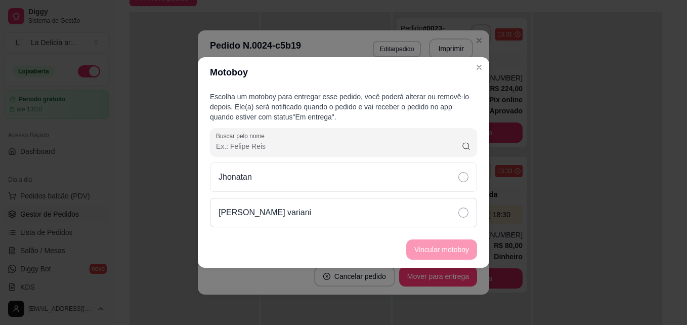
click at [460, 213] on icon at bounding box center [463, 212] width 10 height 10
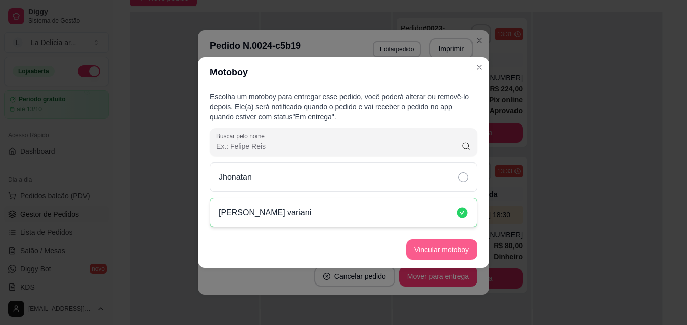
click at [447, 246] on button "Vincular motoboy" at bounding box center [441, 249] width 71 height 20
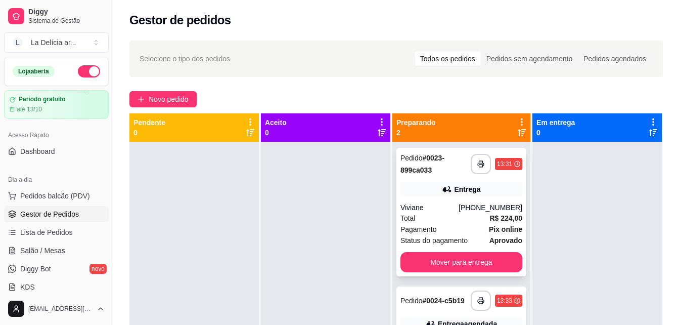
click at [450, 190] on div "Entrega" at bounding box center [462, 189] width 122 height 14
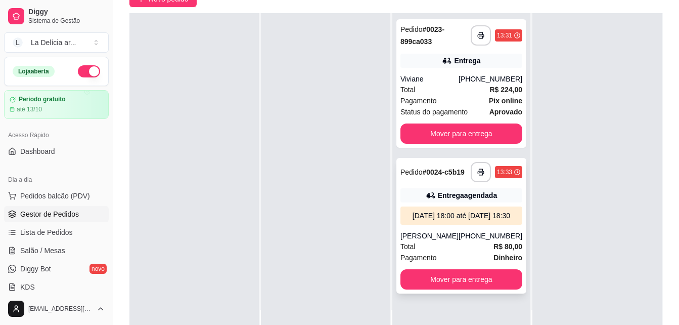
scroll to position [101, 0]
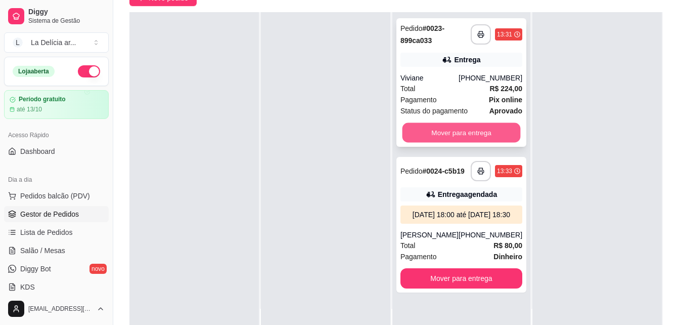
click at [482, 133] on button "Mover para entrega" at bounding box center [461, 133] width 118 height 20
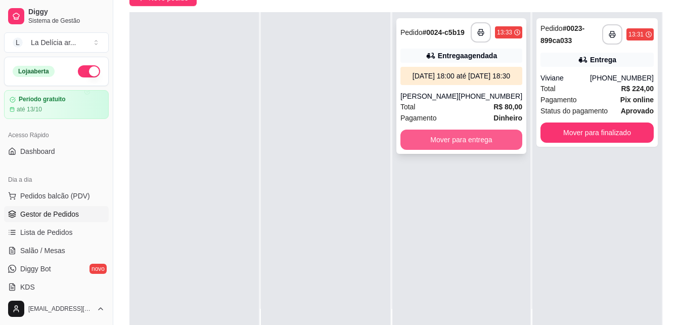
click at [480, 150] on button "Mover para entrega" at bounding box center [462, 139] width 122 height 20
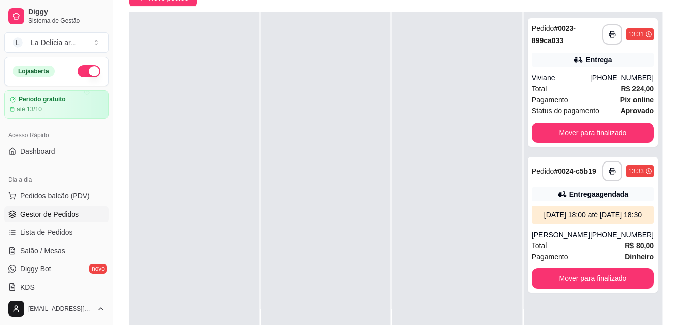
click at [122, 284] on div "**********" at bounding box center [396, 141] width 566 height 416
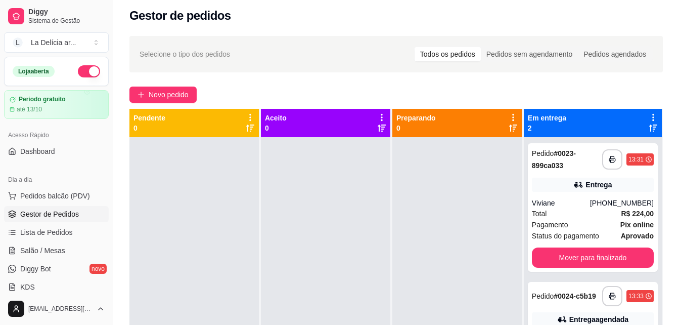
scroll to position [0, 0]
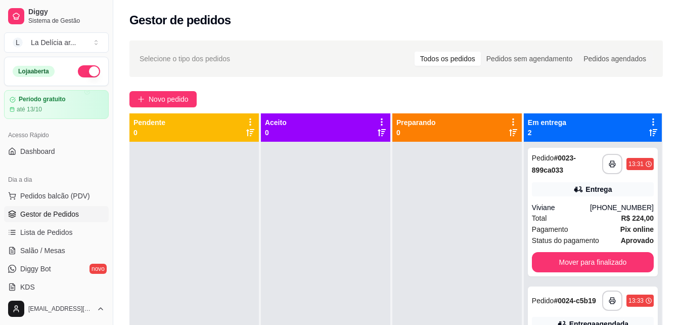
click at [392, 210] on div "Aceito 0" at bounding box center [326, 289] width 131 height 353
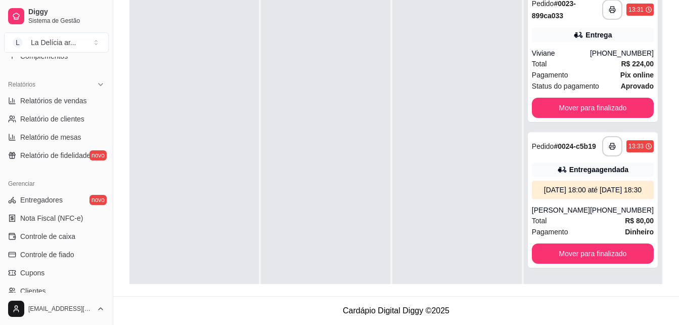
scroll to position [304, 0]
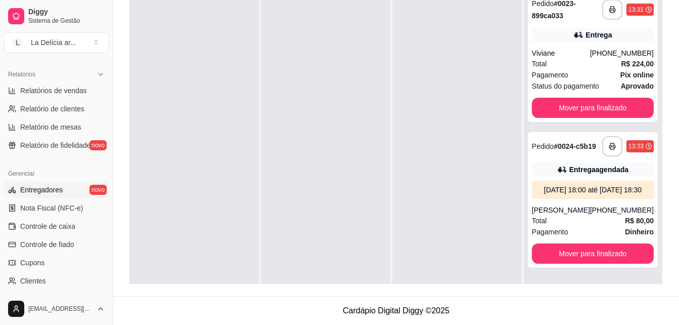
click at [49, 193] on span "Entregadores" at bounding box center [41, 190] width 42 height 10
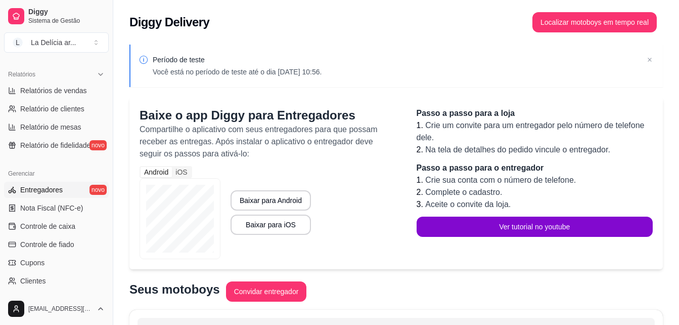
click at [616, 33] on div "Diggy Delivery Localizar motoboys em tempo real" at bounding box center [396, 19] width 566 height 38
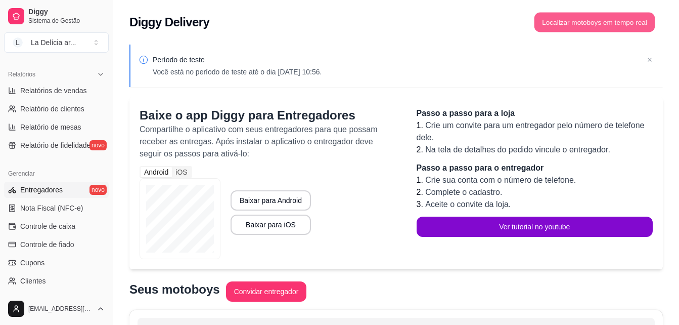
click at [565, 24] on button "Localizar motoboys em tempo real" at bounding box center [595, 23] width 121 height 20
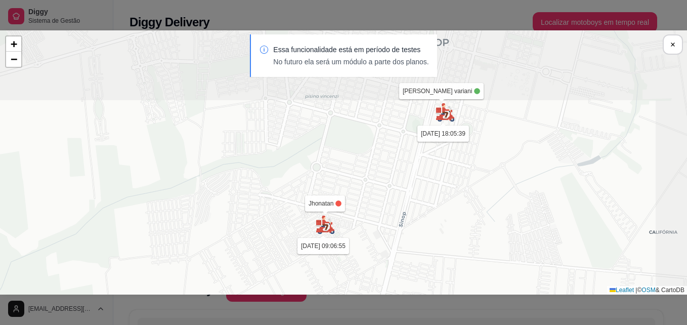
drag, startPoint x: 453, startPoint y: 140, endPoint x: 414, endPoint y: 296, distance: 161.0
click at [414, 296] on div "Sua loja Jhonatan [DATE] 09:06:55 [PERSON_NAME] variani [DATE] 18:05:39 + − Lea…" at bounding box center [343, 162] width 687 height 325
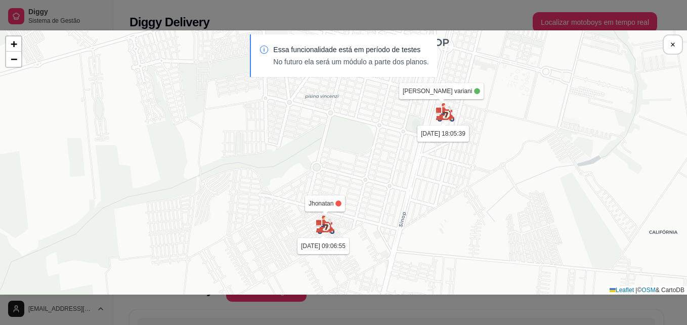
click at [449, 119] on img at bounding box center [445, 112] width 20 height 20
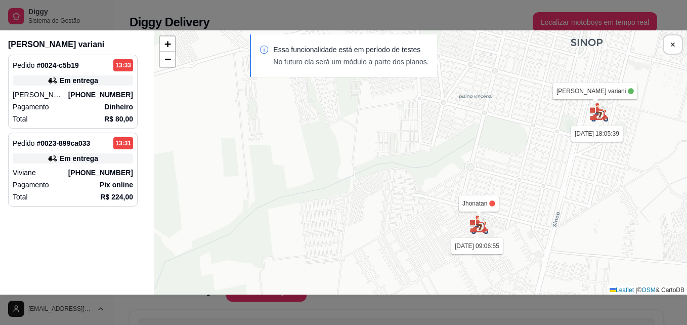
click at [104, 105] on div "Pagamento Dinheiro" at bounding box center [73, 107] width 120 height 10
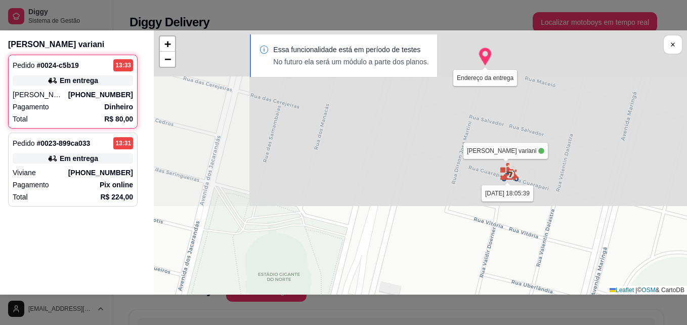
drag, startPoint x: 580, startPoint y: 99, endPoint x: 491, endPoint y: 275, distance: 197.3
click at [488, 324] on html "Diggy Sistema de Gestão L La Delícia ar ... Loja aberta Período gratuito até 13…" at bounding box center [343, 162] width 687 height 325
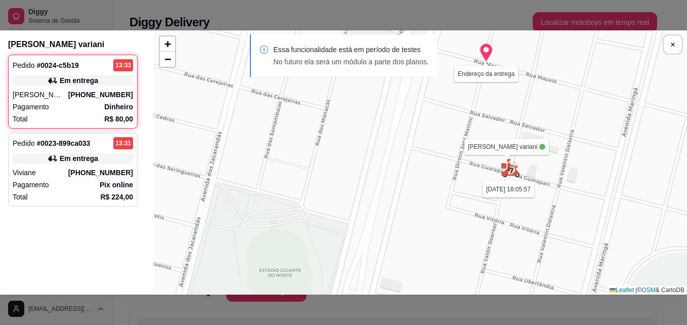
click at [99, 184] on div "Pagamento Pix online" at bounding box center [73, 185] width 120 height 10
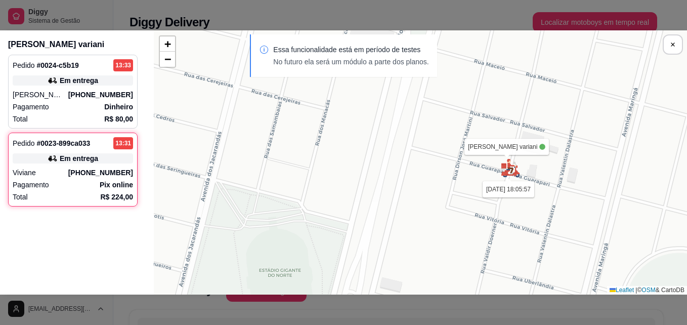
click at [103, 108] on div "Pagamento Dinheiro" at bounding box center [73, 107] width 120 height 10
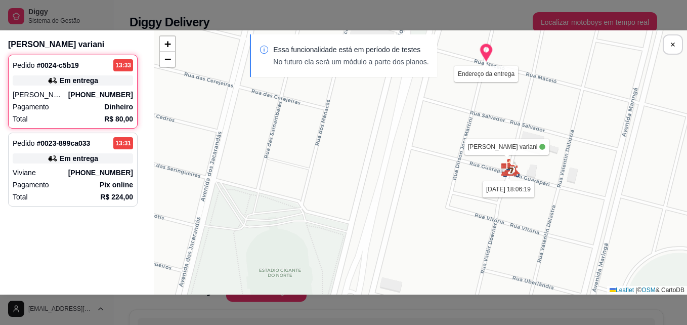
click at [71, 179] on div "Pedido # 0023-899ca033 13:31 Em entrega [PERSON_NAME] [PHONE_NUMBER] Pagamento …" at bounding box center [72, 170] width 129 height 74
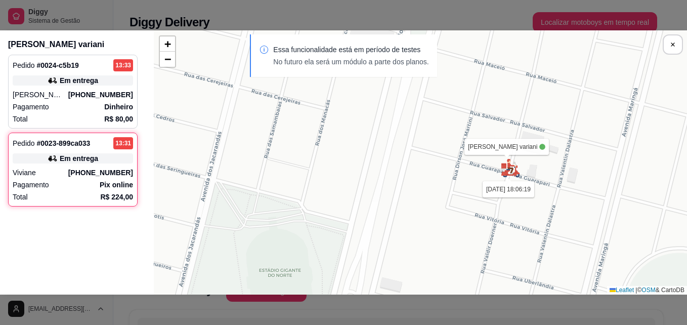
click at [69, 149] on div "Pedido # 0023-899ca033 13:31" at bounding box center [73, 143] width 120 height 12
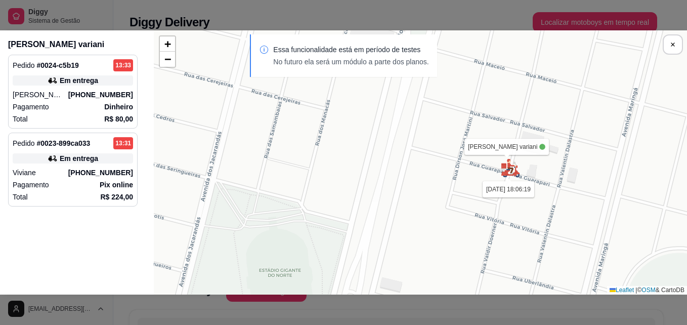
click at [79, 76] on div "Essa funcionalidade está em período de testes No futuro ela será um módulo a pa…" at bounding box center [343, 60] width 687 height 53
click at [96, 101] on div "Pedido # 0024-c5b19 13:33 Em entrega [PERSON_NAME] [PHONE_NUMBER] Pagamento Din…" at bounding box center [72, 92] width 129 height 74
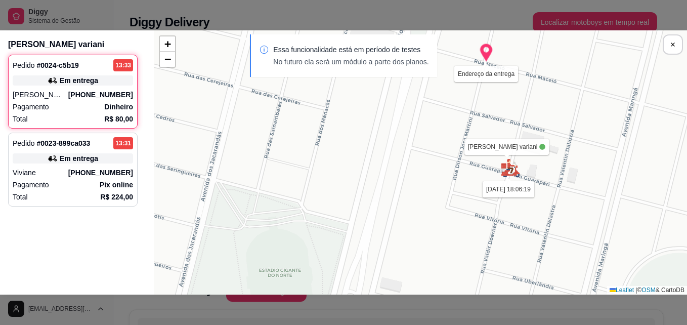
click at [511, 174] on img at bounding box center [510, 168] width 20 height 20
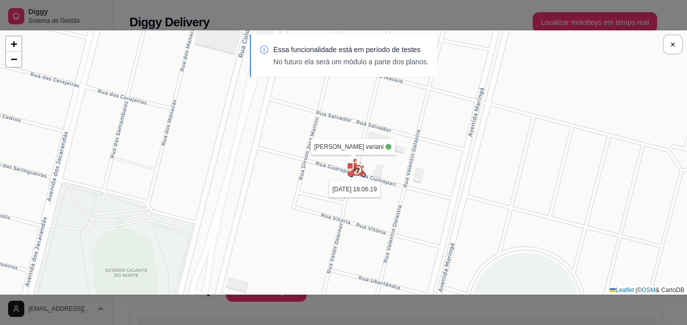
click at [349, 172] on img at bounding box center [357, 168] width 20 height 20
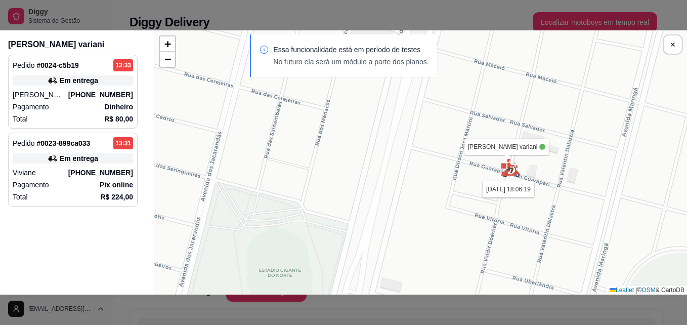
click at [426, 224] on div "Sua loja [PERSON_NAME] variani [DATE] 18:06:19 Jhonatan [DATE] 09:06:55 + − Lea…" at bounding box center [420, 162] width 533 height 264
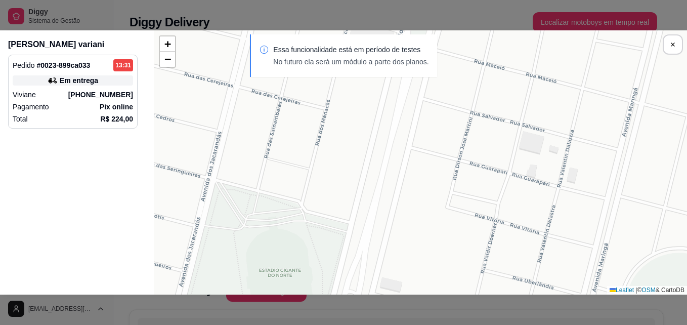
click at [95, 104] on div "Pagamento Pix online" at bounding box center [73, 107] width 120 height 10
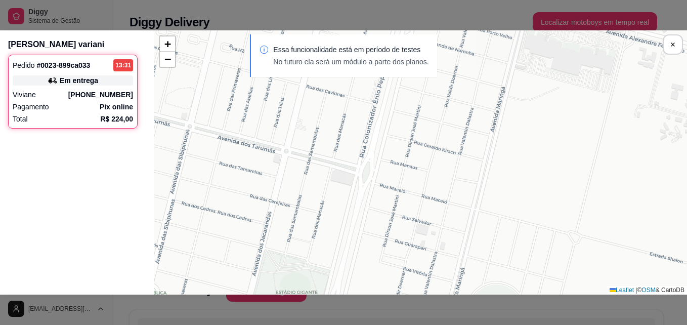
drag, startPoint x: 367, startPoint y: 130, endPoint x: 358, endPoint y: 239, distance: 109.1
click at [358, 239] on div "Sua loja [PERSON_NAME] variani [DATE] 18:13:43 Endereço da entrega + − Leaflet …" at bounding box center [420, 162] width 533 height 264
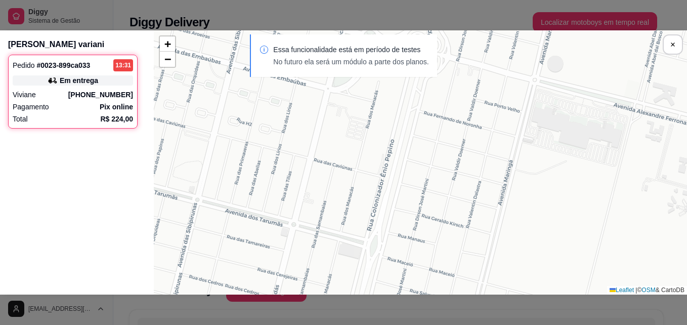
drag, startPoint x: 350, startPoint y: 166, endPoint x: 354, endPoint y: 328, distance: 161.9
click at [354, 324] on html "Diggy Sistema de Gestão L La Delícia ar ... Loja aberta Período gratuito até 13…" at bounding box center [343, 162] width 687 height 325
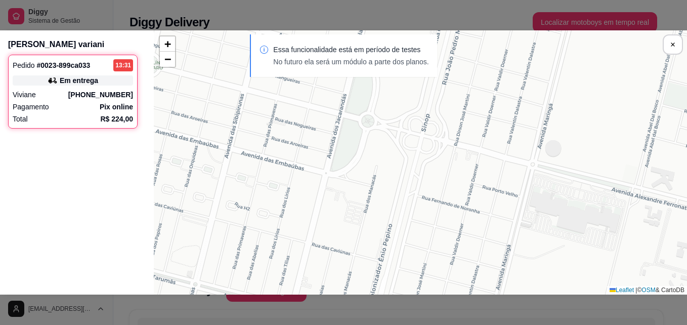
drag, startPoint x: 362, startPoint y: 186, endPoint x: 352, endPoint y: 244, distance: 59.5
click at [352, 320] on div "[PERSON_NAME] variani Pedido # 0023-899ca033 13:31 Em entrega [PERSON_NAME] [PH…" at bounding box center [343, 162] width 687 height 325
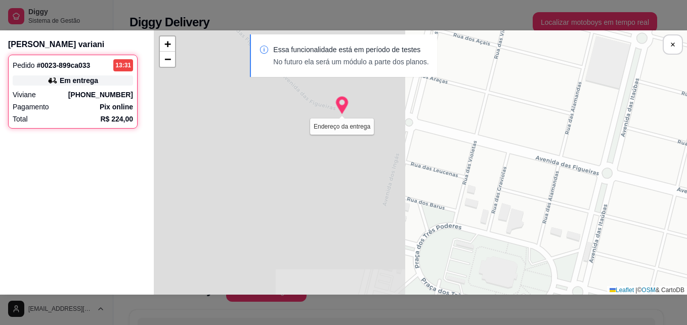
drag, startPoint x: 191, startPoint y: 147, endPoint x: 480, endPoint y: 205, distance: 294.7
click at [490, 208] on div "Sua loja [PERSON_NAME] variani [DATE] 18:13:43 Endereço da entrega + − Leaflet …" at bounding box center [420, 162] width 533 height 264
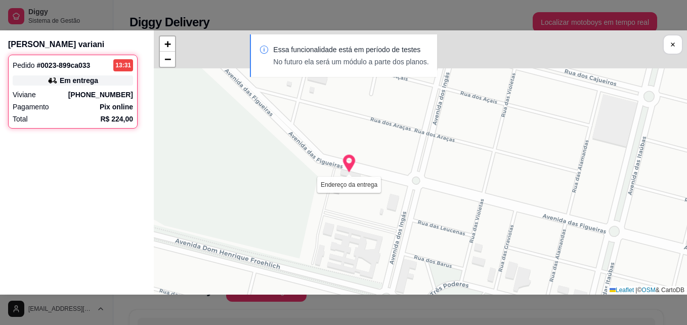
drag, startPoint x: 366, startPoint y: 136, endPoint x: 365, endPoint y: 193, distance: 57.2
click at [365, 193] on div "Sua loja [PERSON_NAME] variani [DATE] 18:13:43 Endereço da entrega + − Leaflet …" at bounding box center [420, 162] width 533 height 264
